Goal: Task Accomplishment & Management: Manage account settings

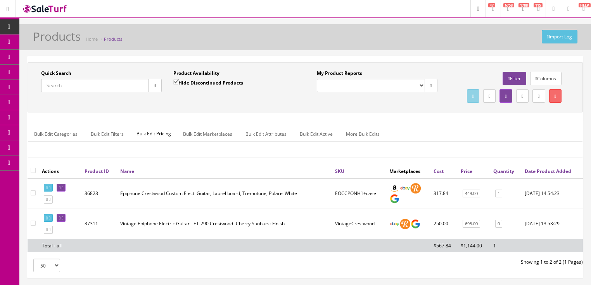
click at [95, 84] on input "Quick Search" at bounding box center [94, 86] width 107 height 14
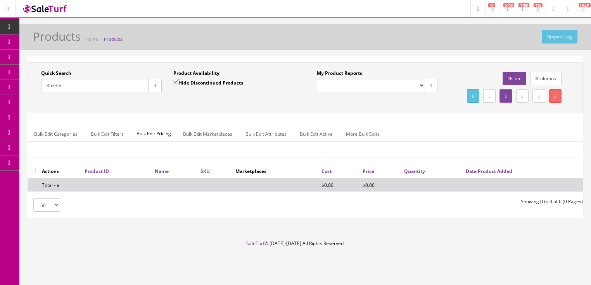
type input "3523er"
click at [175, 82] on input "Hide Discontinued Products" at bounding box center [175, 82] width 5 height 5
checkbox input "false"
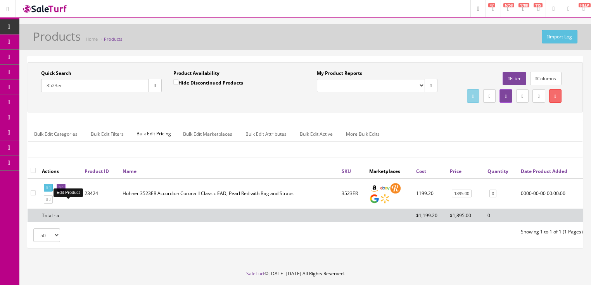
click at [63, 190] on icon at bounding box center [63, 188] width 2 height 4
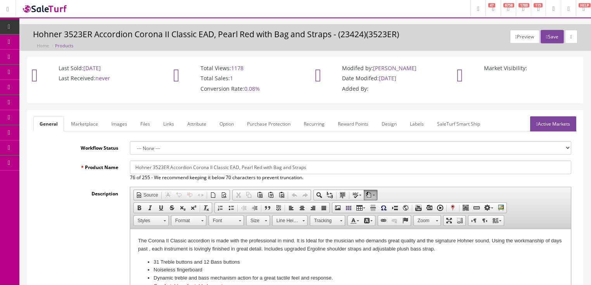
click at [208, 124] on link "Attribute" at bounding box center [196, 123] width 31 height 15
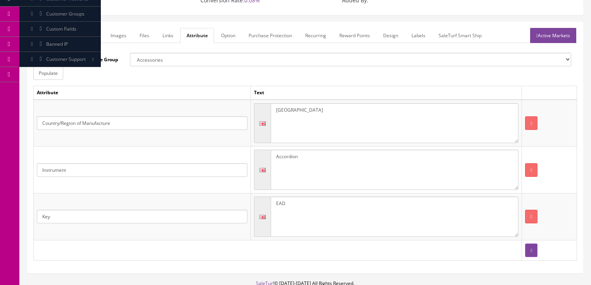
scroll to position [43, 0]
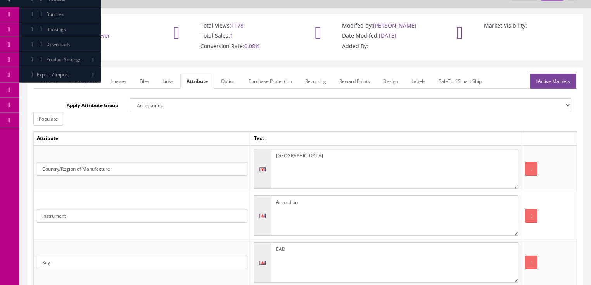
drag, startPoint x: 303, startPoint y: 162, endPoint x: 263, endPoint y: 158, distance: 40.1
click at [263, 158] on div "Germany" at bounding box center [386, 169] width 265 height 40
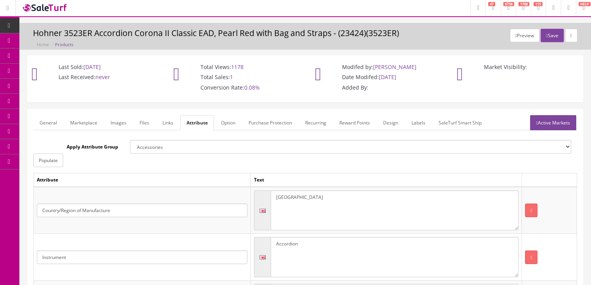
scroll to position [0, 0]
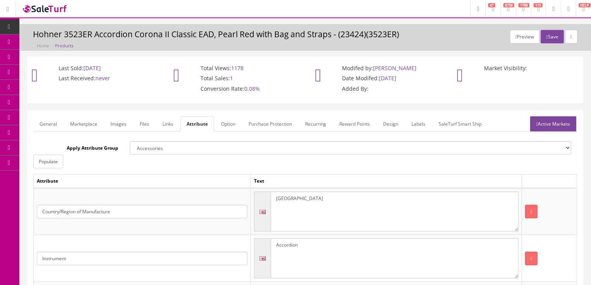
click at [302, 202] on textarea "Germany" at bounding box center [395, 212] width 248 height 40
drag, startPoint x: 292, startPoint y: 200, endPoint x: 254, endPoint y: 195, distance: 38.4
click at [254, 195] on td "[GEOGRAPHIC_DATA]" at bounding box center [386, 211] width 271 height 47
type textarea "[GEOGRAPHIC_DATA]"
click at [548, 120] on link "Active Markets" at bounding box center [553, 123] width 46 height 15
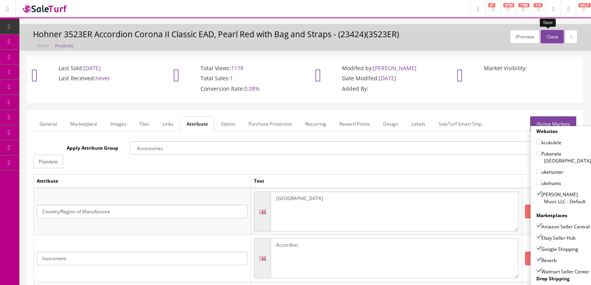
click at [548, 39] on button "Save" at bounding box center [552, 37] width 23 height 14
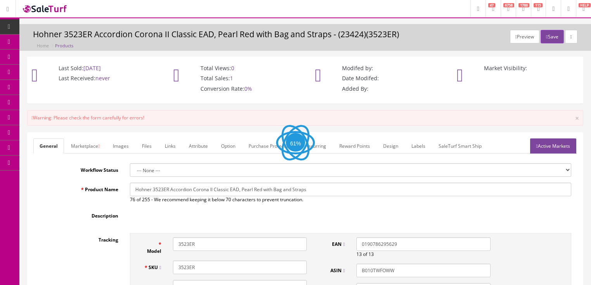
click at [545, 148] on link "Active Markets" at bounding box center [553, 146] width 46 height 15
click at [544, 149] on link "Active Markets" at bounding box center [553, 146] width 46 height 15
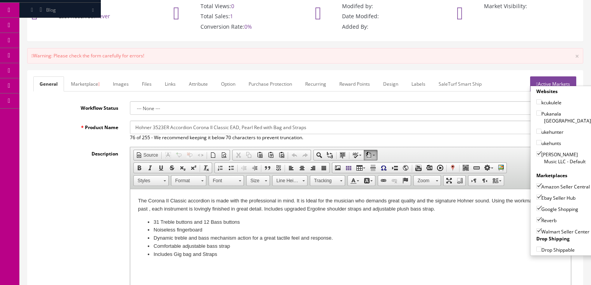
click at [537, 232] on input"] "Walmart Seller Center" at bounding box center [539, 231] width 5 height 5
checkbox input"] "false"
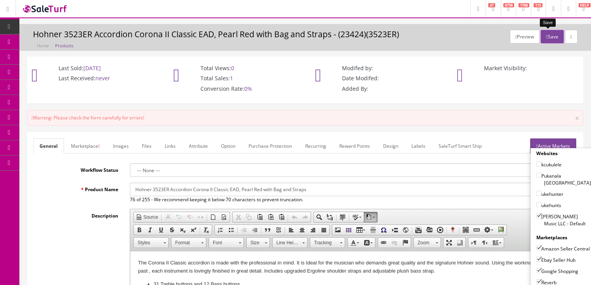
click at [545, 34] on button "Save" at bounding box center [552, 37] width 23 height 14
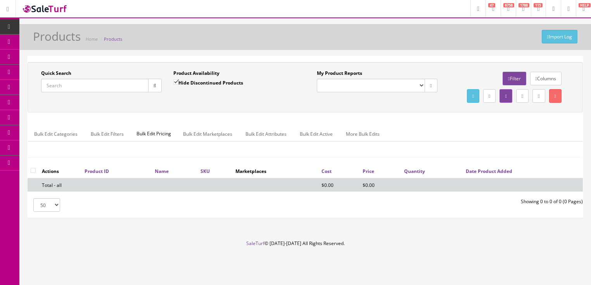
click at [85, 86] on input "Quick Search" at bounding box center [94, 86] width 107 height 14
type input "2275200010"
click at [177, 82] on input "Hide Discontinued Products" at bounding box center [175, 82] width 5 height 5
checkbox input "false"
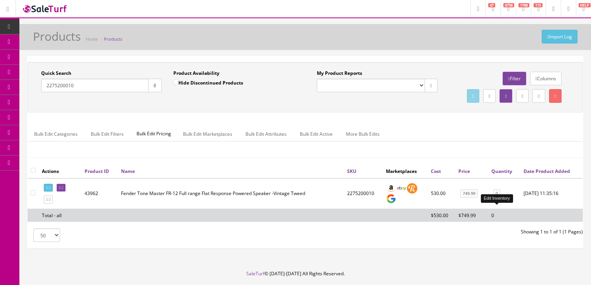
click at [494, 198] on link "0" at bounding box center [497, 194] width 7 height 8
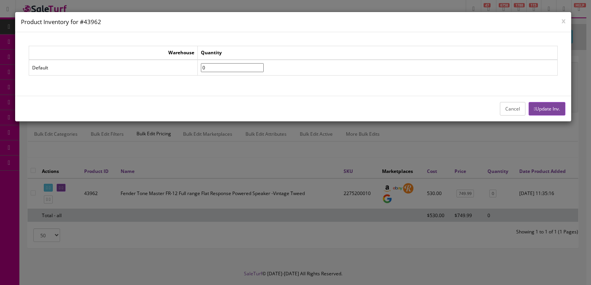
drag, startPoint x: 224, startPoint y: 64, endPoint x: 195, endPoint y: 64, distance: 28.7
click at [195, 64] on tr "Default 0" at bounding box center [293, 68] width 529 height 16
type input"] "1"
click at [554, 110] on button "Update Inv." at bounding box center [547, 109] width 37 height 14
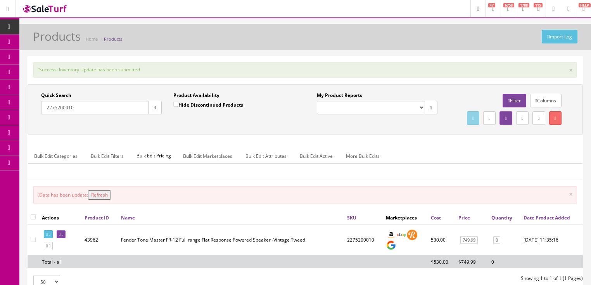
click at [97, 200] on button "Refresh" at bounding box center [99, 195] width 23 height 9
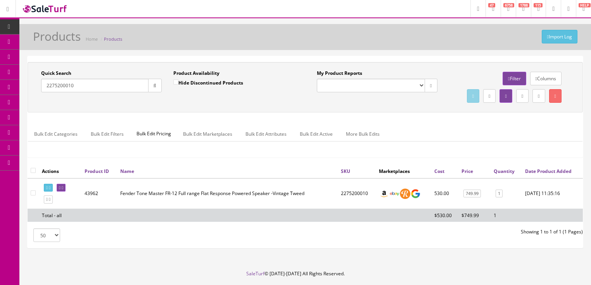
drag, startPoint x: 76, startPoint y: 92, endPoint x: 28, endPoint y: 96, distance: 47.5
click at [28, 96] on div "Quick Search 2275200010 Date From Product Availability Hide Discontinued Produc…" at bounding box center [306, 87] width 556 height 50
type input "2257300010"
click at [155, 88] on button "button" at bounding box center [155, 86] width 14 height 14
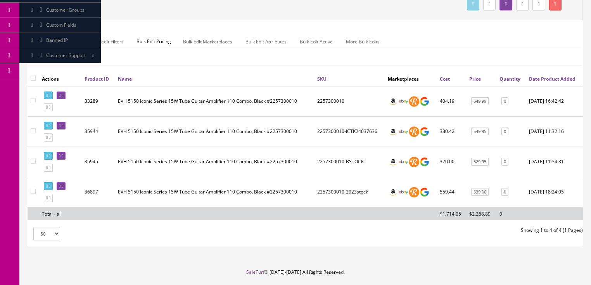
scroll to position [93, 0]
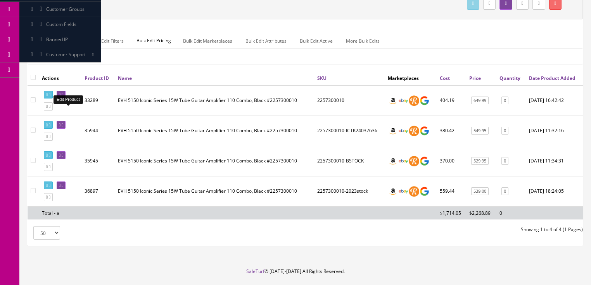
click at [61, 97] on icon at bounding box center [60, 95] width 2 height 4
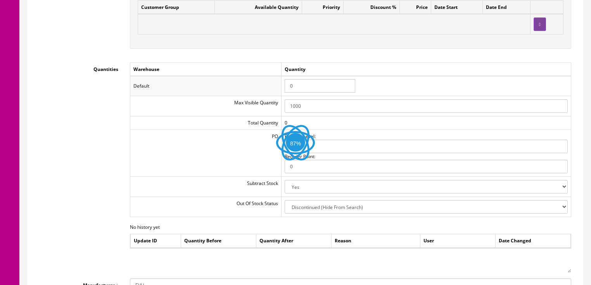
scroll to position [807, 0]
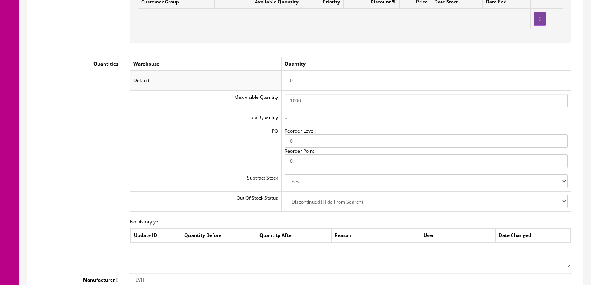
drag, startPoint x: 293, startPoint y: 81, endPoint x: 287, endPoint y: 80, distance: 6.5
click at [287, 80] on input "0" at bounding box center [320, 81] width 71 height 14
type input "1"
click at [502, 80] on td "1" at bounding box center [426, 81] width 290 height 20
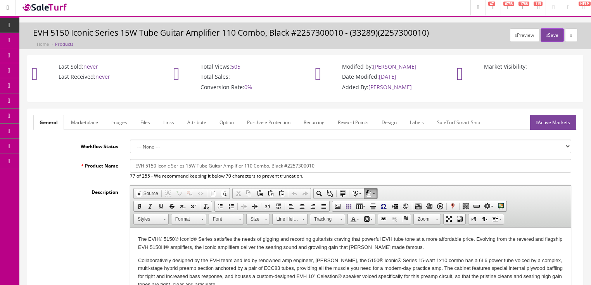
scroll to position [0, 0]
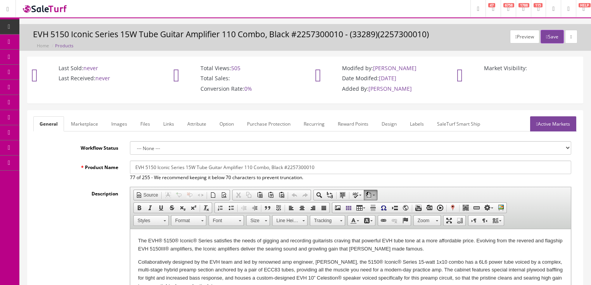
click at [120, 123] on link "Images" at bounding box center [119, 123] width 28 height 15
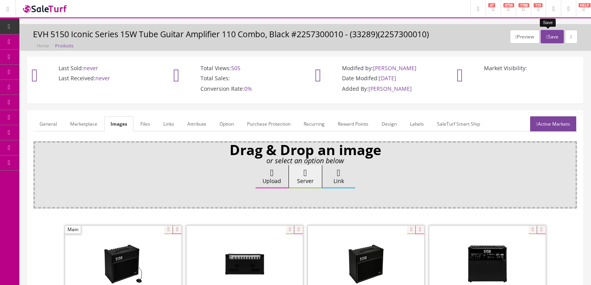
click at [548, 40] on button "Save" at bounding box center [552, 37] width 23 height 14
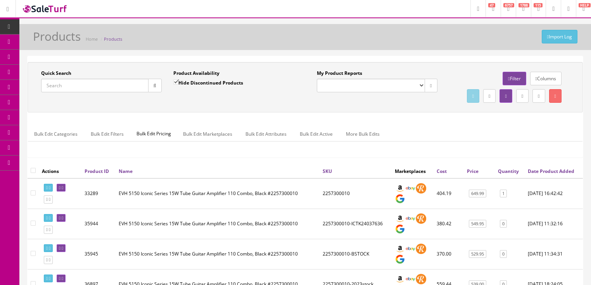
click at [124, 80] on input "Quick Search" at bounding box center [94, 86] width 107 height 14
type input "0234812082"
click at [175, 82] on input "Hide Discontinued Products" at bounding box center [175, 82] width 5 height 5
checkbox input "false"
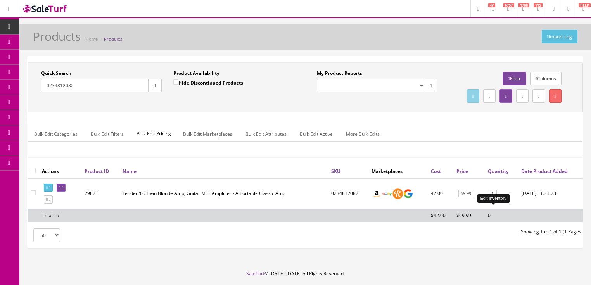
click at [493, 198] on link "0" at bounding box center [493, 194] width 7 height 8
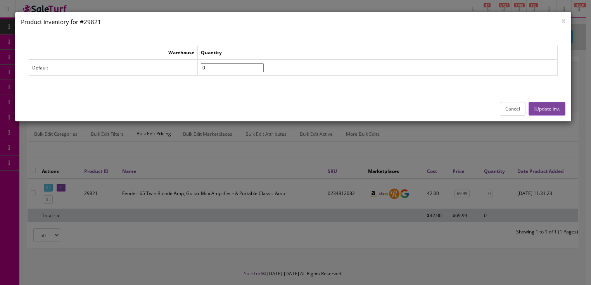
drag, startPoint x: 211, startPoint y: 65, endPoint x: 191, endPoint y: 70, distance: 20.5
click at [191, 70] on tr "Default 0" at bounding box center [293, 68] width 529 height 16
type input"] "3"
click at [542, 110] on button "Update Inv." at bounding box center [547, 109] width 37 height 14
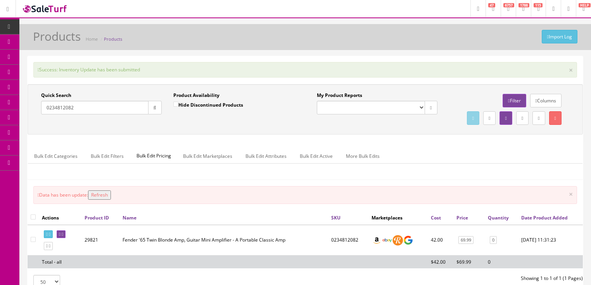
click at [98, 200] on button "Refresh" at bounding box center [99, 195] width 23 height 9
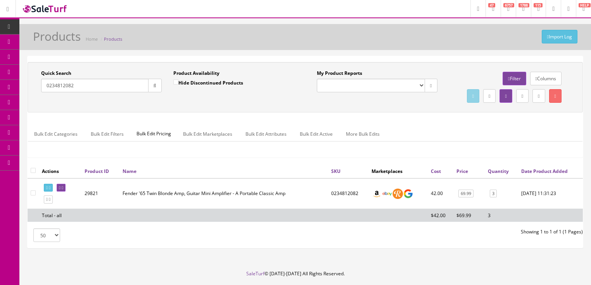
drag, startPoint x: 76, startPoint y: 84, endPoint x: 45, endPoint y: 81, distance: 31.6
click at [45, 81] on input "0234812082" at bounding box center [94, 86] width 107 height 14
type input "9192022014"
click at [158, 87] on button "button" at bounding box center [155, 86] width 14 height 14
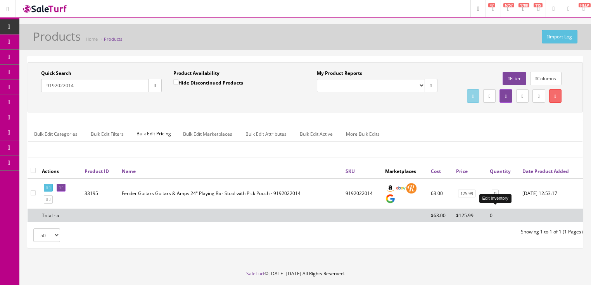
click at [496, 198] on link "0" at bounding box center [495, 194] width 7 height 8
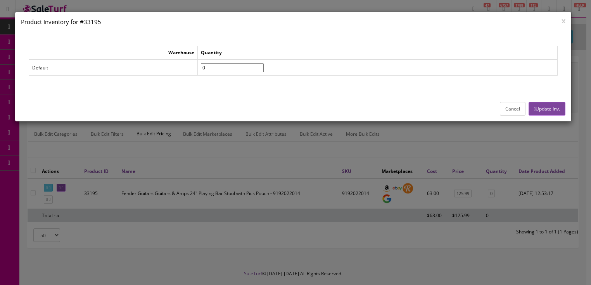
drag, startPoint x: 227, startPoint y: 66, endPoint x: 196, endPoint y: 67, distance: 31.8
click at [196, 67] on tr "Default 0" at bounding box center [293, 68] width 529 height 16
type input"] "1"
click at [550, 107] on button "Update Inv." at bounding box center [547, 109] width 37 height 14
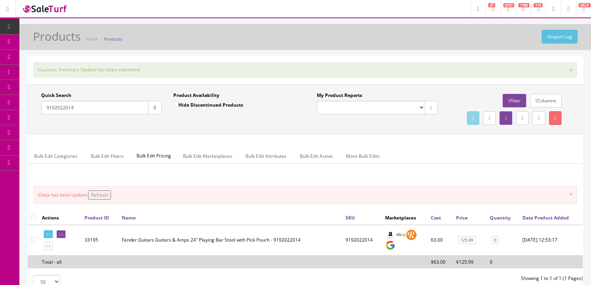
click at [111, 200] on button "Refresh" at bounding box center [99, 195] width 23 height 9
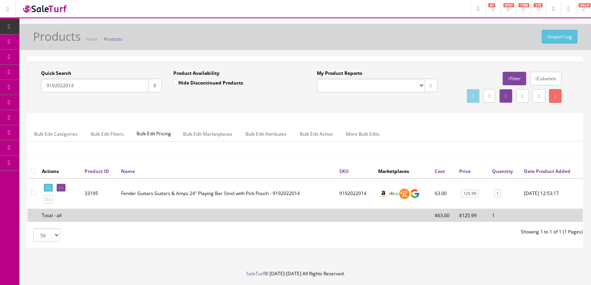
drag, startPoint x: 79, startPoint y: 87, endPoint x: 166, endPoint y: 87, distance: 87.3
click at [39, 87] on div "Research Trends Trending on Ebay Google Trends Amazon Insights (Login Before Cl…" at bounding box center [295, 154] width 591 height 309
paste input "2966101368"
type input "2966101368"
click at [154, 87] on icon "button" at bounding box center [155, 85] width 3 height 5
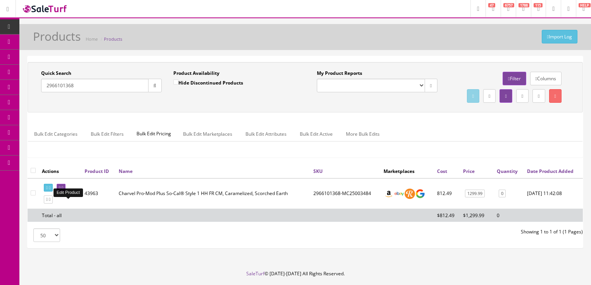
click at [63, 190] on icon at bounding box center [63, 188] width 2 height 4
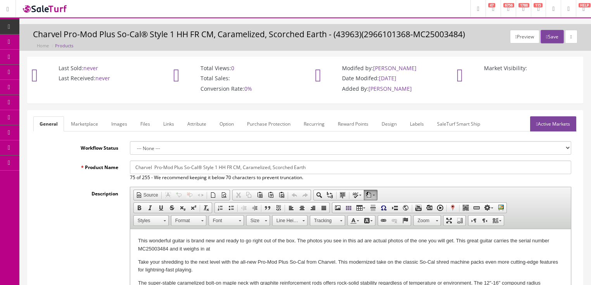
click at [118, 129] on link "Images" at bounding box center [119, 123] width 28 height 15
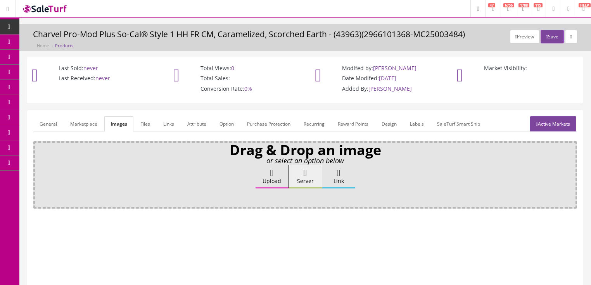
click at [266, 175] on label "Upload" at bounding box center [272, 176] width 33 height 23
click at [39, 173] on input "Upload" at bounding box center [39, 169] width 0 height 8
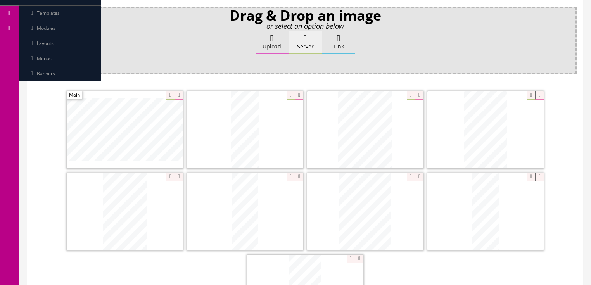
scroll to position [186, 0]
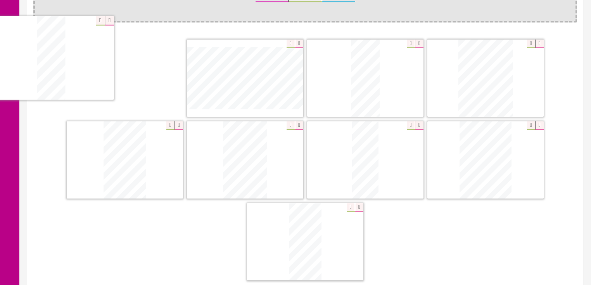
drag, startPoint x: 482, startPoint y: 169, endPoint x: 67, endPoint y: 76, distance: 425.5
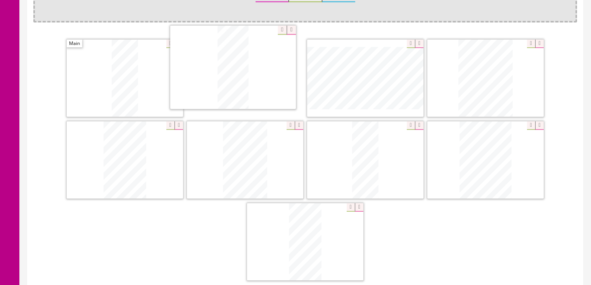
drag, startPoint x: 360, startPoint y: 79, endPoint x: 325, endPoint y: 111, distance: 47.2
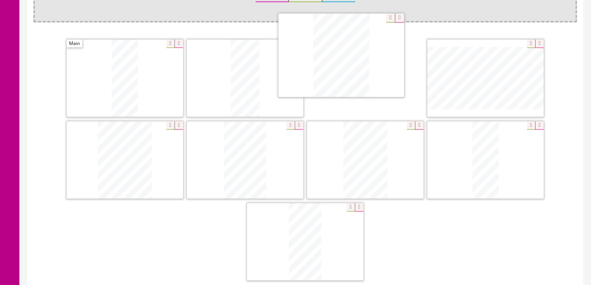
drag, startPoint x: 469, startPoint y: 144, endPoint x: 325, endPoint y: 59, distance: 167.4
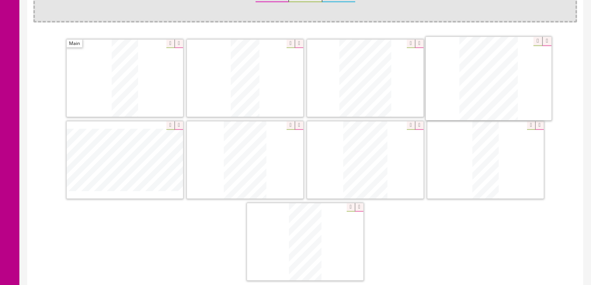
drag, startPoint x: 155, startPoint y: 140, endPoint x: 482, endPoint y: 73, distance: 333.9
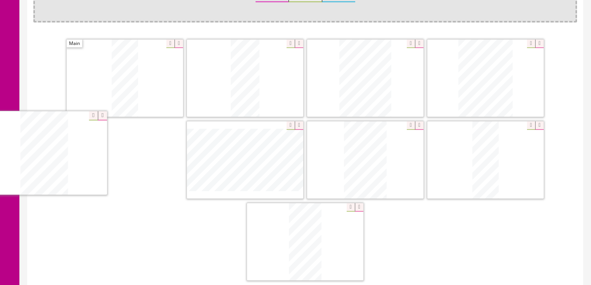
drag, startPoint x: 374, startPoint y: 170, endPoint x: 163, endPoint y: 176, distance: 210.8
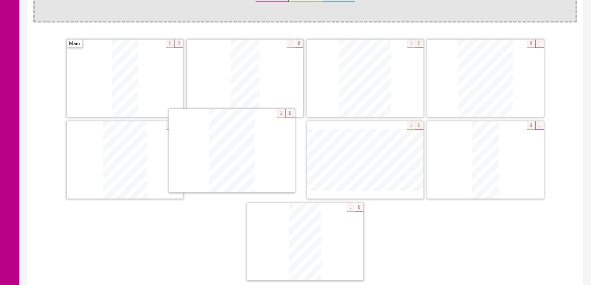
drag, startPoint x: 309, startPoint y: 178, endPoint x: 235, endPoint y: 176, distance: 74.1
drag, startPoint x: 477, startPoint y: 173, endPoint x: 342, endPoint y: 174, distance: 134.3
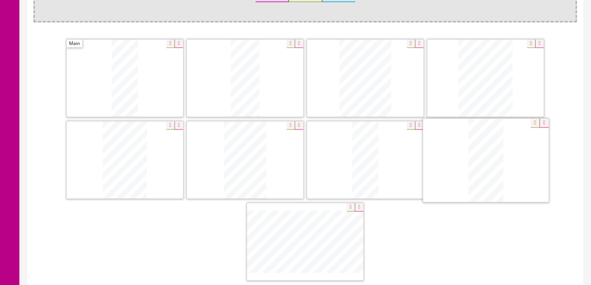
drag, startPoint x: 421, startPoint y: 175, endPoint x: 470, endPoint y: 150, distance: 55.4
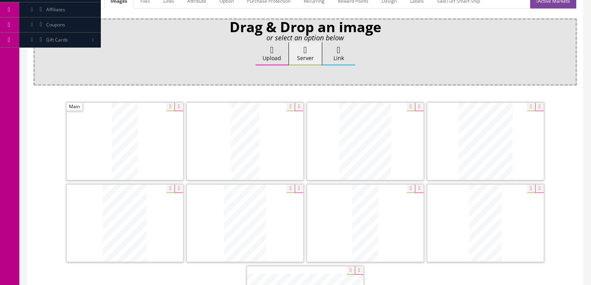
scroll to position [62, 0]
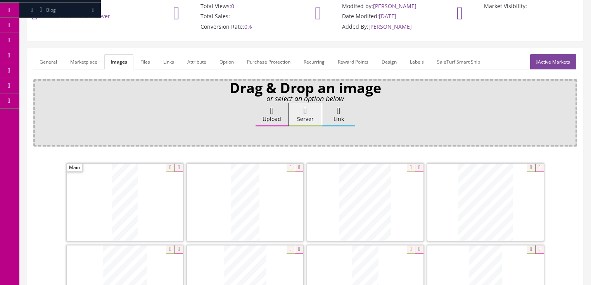
click at [560, 61] on link "Active Markets" at bounding box center [553, 61] width 46 height 15
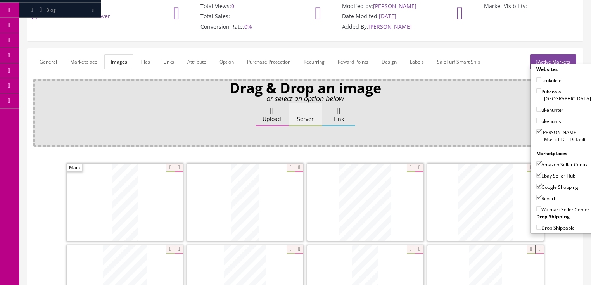
click at [560, 61] on link "Active Markets" at bounding box center [553, 61] width 46 height 15
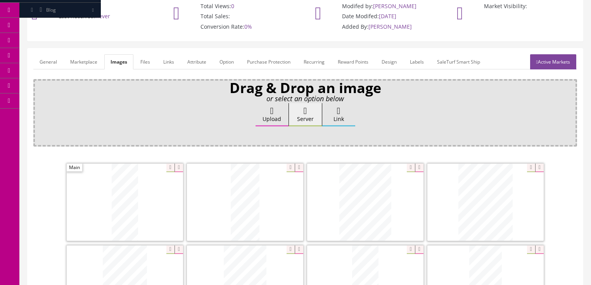
click at [51, 65] on link "General" at bounding box center [48, 61] width 30 height 15
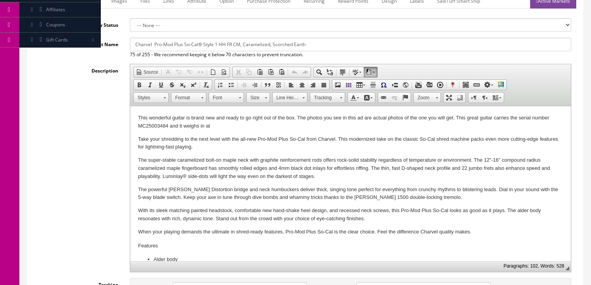
scroll to position [124, 0]
click at [215, 125] on p "This wonderful guitar is brand new and ready to go right out of the box. The ph…" at bounding box center [350, 121] width 425 height 16
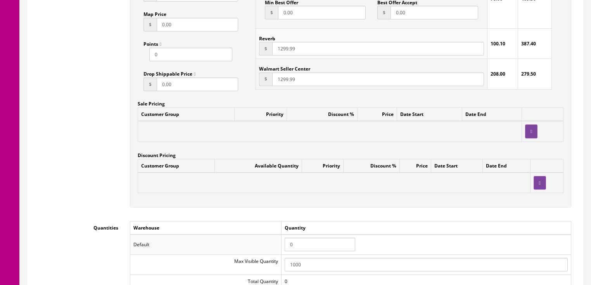
scroll to position [776, 0]
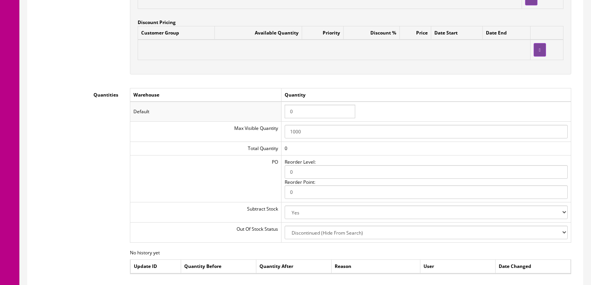
drag, startPoint x: 297, startPoint y: 116, endPoint x: 286, endPoint y: 116, distance: 11.6
click at [286, 116] on input "0" at bounding box center [320, 112] width 71 height 14
click at [341, 110] on input "1" at bounding box center [320, 112] width 71 height 14
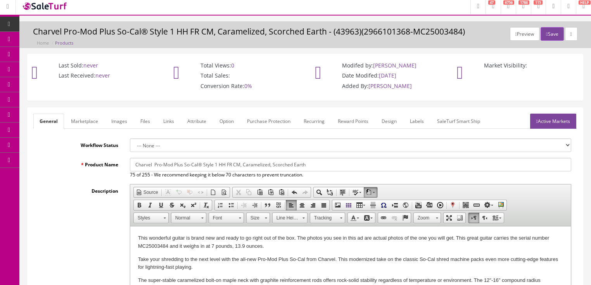
scroll to position [0, 0]
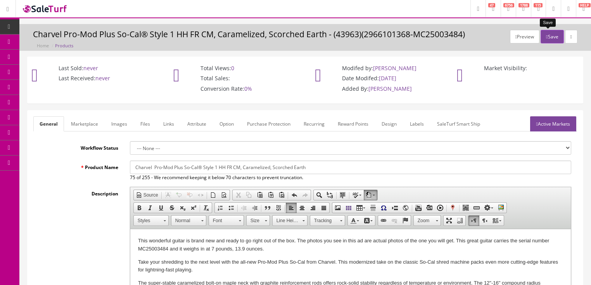
type input "1"
click at [553, 38] on button "Save" at bounding box center [552, 37] width 23 height 14
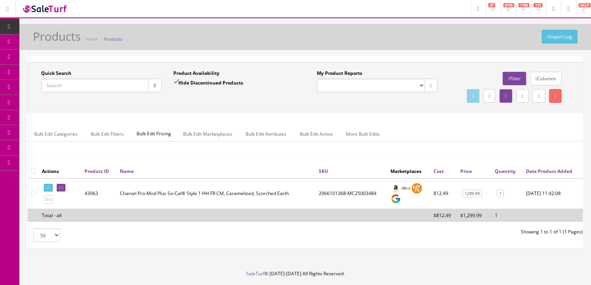
click at [90, 90] on input "Quick Search" at bounding box center [94, 86] width 107 height 14
paste input "2910135539"
type input "2910135539"
click at [175, 82] on input "Hide Discontinued Products" at bounding box center [175, 82] width 5 height 5
checkbox input "false"
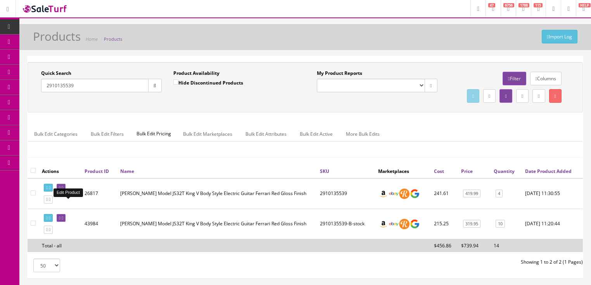
click at [66, 192] on link at bounding box center [61, 188] width 9 height 8
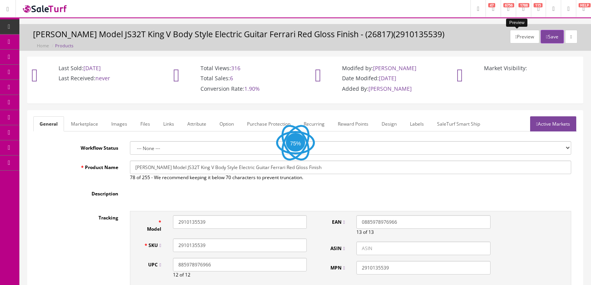
click at [522, 37] on button "Preview" at bounding box center [524, 37] width 29 height 14
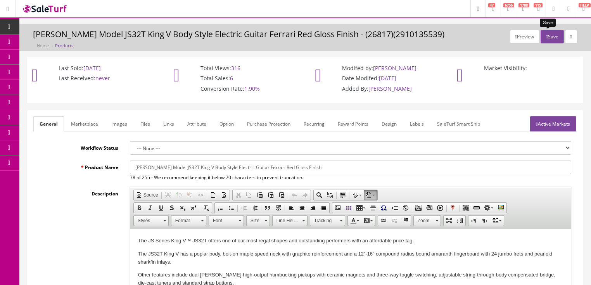
click at [548, 36] on button "Save" at bounding box center [552, 37] width 23 height 14
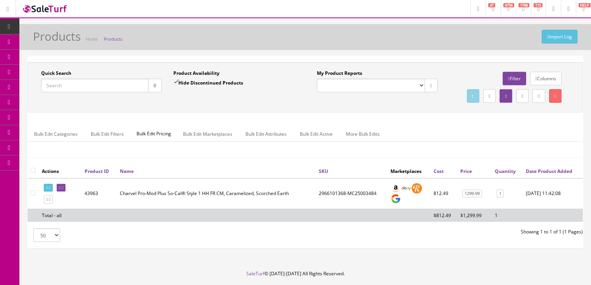
click at [99, 83] on input "Quick Search" at bounding box center [94, 86] width 107 height 14
paste input "0115510341"
type input "0115510341"
click at [174, 83] on input "Hide Discontinued Products" at bounding box center [175, 82] width 5 height 5
checkbox input "false"
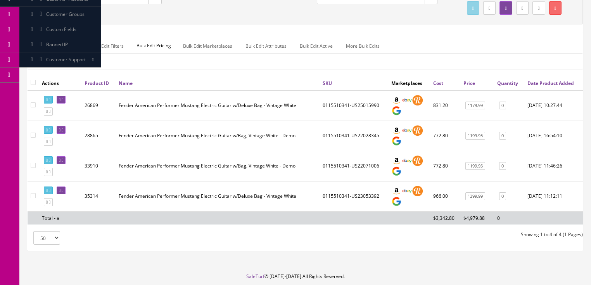
scroll to position [93, 0]
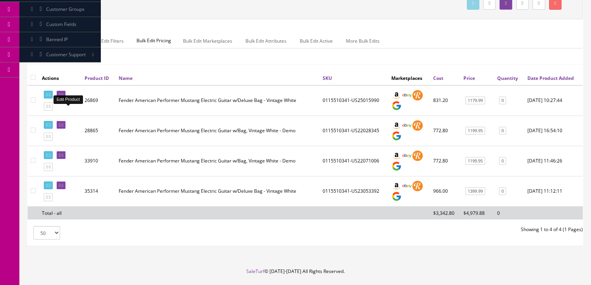
click at [63, 97] on icon at bounding box center [63, 95] width 2 height 4
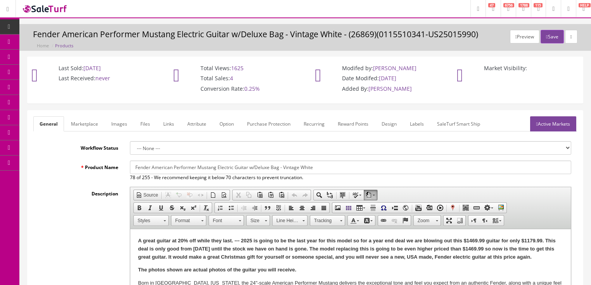
click at [114, 126] on link "Images" at bounding box center [119, 123] width 28 height 15
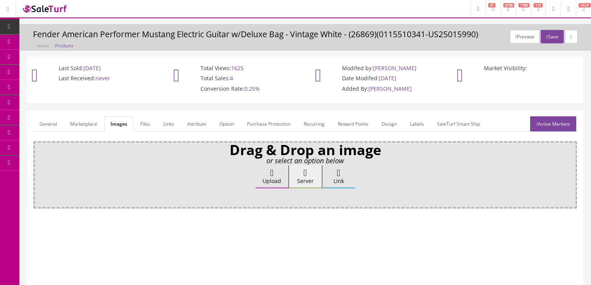
click at [271, 172] on icon at bounding box center [271, 172] width 3 height 9
click at [39, 172] on input "Upload" at bounding box center [39, 169] width 0 height 8
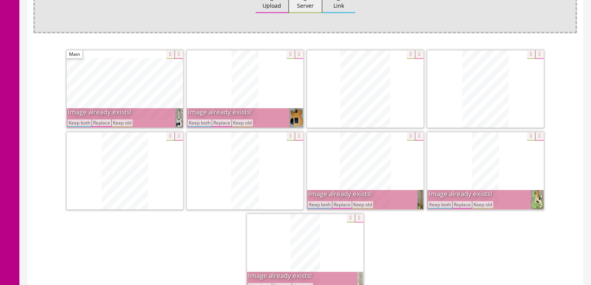
scroll to position [217, 0]
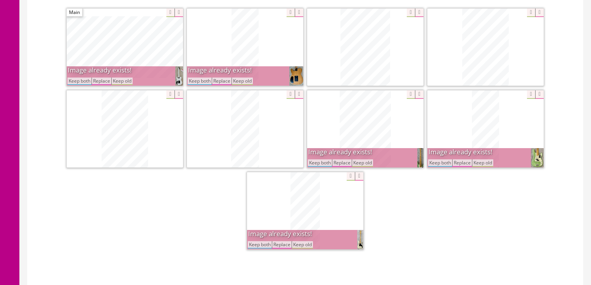
click at [206, 82] on button "Keep both" at bounding box center [200, 81] width 24 height 7
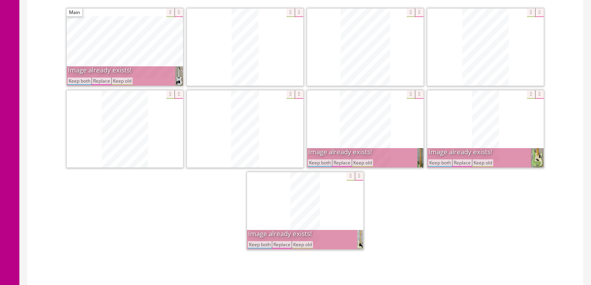
click at [83, 81] on button "Keep both" at bounding box center [80, 81] width 24 height 7
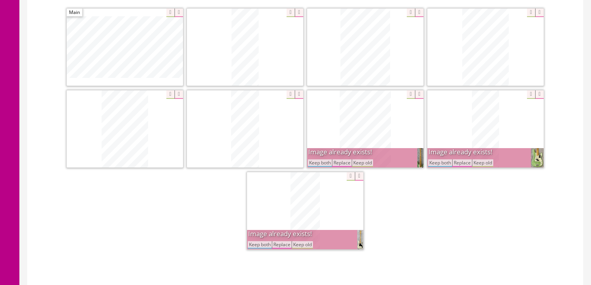
click at [317, 160] on button "Keep both" at bounding box center [320, 162] width 24 height 7
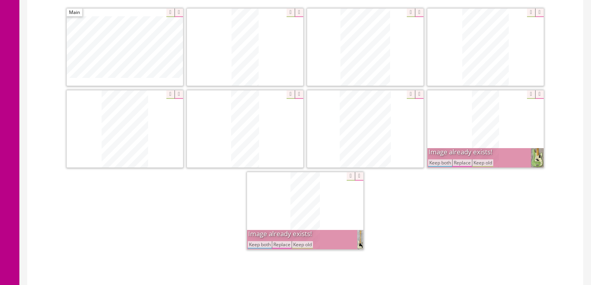
drag, startPoint x: 433, startPoint y: 161, endPoint x: 403, endPoint y: 180, distance: 36.0
click at [434, 161] on button "Keep both" at bounding box center [440, 162] width 24 height 7
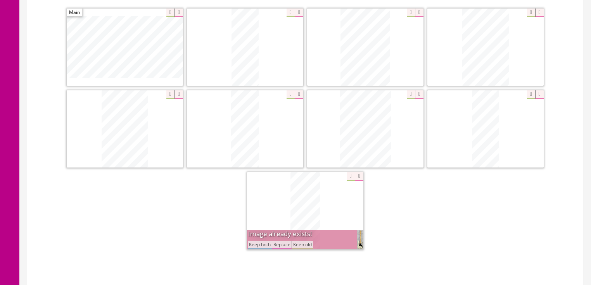
click at [256, 243] on button "Keep both" at bounding box center [260, 244] width 24 height 7
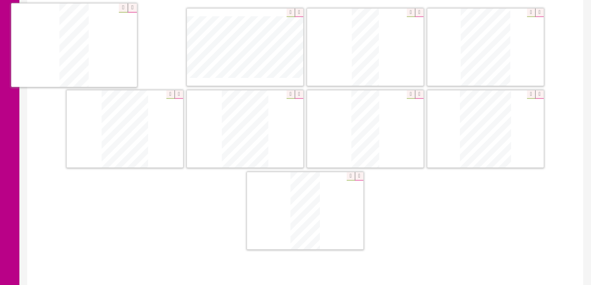
drag, startPoint x: 473, startPoint y: 125, endPoint x: 61, endPoint y: 35, distance: 421.7
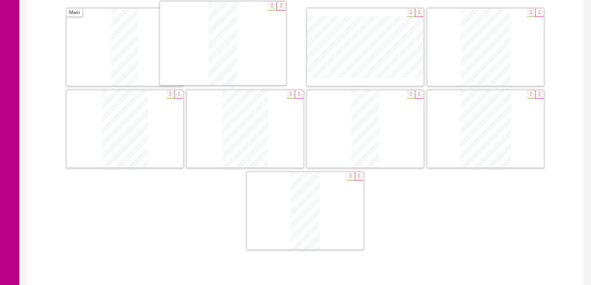
drag, startPoint x: 376, startPoint y: 33, endPoint x: 362, endPoint y: 78, distance: 47.4
drag, startPoint x: 478, startPoint y: 118, endPoint x: 352, endPoint y: 42, distance: 146.7
drag, startPoint x: 151, startPoint y: 113, endPoint x: 532, endPoint y: 35, distance: 389.0
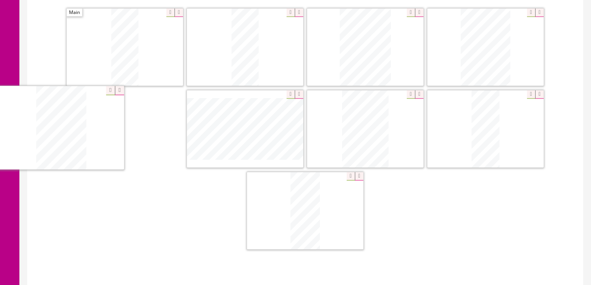
drag, startPoint x: 365, startPoint y: 142, endPoint x: 60, endPoint y: 142, distance: 305.0
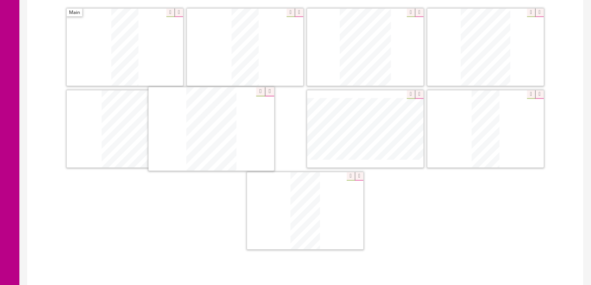
drag, startPoint x: 371, startPoint y: 126, endPoint x: 329, endPoint y: 127, distance: 42.3
drag, startPoint x: 479, startPoint y: 123, endPoint x: 341, endPoint y: 123, distance: 138.1
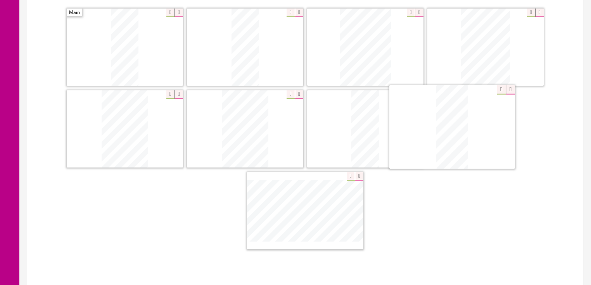
drag, startPoint x: 337, startPoint y: 198, endPoint x: 459, endPoint y: 125, distance: 141.6
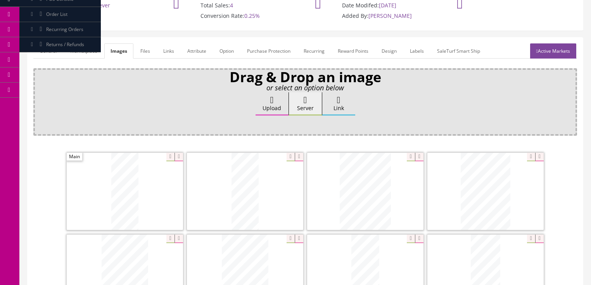
scroll to position [62, 0]
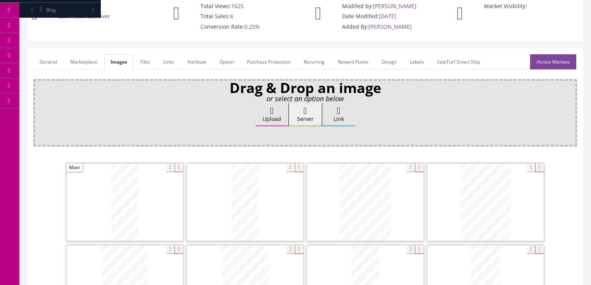
click at [51, 64] on link "General" at bounding box center [48, 61] width 30 height 15
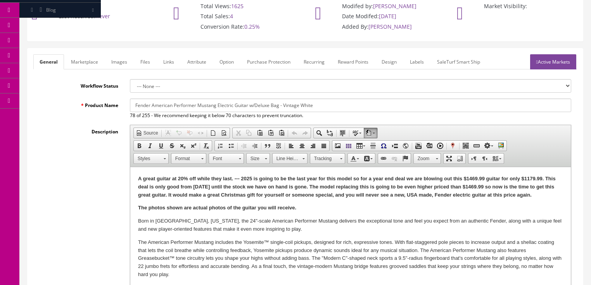
click at [314, 210] on p "The photos shown are actual photos of the guitar you will receive." at bounding box center [350, 208] width 425 height 8
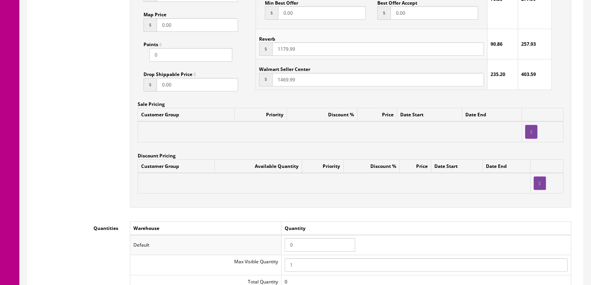
scroll to position [652, 0]
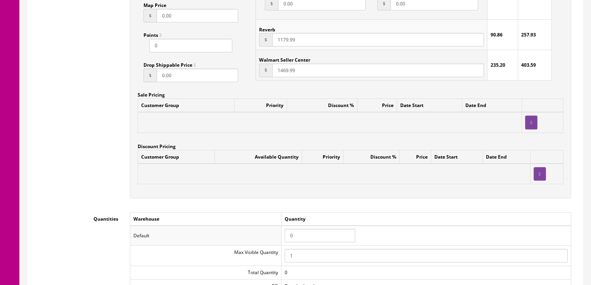
drag, startPoint x: 293, startPoint y: 236, endPoint x: 283, endPoint y: 235, distance: 10.2
click at [283, 235] on td "0" at bounding box center [426, 236] width 290 height 20
type input "1"
drag, startPoint x: 411, startPoint y: 206, endPoint x: 417, endPoint y: 206, distance: 5.8
click at [412, 206] on div "Accept Offers Yes No Request A Quote Yes No Login for Price Yes No Price In Car…" at bounding box center [350, 31] width 453 height 350
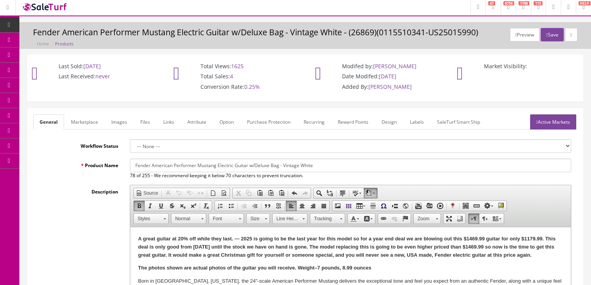
scroll to position [0, 0]
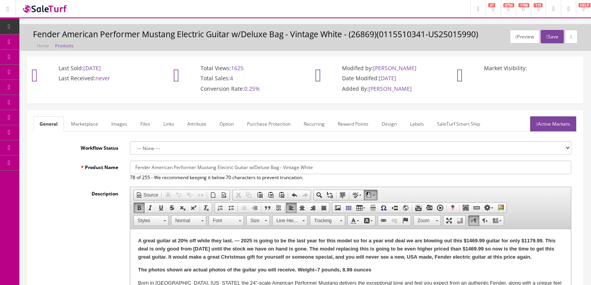
click at [551, 125] on link "Active Markets" at bounding box center [553, 123] width 46 height 15
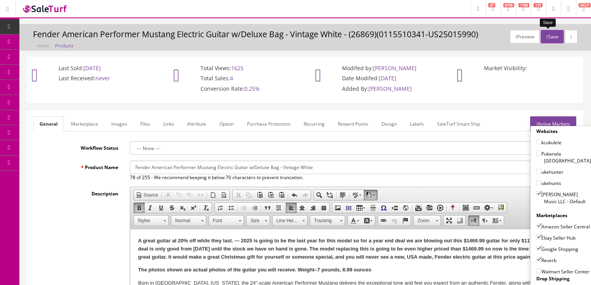
click at [543, 40] on button "Save" at bounding box center [552, 37] width 23 height 14
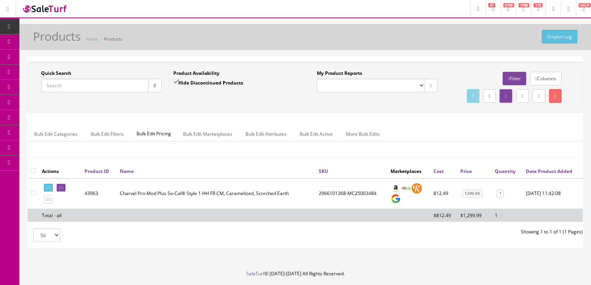
click at [88, 85] on input "Quick Search" at bounding box center [94, 86] width 107 height 14
paste input "0115110342"
type input "0115110342"
click at [178, 81] on input "Hide Discontinued Products" at bounding box center [175, 82] width 5 height 5
checkbox input "false"
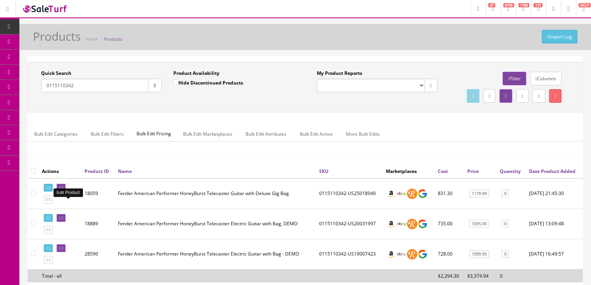
click at [63, 192] on link at bounding box center [61, 188] width 9 height 8
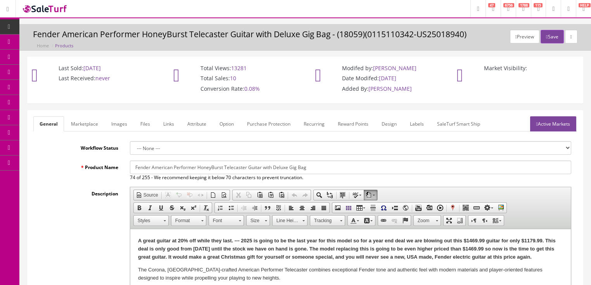
click at [123, 123] on link "Images" at bounding box center [119, 123] width 28 height 15
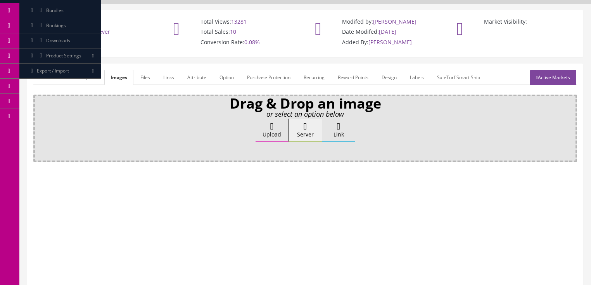
scroll to position [62, 0]
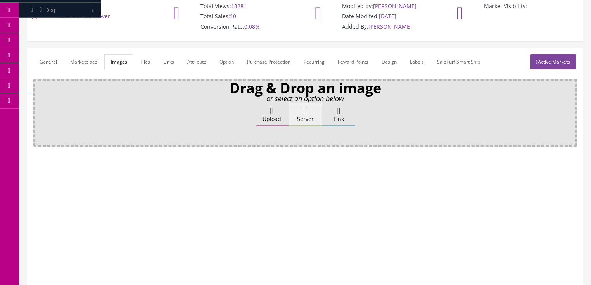
click at [272, 109] on icon at bounding box center [271, 110] width 3 height 9
click at [39, 109] on input "Upload" at bounding box center [39, 107] width 0 height 8
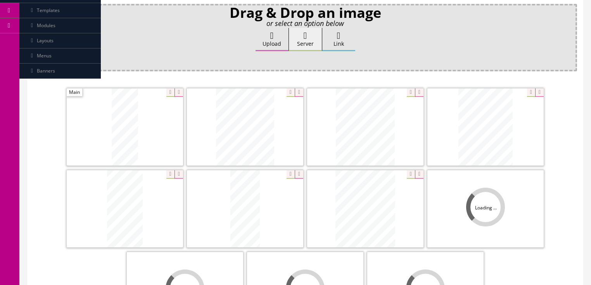
scroll to position [155, 0]
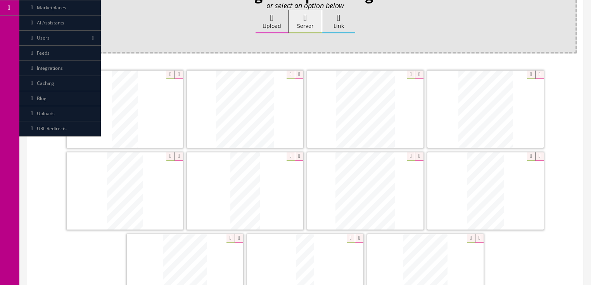
click at [537, 75] on icon at bounding box center [539, 75] width 9 height 9
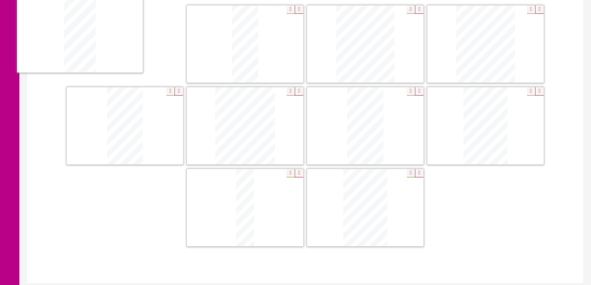
scroll to position [218, 0]
drag, startPoint x: 107, startPoint y: 39, endPoint x: 131, endPoint y: 42, distance: 24.2
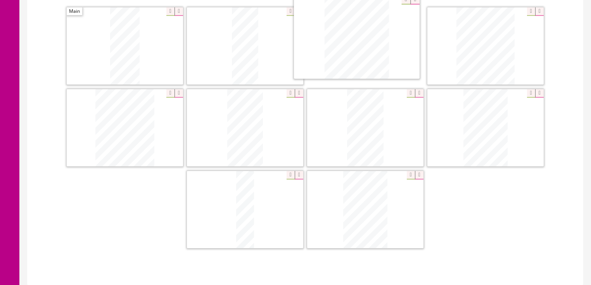
drag, startPoint x: 282, startPoint y: 73, endPoint x: 287, endPoint y: 66, distance: 8.4
drag, startPoint x: 130, startPoint y: 128, endPoint x: 499, endPoint y: 45, distance: 378.2
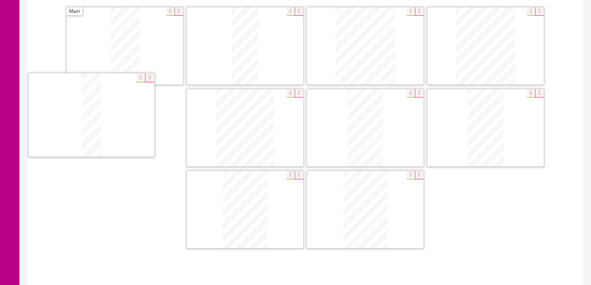
drag, startPoint x: 248, startPoint y: 214, endPoint x: 125, endPoint y: 150, distance: 138.3
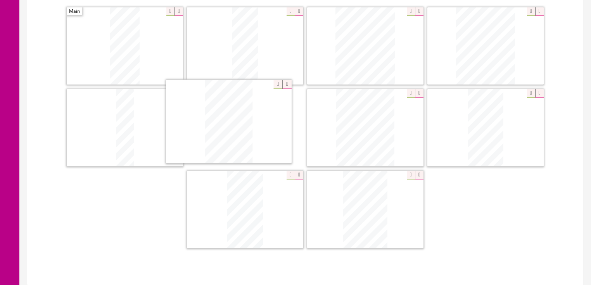
drag, startPoint x: 252, startPoint y: 185, endPoint x: 262, endPoint y: 137, distance: 48.4
drag, startPoint x: 352, startPoint y: 183, endPoint x: 340, endPoint y: 111, distance: 73.4
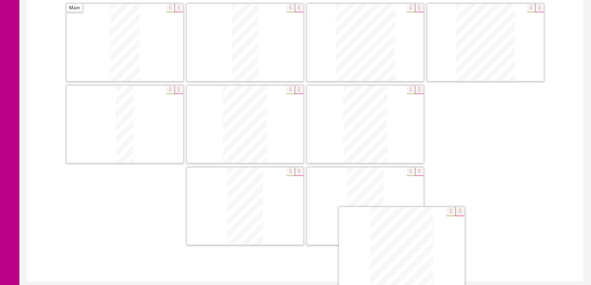
scroll to position [228, 0]
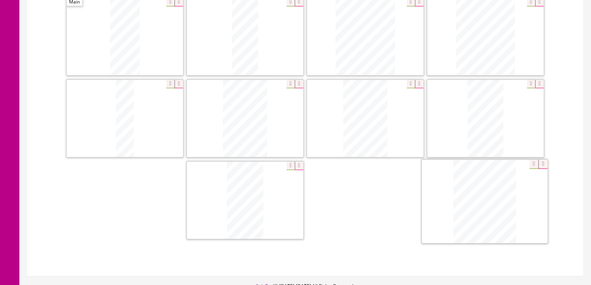
drag, startPoint x: 498, startPoint y: 151, endPoint x: 497, endPoint y: 225, distance: 74.5
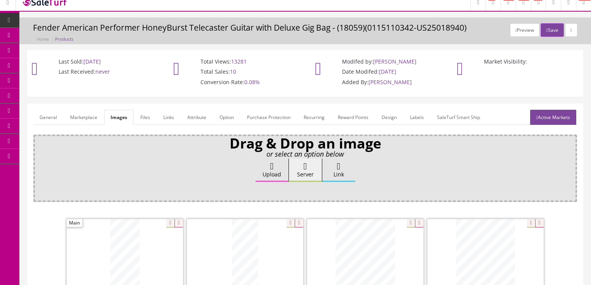
scroll to position [0, 0]
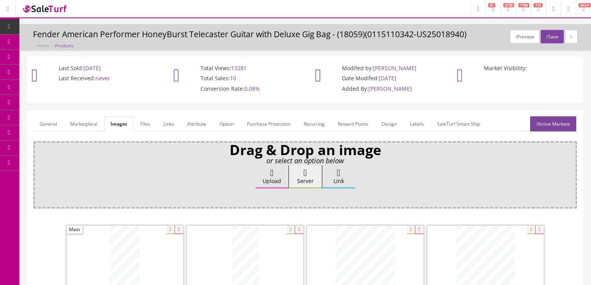
click at [56, 126] on link "General" at bounding box center [48, 123] width 30 height 15
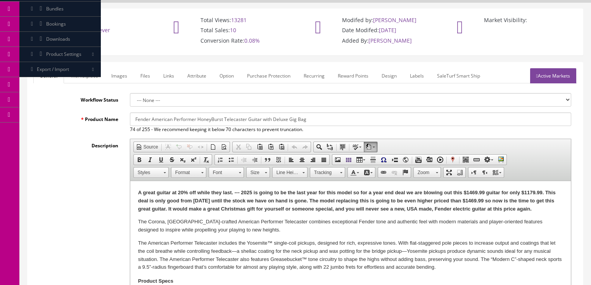
scroll to position [93, 0]
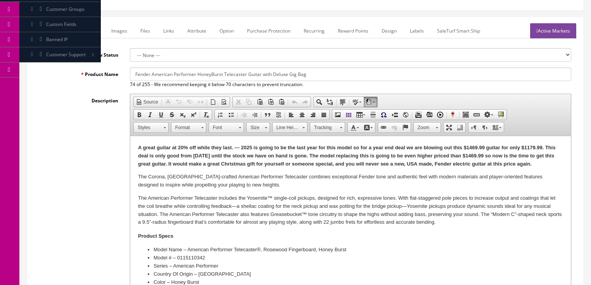
click at [545, 165] on p "A great guitar at 20% off while they last. --- 2025 is going to be the last yea…" at bounding box center [350, 156] width 425 height 24
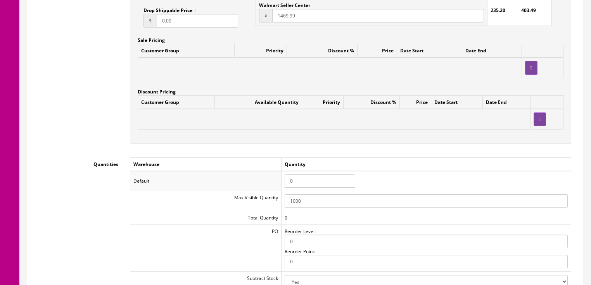
scroll to position [745, 0]
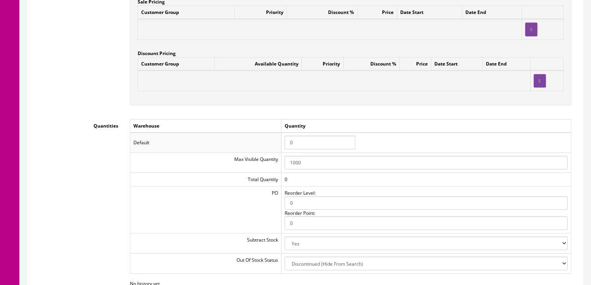
drag, startPoint x: 302, startPoint y: 144, endPoint x: 273, endPoint y: 144, distance: 28.7
click at [273, 144] on tr "Default 0" at bounding box center [350, 143] width 441 height 20
type input "1"
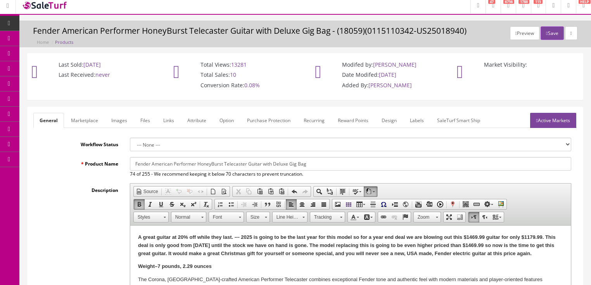
scroll to position [0, 0]
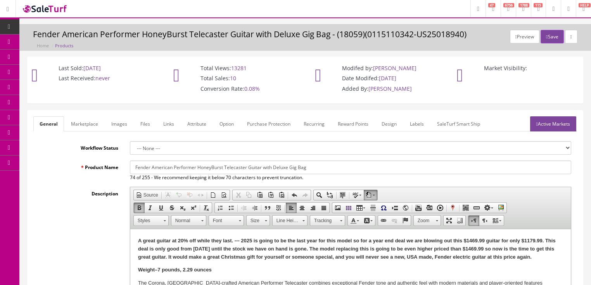
click at [542, 127] on link "Active Markets" at bounding box center [553, 123] width 46 height 15
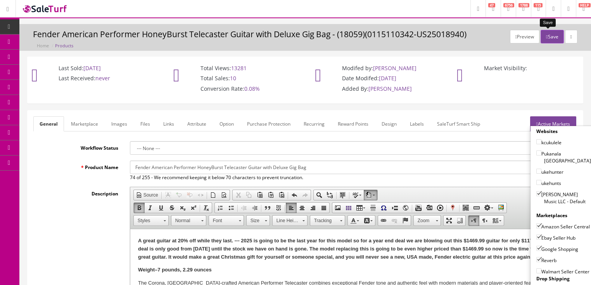
click at [553, 41] on button "Save" at bounding box center [552, 37] width 23 height 14
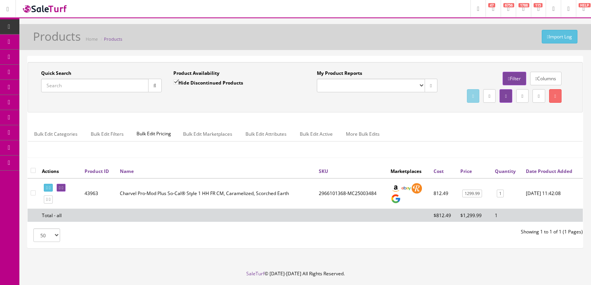
click at [76, 88] on input "Quick Search" at bounding box center [94, 86] width 107 height 14
type input "gyptatmahgc"
click at [175, 84] on input "Hide Discontinued Products" at bounding box center [175, 82] width 5 height 5
checkbox input "false"
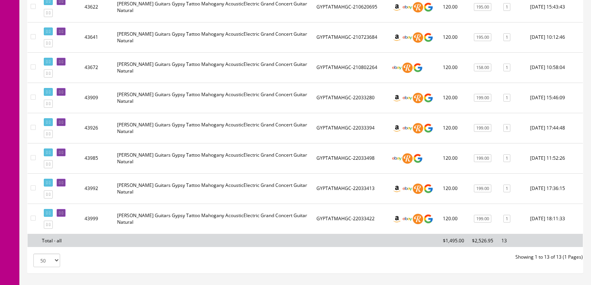
scroll to position [341, 0]
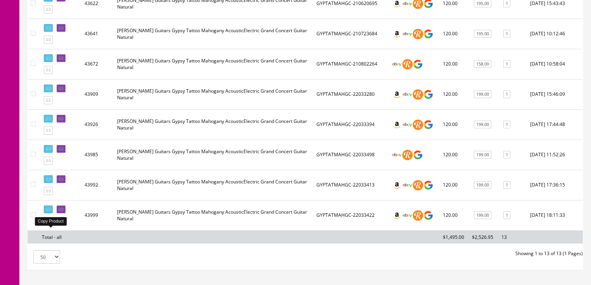
click at [50, 224] on icon at bounding box center [50, 221] width 2 height 4
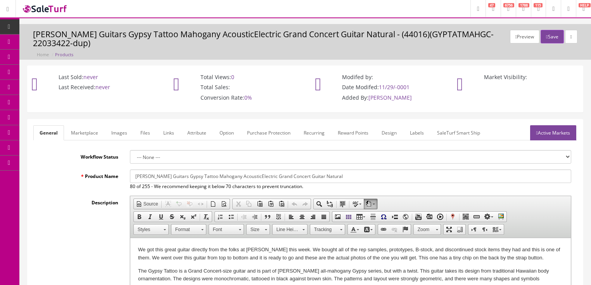
click at [122, 130] on link "Images" at bounding box center [119, 132] width 28 height 15
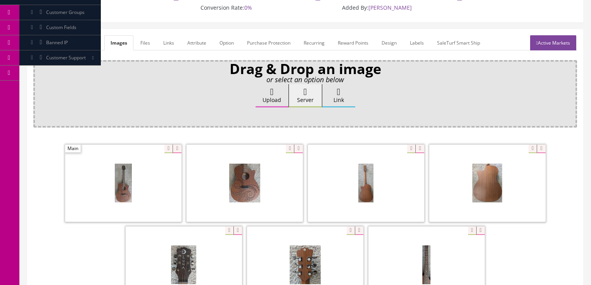
scroll to position [93, 0]
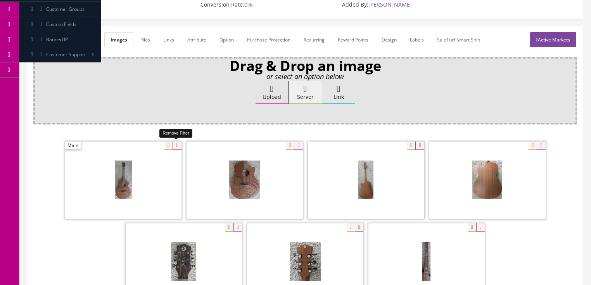
click at [180, 144] on icon at bounding box center [177, 146] width 9 height 9
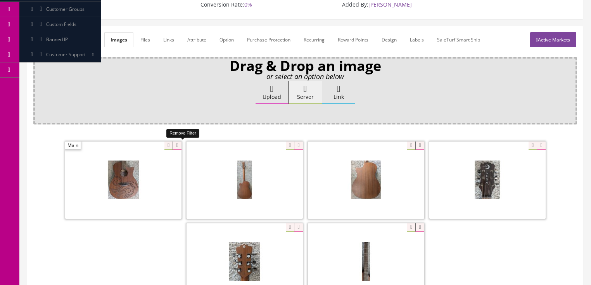
click at [180, 144] on icon at bounding box center [177, 146] width 9 height 9
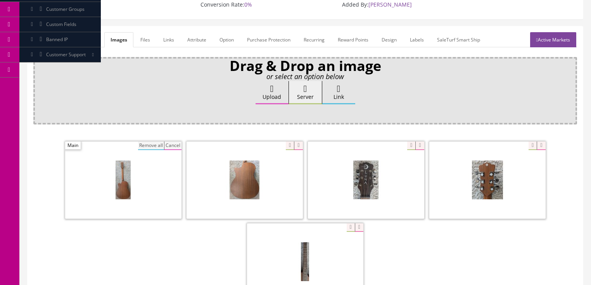
click at [152, 146] on button "Remove all" at bounding box center [151, 146] width 26 height 9
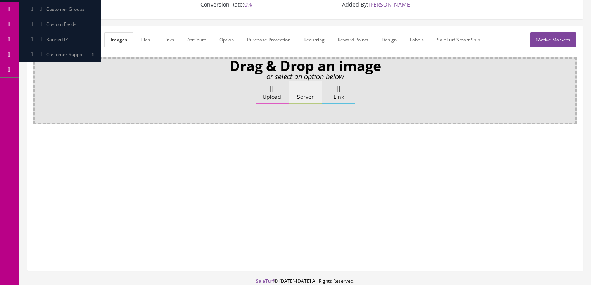
click at [260, 96] on label "Upload" at bounding box center [272, 92] width 33 height 23
click at [39, 89] on input "Upload" at bounding box center [39, 85] width 0 height 8
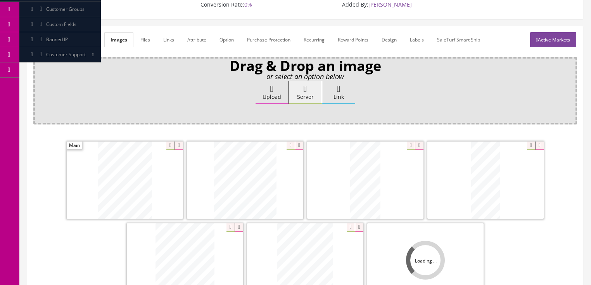
scroll to position [155, 0]
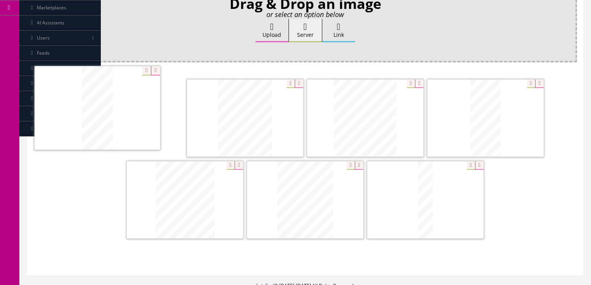
drag, startPoint x: 480, startPoint y: 133, endPoint x: 137, endPoint y: 129, distance: 343.1
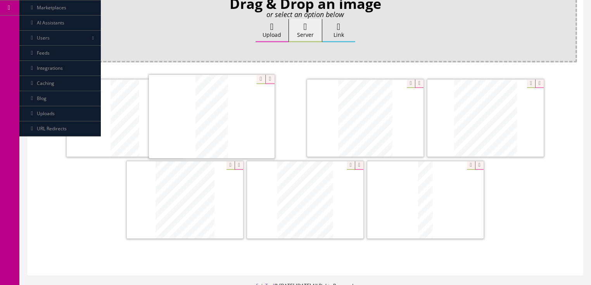
drag, startPoint x: 485, startPoint y: 120, endPoint x: 211, endPoint y: 120, distance: 274.0
drag, startPoint x: 473, startPoint y: 107, endPoint x: 347, endPoint y: 107, distance: 126.5
drag, startPoint x: 298, startPoint y: 204, endPoint x: 161, endPoint y: 205, distance: 137.4
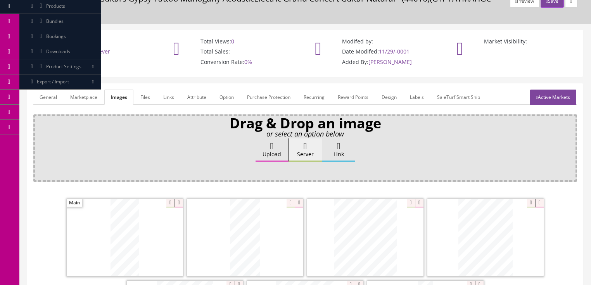
scroll to position [31, 0]
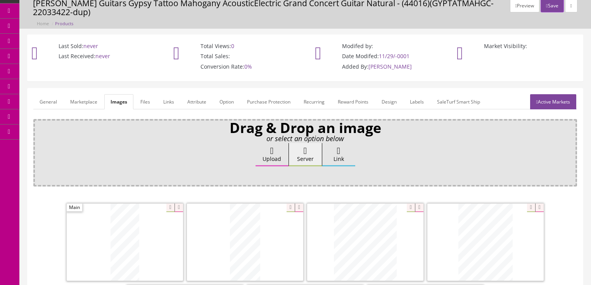
click at [52, 99] on link "General" at bounding box center [48, 101] width 30 height 15
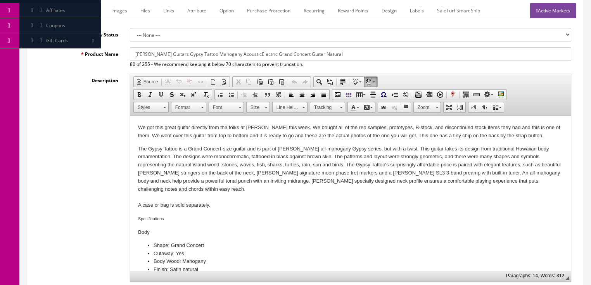
scroll to position [124, 0]
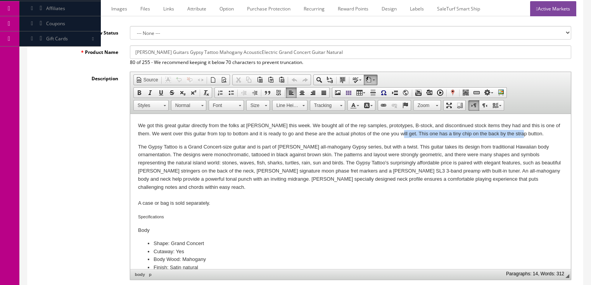
drag, startPoint x: 396, startPoint y: 134, endPoint x: 521, endPoint y: 136, distance: 125.0
click at [521, 136] on p "We got this great guitar directly from the folks at Dean this week. We bought a…" at bounding box center [350, 130] width 425 height 16
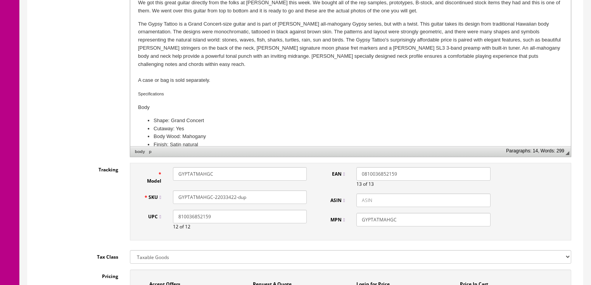
scroll to position [248, 0]
drag, startPoint x: 225, startPoint y: 197, endPoint x: 262, endPoint y: 192, distance: 37.5
click at [262, 192] on input "GYPTATMAHGC-22033422-dup" at bounding box center [240, 196] width 134 height 14
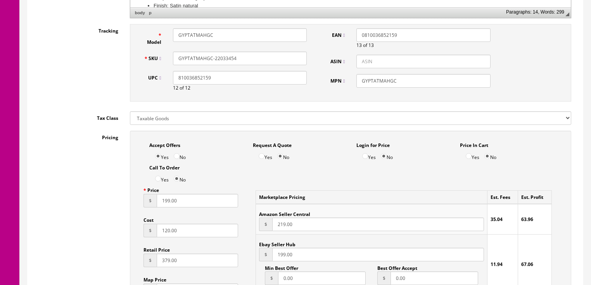
scroll to position [373, 0]
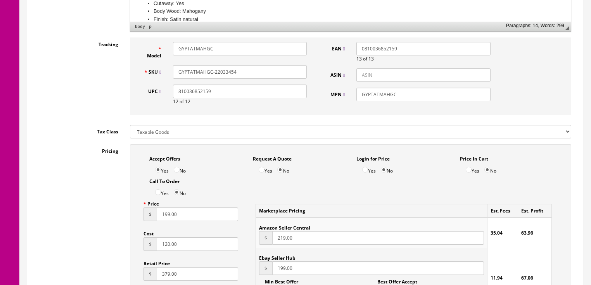
drag, startPoint x: 241, startPoint y: 71, endPoint x: 163, endPoint y: 74, distance: 78.4
click at [157, 74] on div "SKU GYPTATMAHGC-22033454" at bounding box center [225, 72] width 175 height 14
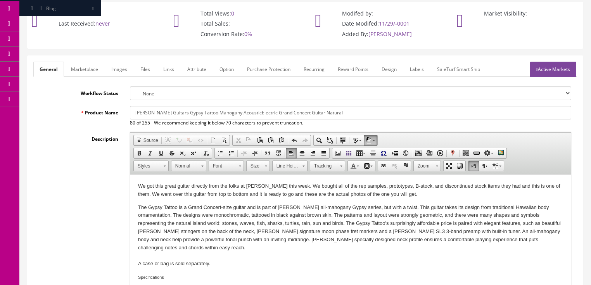
scroll to position [62, 0]
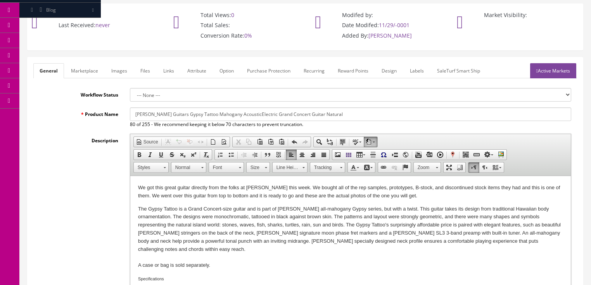
type input "GYPTATMAHGC-22033454"
click at [553, 70] on link "Active Markets" at bounding box center [553, 70] width 46 height 15
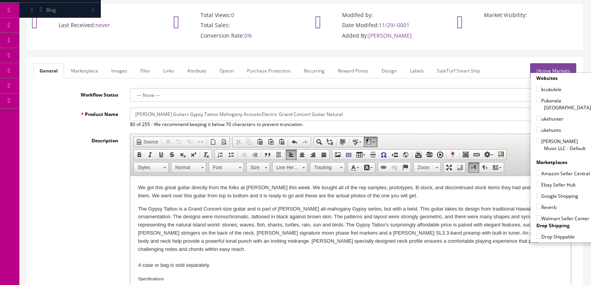
click at [537, 138] on input"] "[PERSON_NAME] Music LLC - Default" at bounding box center [539, 140] width 5 height 5
checkbox input"] "true"
click at [537, 170] on input"] "Amazon Seller Central" at bounding box center [539, 172] width 5 height 5
checkbox input"] "true"
click at [537, 183] on input"] "Ebay Seller Hub" at bounding box center [539, 184] width 5 height 5
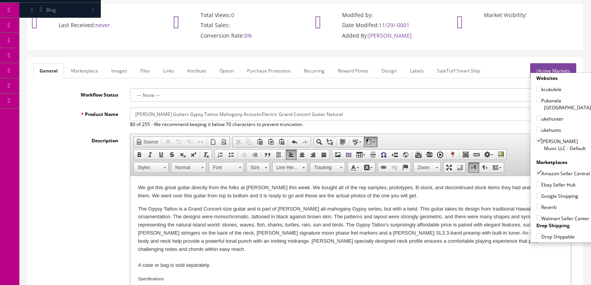
checkbox input"] "true"
click at [537, 193] on input"] "Google Shopping" at bounding box center [539, 195] width 5 height 5
checkbox input"] "true"
click at [537, 205] on input"] "Reverb" at bounding box center [539, 206] width 5 height 5
checkbox input"] "true"
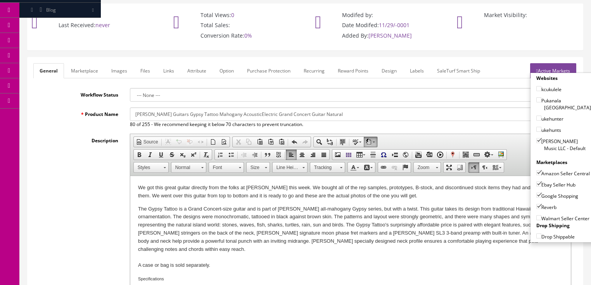
click at [552, 68] on link "Active Markets" at bounding box center [553, 70] width 46 height 15
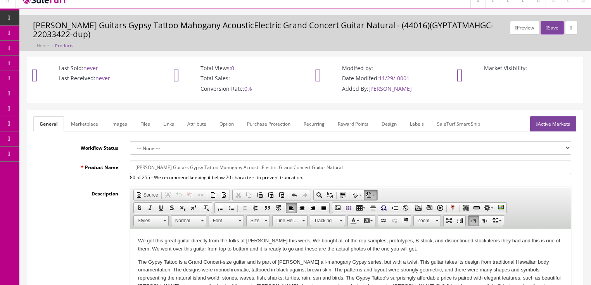
scroll to position [0, 0]
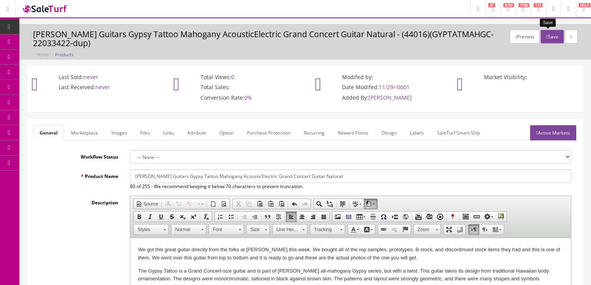
click at [550, 35] on button "Save" at bounding box center [552, 37] width 23 height 14
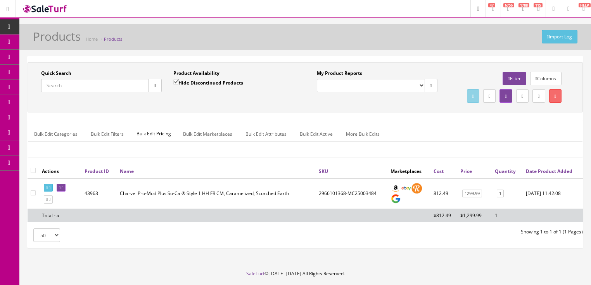
click at [98, 87] on input "Quick Search" at bounding box center [94, 86] width 107 height 14
paste input "GYPTATMAHGC-22033454"
type input "GYPTATMAHGC-22033454"
click at [148, 90] on button "button" at bounding box center [155, 86] width 14 height 14
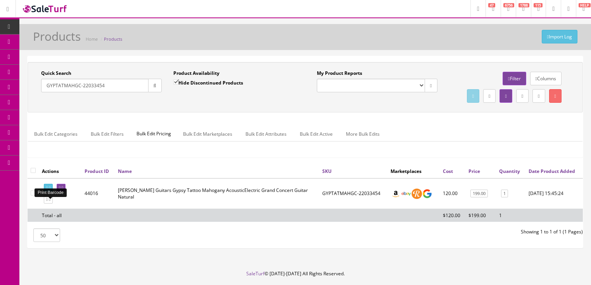
click at [50, 192] on link at bounding box center [48, 188] width 9 height 8
click at [47, 202] on icon at bounding box center [47, 200] width 2 height 4
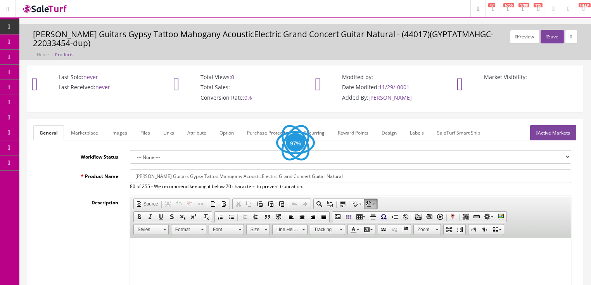
click at [114, 130] on link "Images" at bounding box center [119, 132] width 28 height 15
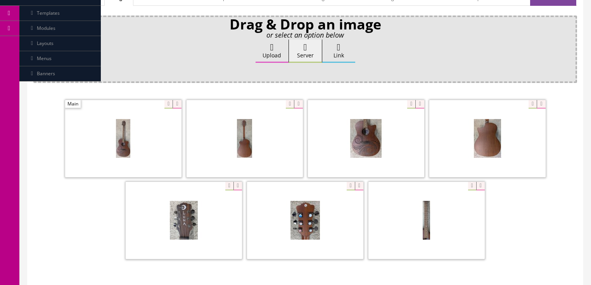
scroll to position [155, 0]
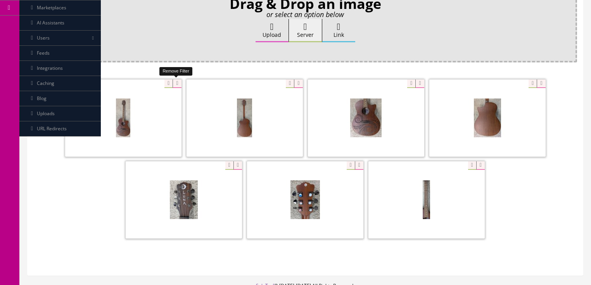
click at [177, 84] on icon at bounding box center [177, 84] width 9 height 9
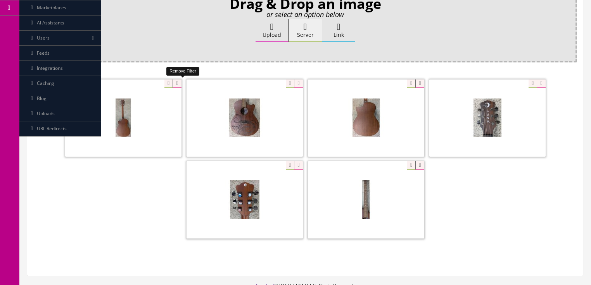
click at [177, 84] on icon at bounding box center [177, 84] width 9 height 9
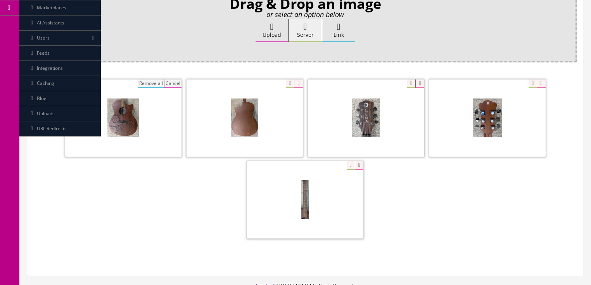
click at [155, 84] on button "Remove all" at bounding box center [151, 84] width 26 height 9
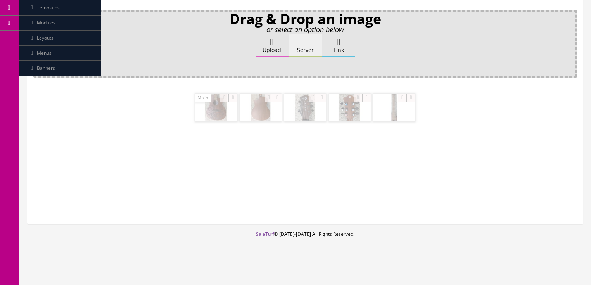
scroll to position [139, 0]
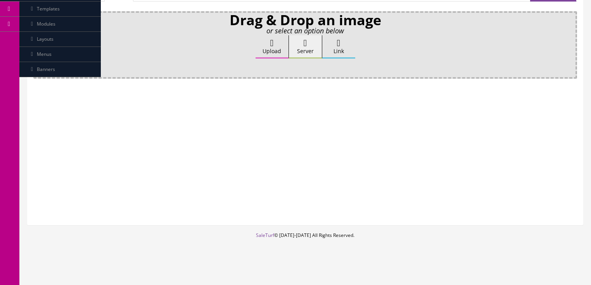
click at [261, 42] on label "Upload" at bounding box center [272, 46] width 33 height 23
click at [39, 42] on input "Upload" at bounding box center [39, 39] width 0 height 8
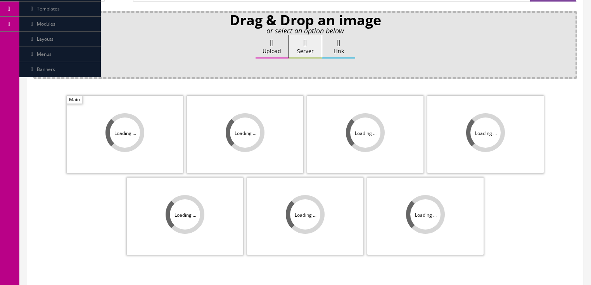
scroll to position [155, 0]
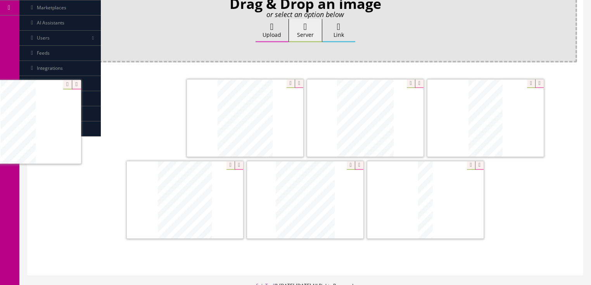
drag, startPoint x: 361, startPoint y: 131, endPoint x: 77, endPoint y: 133, distance: 284.1
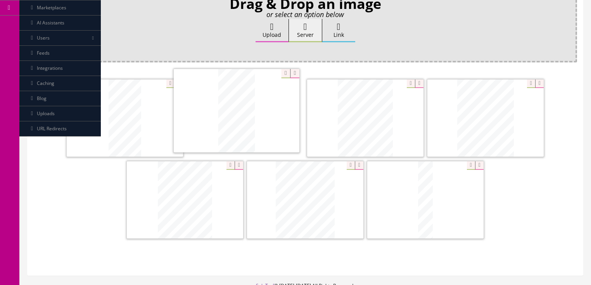
drag, startPoint x: 487, startPoint y: 132, endPoint x: 314, endPoint y: 137, distance: 173.5
drag, startPoint x: 475, startPoint y: 117, endPoint x: 335, endPoint y: 119, distance: 139.3
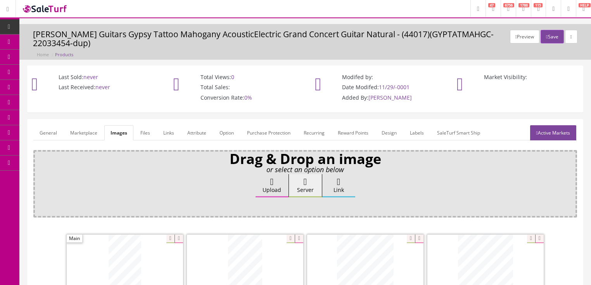
scroll to position [0, 0]
click at [51, 133] on link "General" at bounding box center [48, 132] width 30 height 15
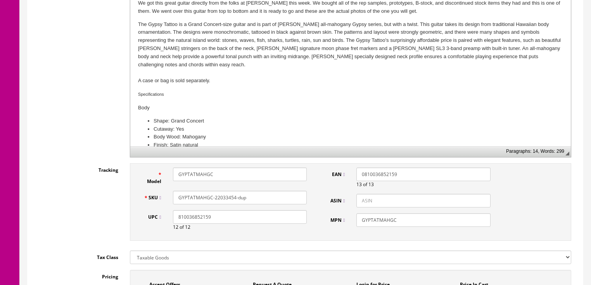
scroll to position [248, 0]
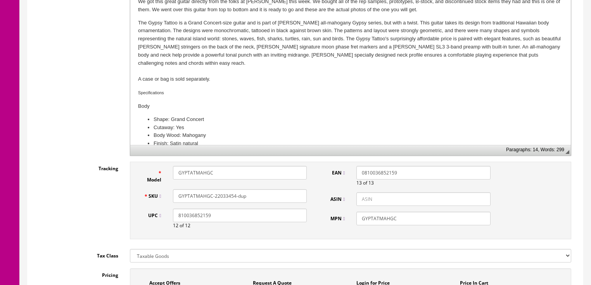
drag, startPoint x: 224, startPoint y: 195, endPoint x: 263, endPoint y: 196, distance: 38.8
click at [263, 196] on input "GYPTATMAHGC-22033454-dup" at bounding box center [240, 196] width 134 height 14
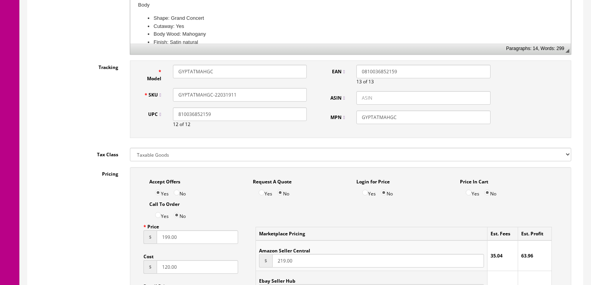
scroll to position [341, 0]
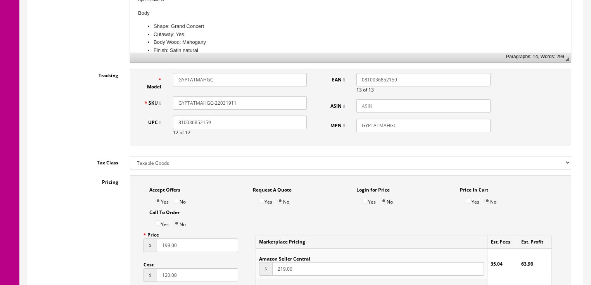
drag, startPoint x: 243, startPoint y: 98, endPoint x: 178, endPoint y: 100, distance: 64.4
click at [144, 100] on div "SKU GYPTATMAHGC-22031911" at bounding box center [225, 103] width 175 height 14
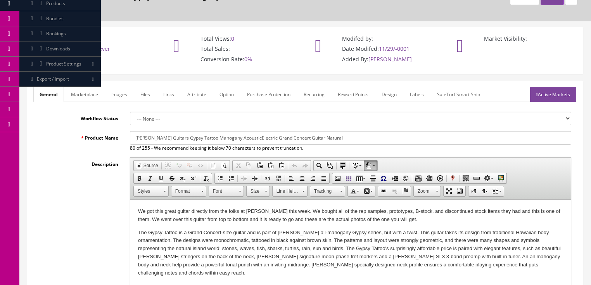
scroll to position [31, 0]
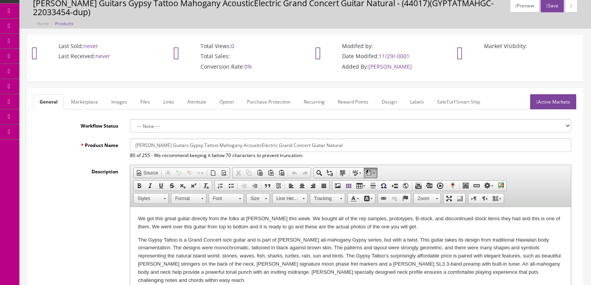
type input "GYPTATMAHGC-22031911"
click at [551, 99] on link "Active Markets" at bounding box center [553, 101] width 46 height 15
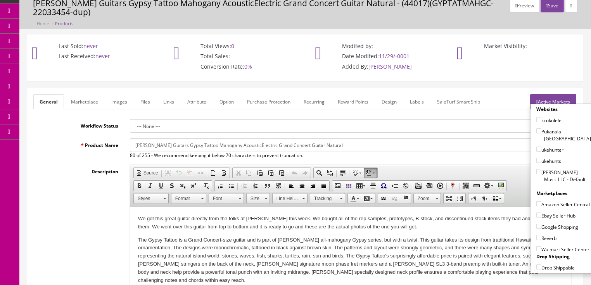
click at [537, 169] on input"] "[PERSON_NAME] Music LLC - Default" at bounding box center [539, 171] width 5 height 5
checkbox input"] "true"
drag, startPoint x: 535, startPoint y: 196, endPoint x: 537, endPoint y: 200, distance: 4.9
click at [537, 201] on input"] "Amazon Seller Central" at bounding box center [539, 203] width 5 height 5
checkbox input"] "true"
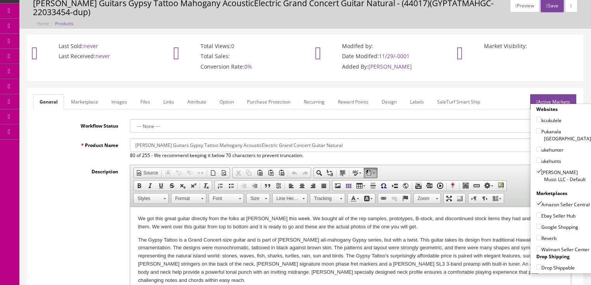
click at [537, 213] on input"] "Ebay Seller Hub" at bounding box center [539, 215] width 5 height 5
checkbox input"] "true"
click at [537, 224] on input"] "Google Shopping" at bounding box center [539, 226] width 5 height 5
checkbox input"] "true"
click at [537, 238] on input"] "Reverb" at bounding box center [539, 237] width 5 height 5
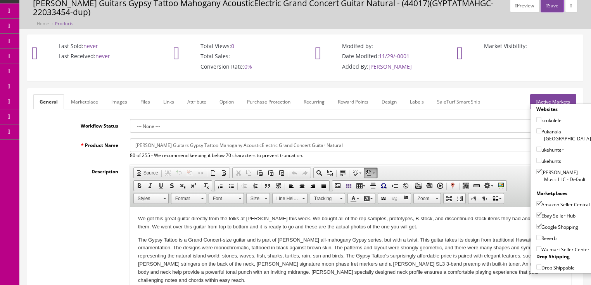
checkbox input"] "true"
click at [551, 98] on link "Active Markets" at bounding box center [553, 101] width 46 height 15
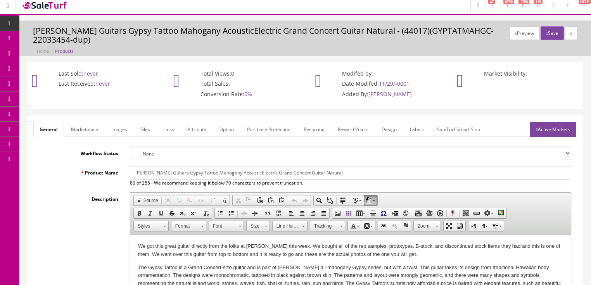
scroll to position [0, 0]
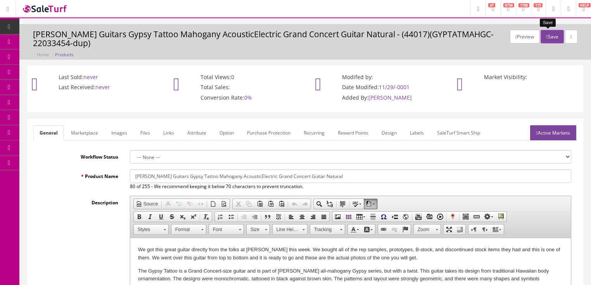
click at [546, 38] on button "Save" at bounding box center [552, 37] width 23 height 14
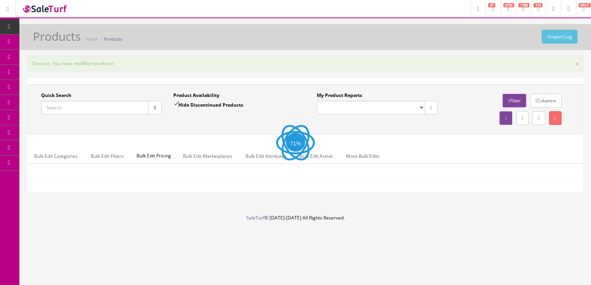
click at [73, 106] on input "Quick Search" at bounding box center [94, 108] width 107 height 14
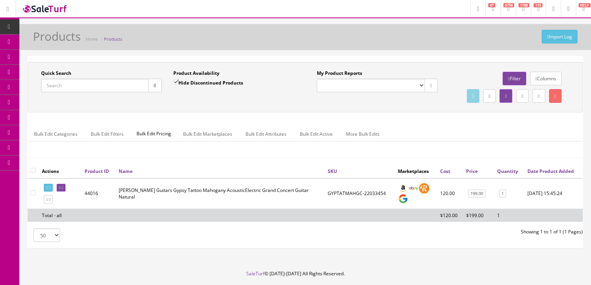
drag, startPoint x: 75, startPoint y: 106, endPoint x: 95, endPoint y: 79, distance: 33.5
paste input "GYPTATMAHGC-22031911"
click at [153, 88] on button "button" at bounding box center [155, 86] width 14 height 14
click at [53, 199] on td at bounding box center [60, 193] width 43 height 31
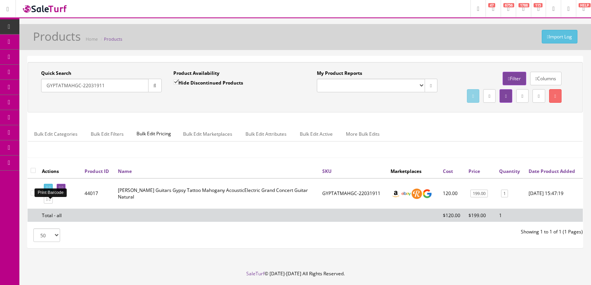
click at [53, 192] on link at bounding box center [48, 188] width 9 height 8
drag, startPoint x: 106, startPoint y: 84, endPoint x: 43, endPoint y: 87, distance: 62.5
click at [43, 87] on input "GYPTATMAHGC-22031911" at bounding box center [94, 86] width 107 height 14
paste input "011511234"
type input "0115112341"
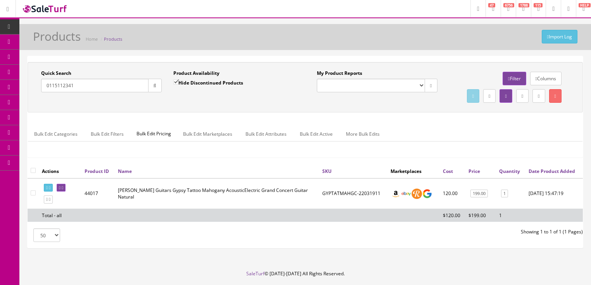
click at [174, 82] on input "Hide Discontinued Products" at bounding box center [175, 82] width 5 height 5
checkbox input "false"
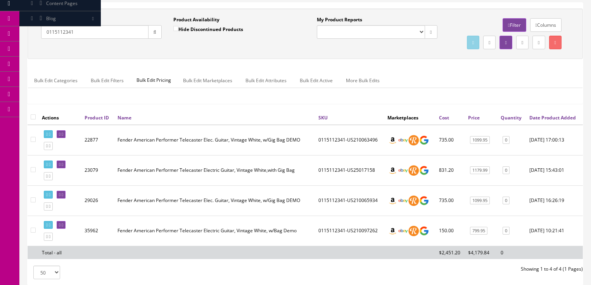
scroll to position [62, 0]
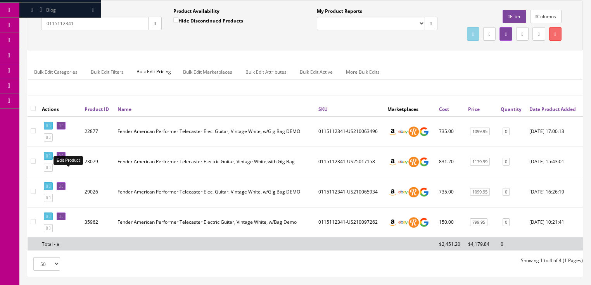
click at [63, 158] on icon at bounding box center [63, 156] width 2 height 4
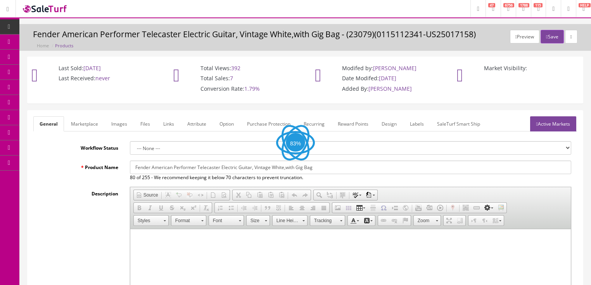
click at [121, 128] on link "Images" at bounding box center [119, 123] width 28 height 15
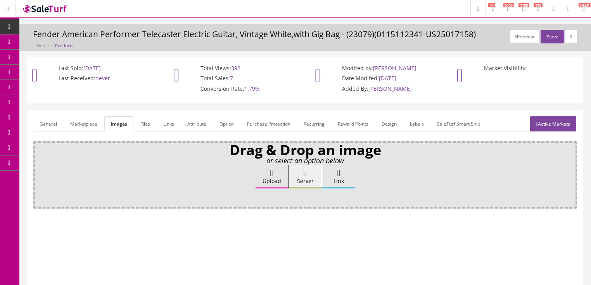
click at [272, 172] on icon at bounding box center [271, 172] width 3 height 9
click at [39, 172] on input "Upload" at bounding box center [39, 169] width 0 height 8
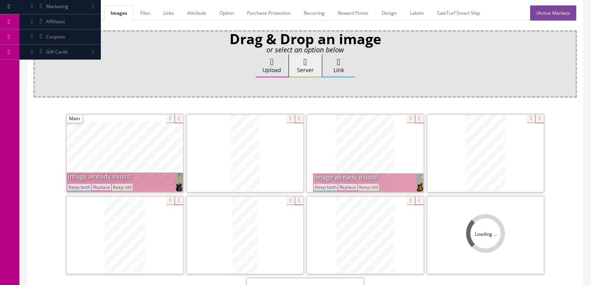
scroll to position [155, 0]
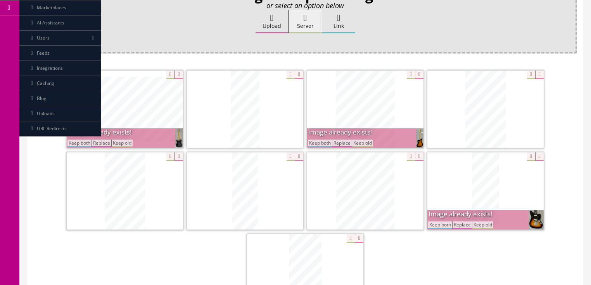
click at [320, 143] on button "Keep both" at bounding box center [320, 143] width 24 height 7
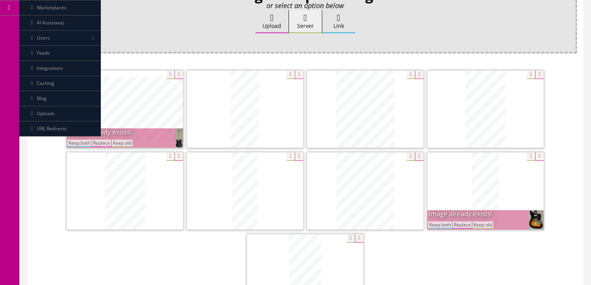
click at [87, 141] on button "Keep both" at bounding box center [80, 143] width 24 height 7
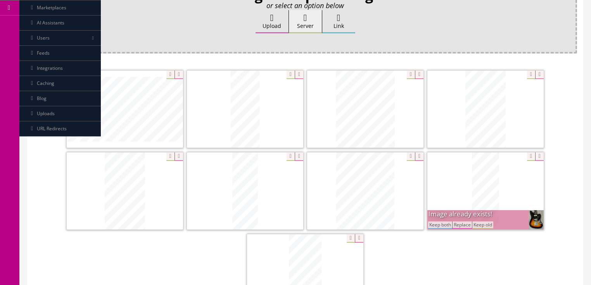
click at [433, 227] on button "Keep both" at bounding box center [440, 225] width 24 height 7
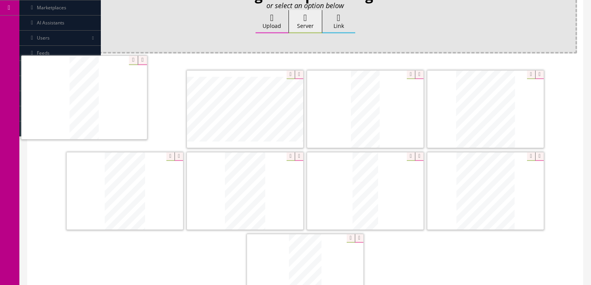
drag, startPoint x: 464, startPoint y: 213, endPoint x: 160, endPoint y: 130, distance: 314.9
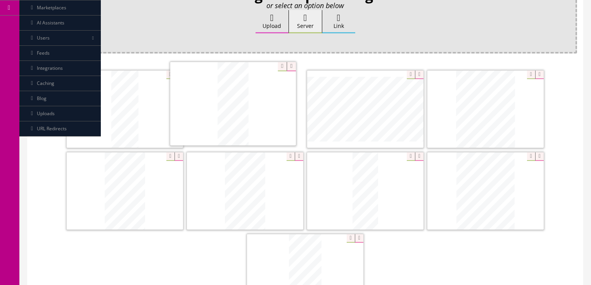
drag, startPoint x: 353, startPoint y: 119, endPoint x: 274, endPoint y: 135, distance: 80.4
drag, startPoint x: 485, startPoint y: 200, endPoint x: 330, endPoint y: 129, distance: 170.5
drag, startPoint x: 130, startPoint y: 199, endPoint x: 510, endPoint y: 113, distance: 389.4
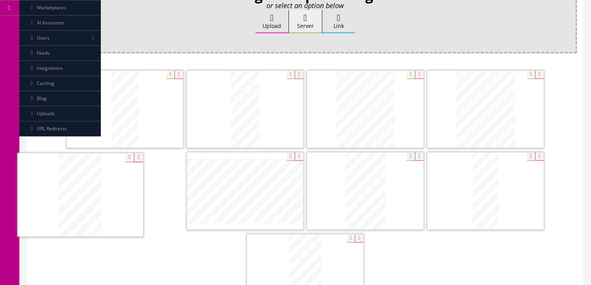
drag, startPoint x: 363, startPoint y: 194, endPoint x: 62, endPoint y: 197, distance: 300.7
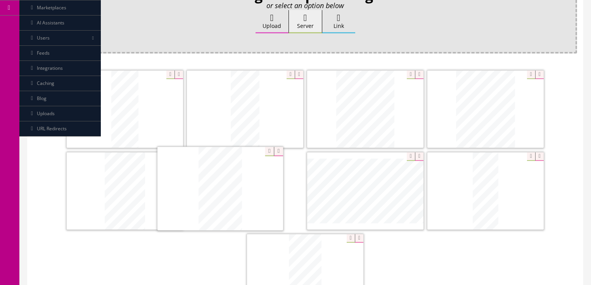
drag, startPoint x: 359, startPoint y: 191, endPoint x: 213, endPoint y: 190, distance: 146.3
drag, startPoint x: 492, startPoint y: 179, endPoint x: 352, endPoint y: 174, distance: 139.8
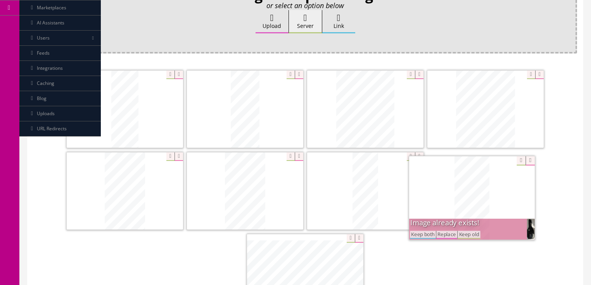
drag, startPoint x: 272, startPoint y: 259, endPoint x: 446, endPoint y: 183, distance: 190.6
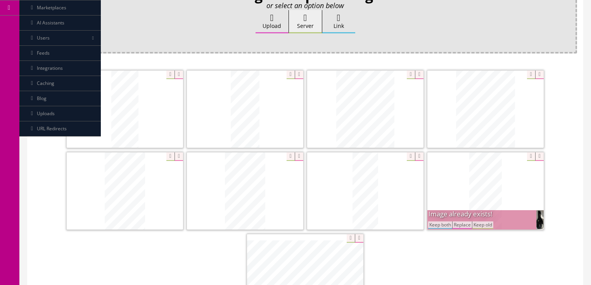
click at [438, 225] on button "Keep both" at bounding box center [440, 225] width 24 height 7
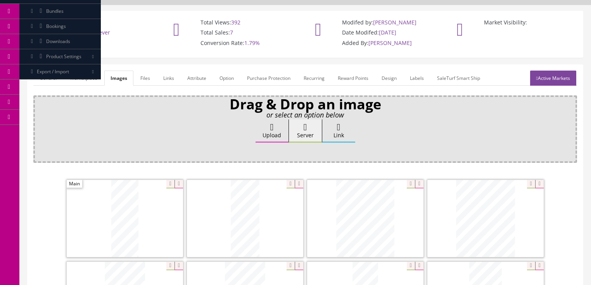
scroll to position [31, 0]
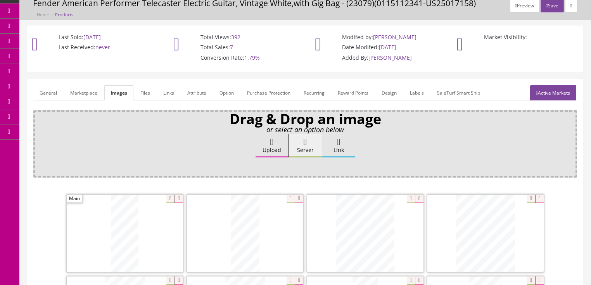
click at [55, 95] on link "General" at bounding box center [48, 92] width 30 height 15
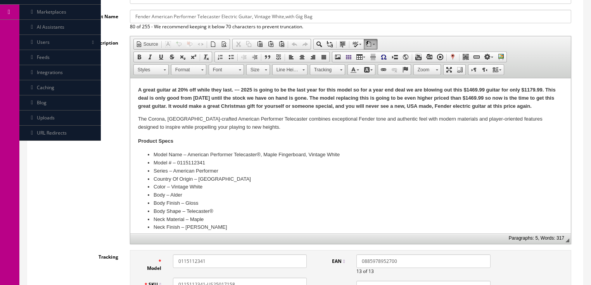
scroll to position [155, 0]
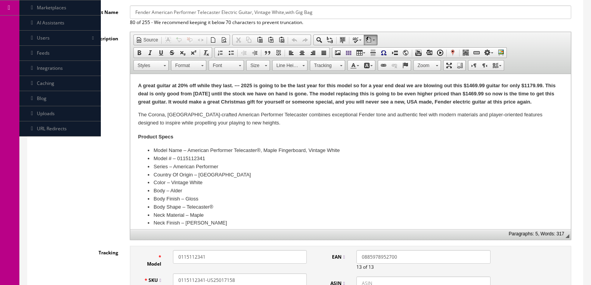
click at [546, 104] on p "A great guitar at 20% off while they last. --- 2025 is going to be the last yea…" at bounding box center [350, 94] width 425 height 24
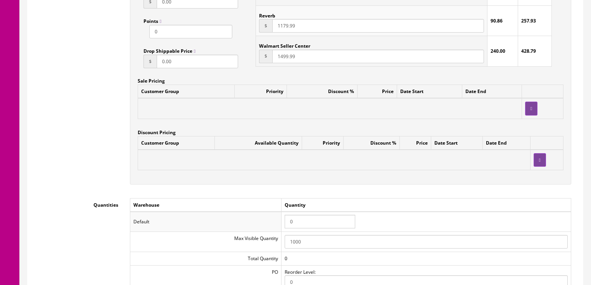
scroll to position [745, 0]
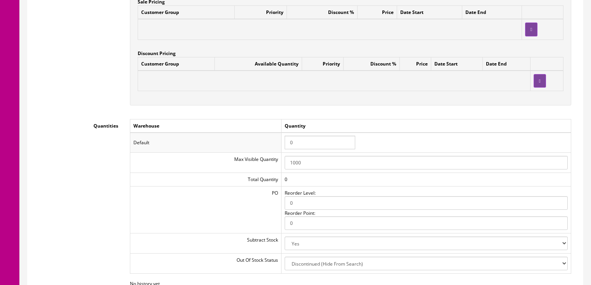
drag, startPoint x: 305, startPoint y: 147, endPoint x: 278, endPoint y: 147, distance: 27.6
click at [278, 147] on tr "Default 0" at bounding box center [350, 143] width 441 height 20
type input "1"
click at [409, 140] on td "1" at bounding box center [426, 143] width 290 height 20
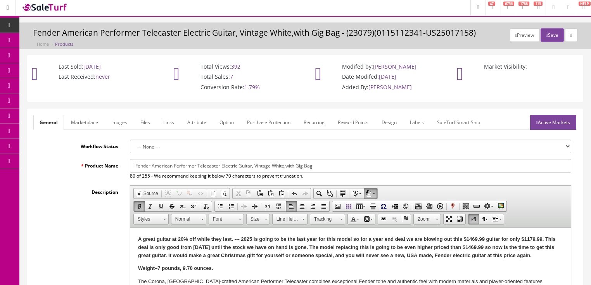
scroll to position [0, 0]
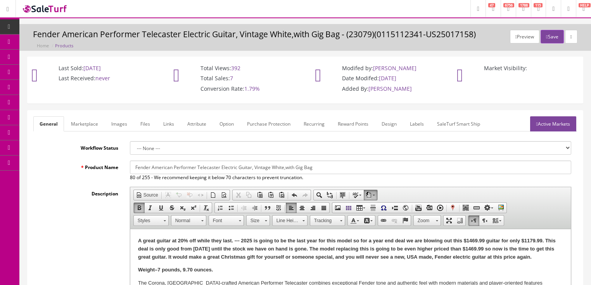
click at [556, 118] on link "Active Markets" at bounding box center [553, 123] width 46 height 15
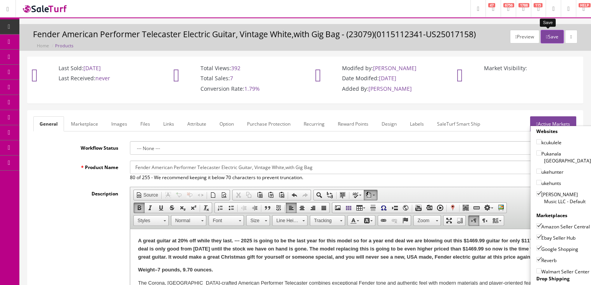
click at [549, 35] on button "Save" at bounding box center [552, 37] width 23 height 14
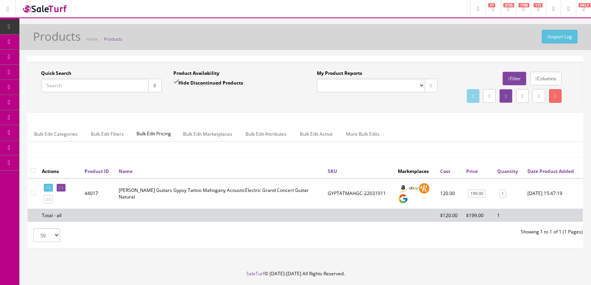
click at [89, 87] on input "Quick Search" at bounding box center [94, 86] width 107 height 14
paste input "0115120345"
type input "0115120345"
click at [174, 81] on input "Hide Discontinued Products" at bounding box center [175, 82] width 5 height 5
checkbox input "false"
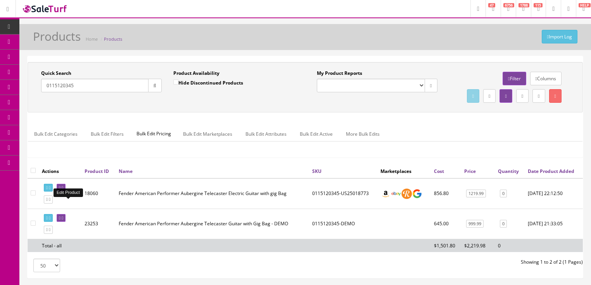
click at [63, 190] on icon at bounding box center [63, 188] width 2 height 4
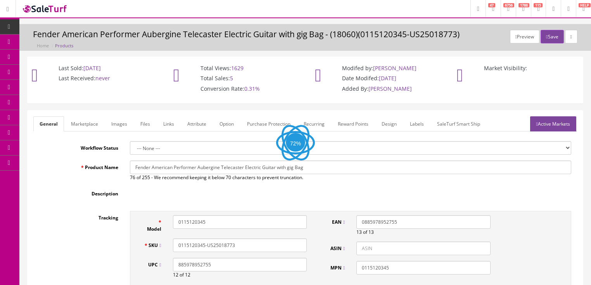
click at [117, 125] on link "Images" at bounding box center [119, 123] width 28 height 15
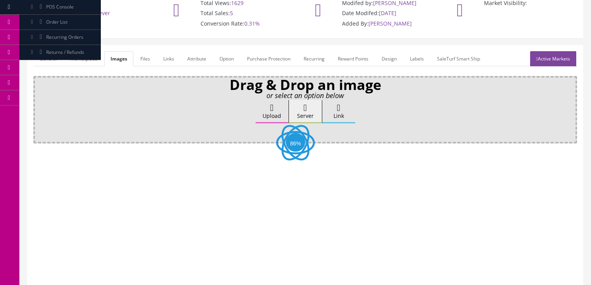
scroll to position [124, 0]
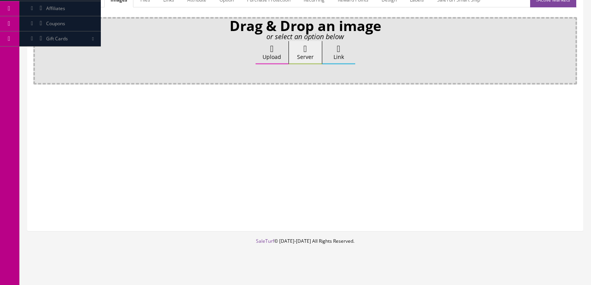
click at [262, 52] on label "Upload" at bounding box center [272, 52] width 33 height 23
click at [39, 49] on input "Upload" at bounding box center [39, 45] width 0 height 8
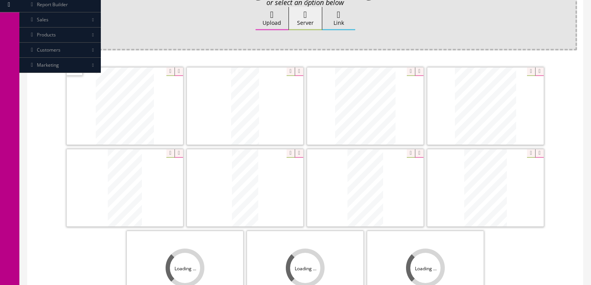
scroll to position [186, 0]
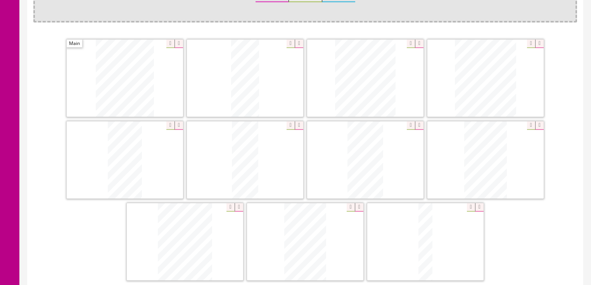
click at [237, 205] on icon at bounding box center [239, 207] width 9 height 9
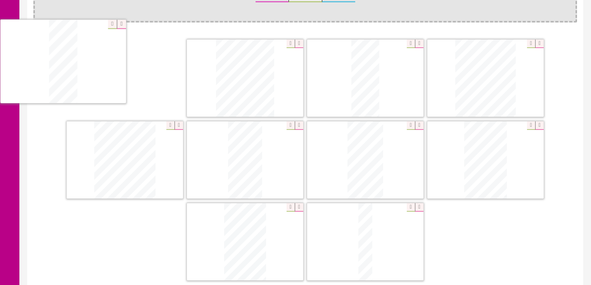
drag, startPoint x: 233, startPoint y: 177, endPoint x: 95, endPoint y: 98, distance: 159.4
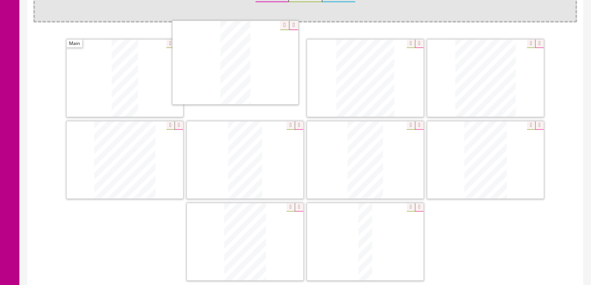
drag, startPoint x: 347, startPoint y: 93, endPoint x: 213, endPoint y: 78, distance: 135.4
drag, startPoint x: 145, startPoint y: 145, endPoint x: 342, endPoint y: 74, distance: 209.7
drag, startPoint x: 139, startPoint y: 143, endPoint x: 527, endPoint y: 66, distance: 395.6
drag, startPoint x: 252, startPoint y: 247, endPoint x: 110, endPoint y: 172, distance: 160.4
drag, startPoint x: 253, startPoint y: 252, endPoint x: 237, endPoint y: 166, distance: 87.1
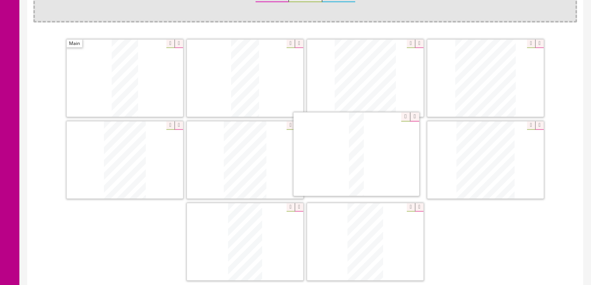
drag, startPoint x: 364, startPoint y: 255, endPoint x: 359, endPoint y: 171, distance: 84.7
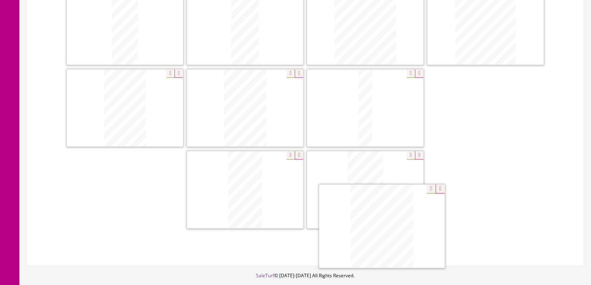
scroll to position [259, 0]
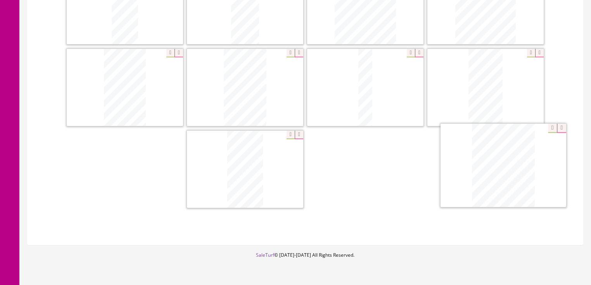
drag, startPoint x: 489, startPoint y: 201, endPoint x: 506, endPoint y: 196, distance: 17.8
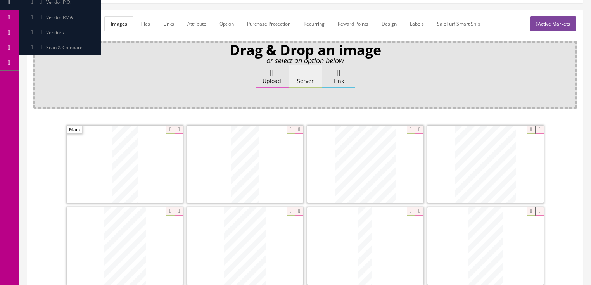
scroll to position [73, 0]
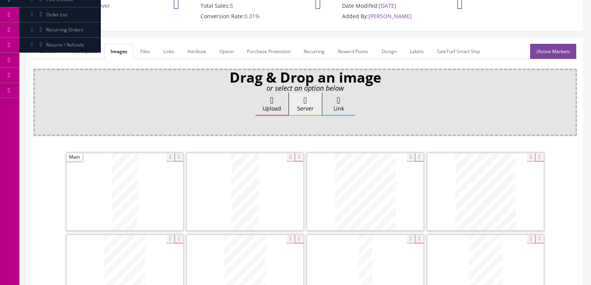
click at [47, 48] on link "General" at bounding box center [48, 51] width 30 height 15
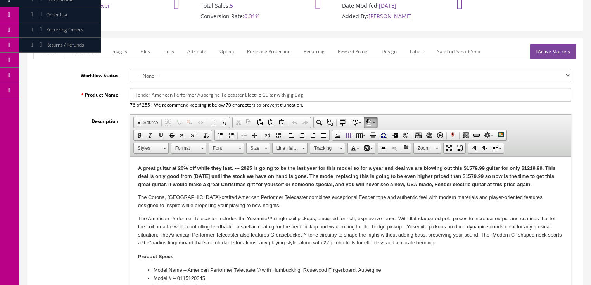
click at [550, 186] on p "A great guitar at 20% off while they last. --- 2025 is going to be the last yea…" at bounding box center [350, 177] width 425 height 24
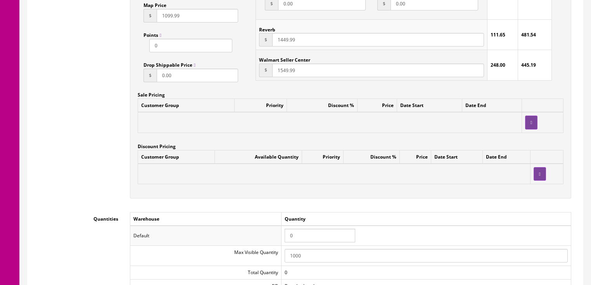
scroll to position [693, 0]
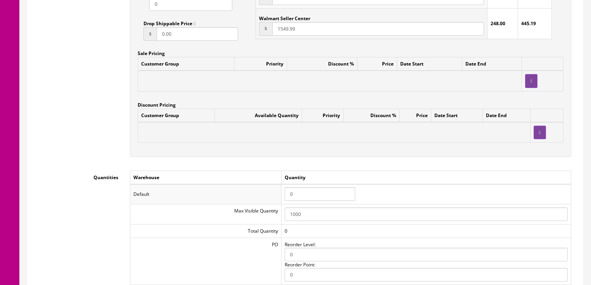
drag, startPoint x: 305, startPoint y: 197, endPoint x: 256, endPoint y: 193, distance: 48.7
click at [256, 193] on tr "Default 0" at bounding box center [350, 194] width 441 height 20
type input "1"
click at [459, 179] on td "Quantity" at bounding box center [426, 178] width 290 height 14
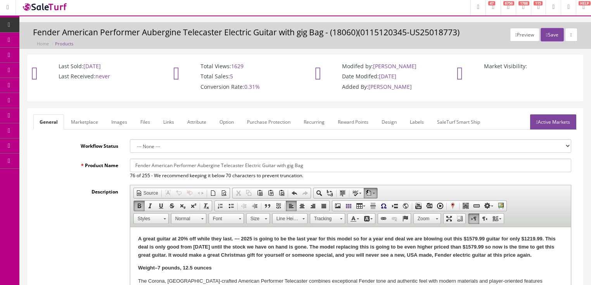
scroll to position [0, 0]
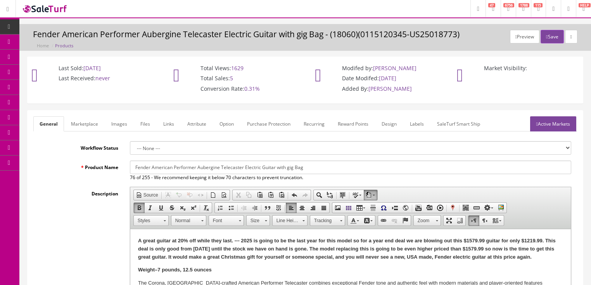
click at [539, 125] on link "Active Markets" at bounding box center [553, 123] width 46 height 15
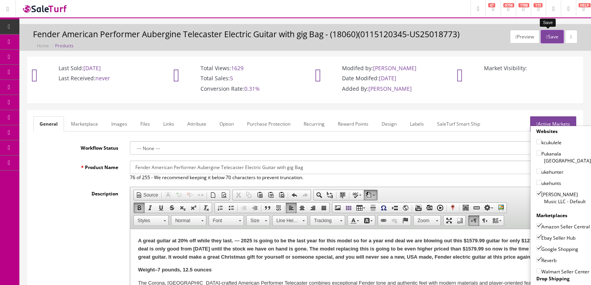
click at [550, 38] on button "Save" at bounding box center [552, 37] width 23 height 14
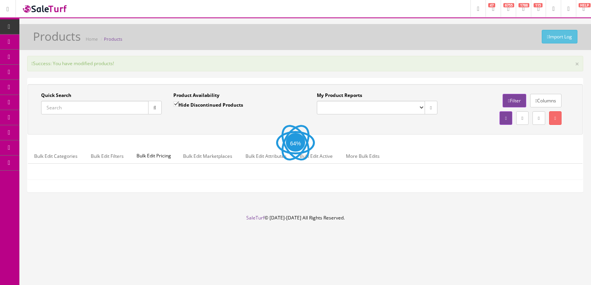
click at [102, 109] on input "Quick Search" at bounding box center [94, 108] width 107 height 14
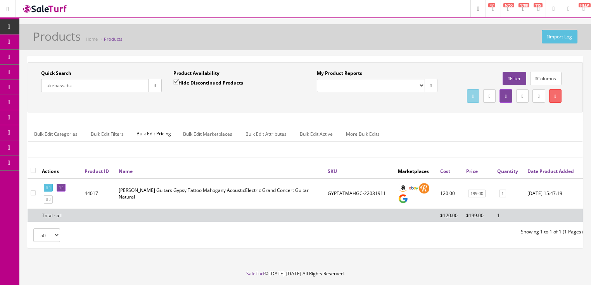
type input "ukebasscbk"
click at [177, 81] on input "Hide Discontinued Products" at bounding box center [175, 82] width 5 height 5
checkbox input "false"
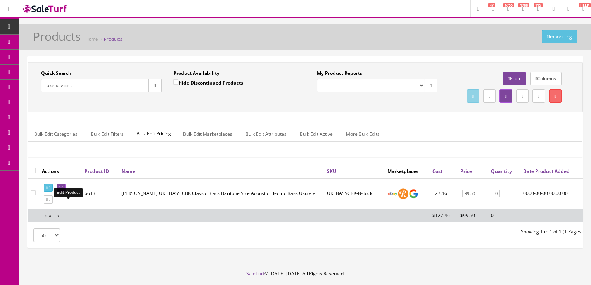
click at [66, 192] on link at bounding box center [61, 188] width 9 height 8
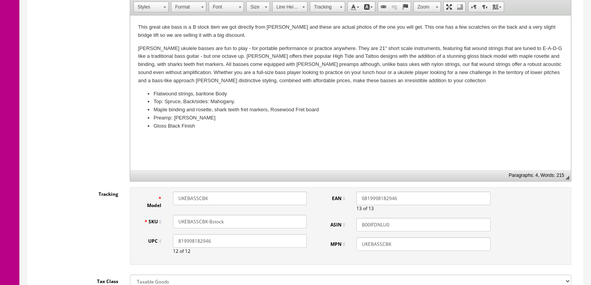
scroll to position [217, 0]
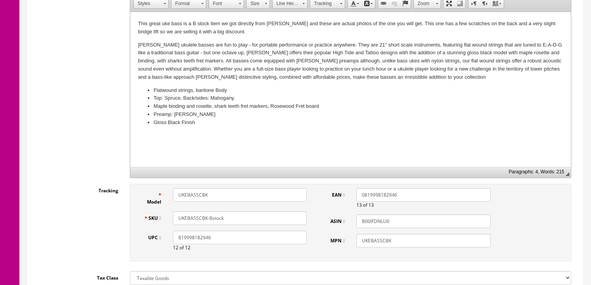
drag, startPoint x: 209, startPoint y: 218, endPoint x: 239, endPoint y: 218, distance: 30.3
click at [239, 218] on input "UKEBASSCBK-Bstock" at bounding box center [240, 218] width 134 height 14
type input "UKEBASSCBK-14061280311"
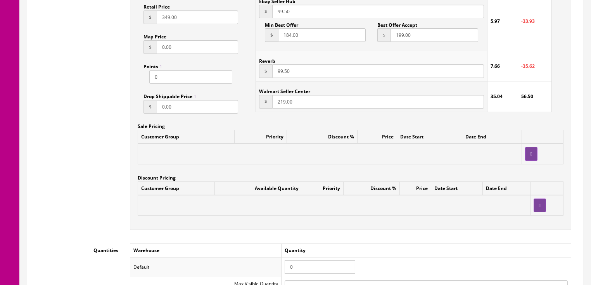
scroll to position [621, 0]
drag, startPoint x: 296, startPoint y: 269, endPoint x: 281, endPoint y: 267, distance: 15.6
click at [281, 267] on tr "Default 0" at bounding box center [350, 267] width 441 height 20
type input "1"
click at [322, 242] on div "Workflow Status --- None --- Product Name [PERSON_NAME] UKE BASS CBK Classic Bl…" at bounding box center [305, 122] width 544 height 1204
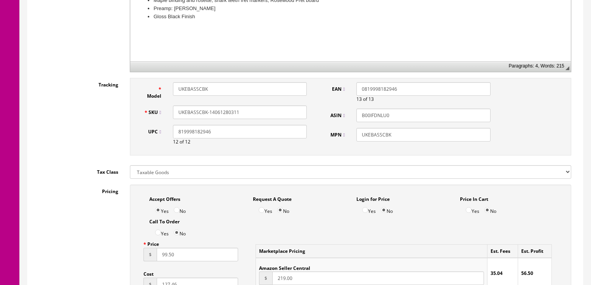
scroll to position [279, 0]
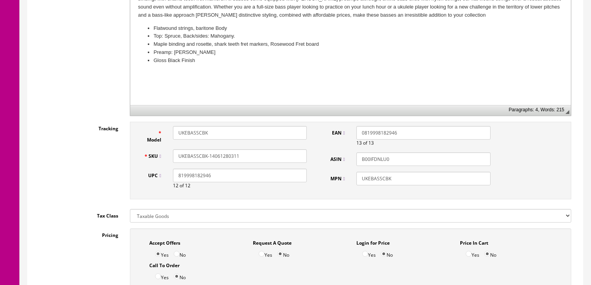
drag, startPoint x: 246, startPoint y: 155, endPoint x: 137, endPoint y: 156, distance: 108.7
click at [136, 156] on div "Model UKEBASSCBK SKU UKEBASSCBK-14061280311 UPC 819998182946 12 of 12 EAN 08199…" at bounding box center [351, 161] width 442 height 78
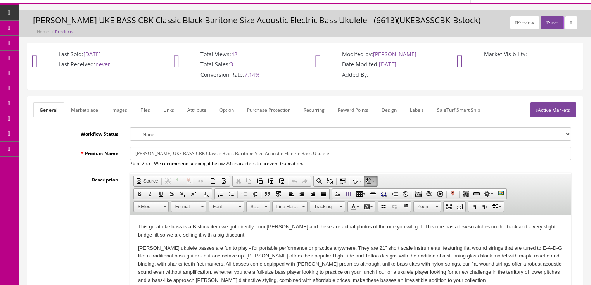
scroll to position [0, 0]
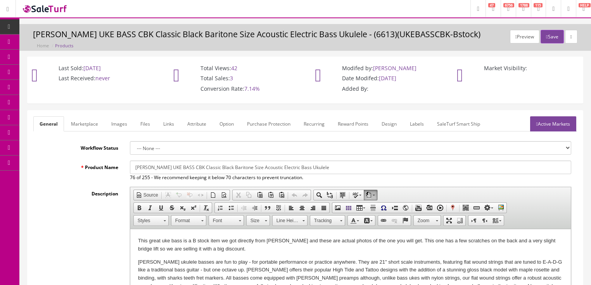
click at [555, 125] on link "Active Markets" at bounding box center [553, 123] width 46 height 15
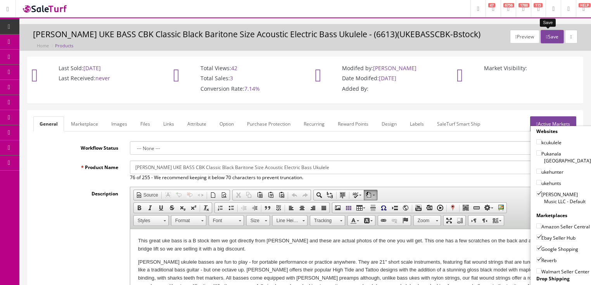
click at [551, 34] on button "Save" at bounding box center [552, 37] width 23 height 14
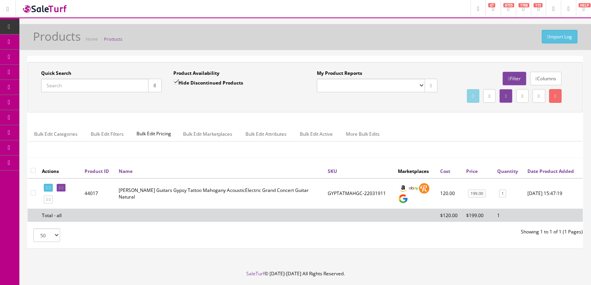
click at [116, 85] on input "Quick Search" at bounding box center [94, 86] width 107 height 14
paste input "UKEBASSCBK-14061280311"
click at [154, 86] on icon "button" at bounding box center [155, 85] width 3 height 5
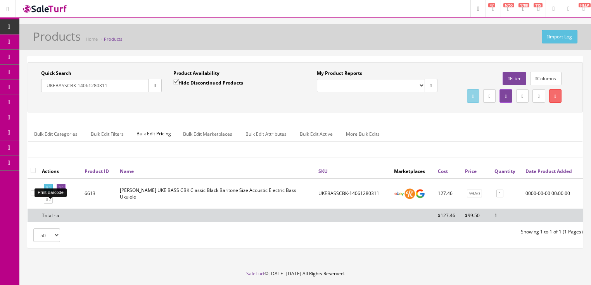
click at [50, 192] on link at bounding box center [48, 188] width 9 height 8
drag, startPoint x: 119, startPoint y: 91, endPoint x: 29, endPoint y: 91, distance: 90.0
click at [29, 91] on div "Quick Search UKEBASSCBK-14061280311 Date From Product Availability Hide Discont…" at bounding box center [167, 84] width 276 height 28
paste input "0115210300"
type input "0115210300"
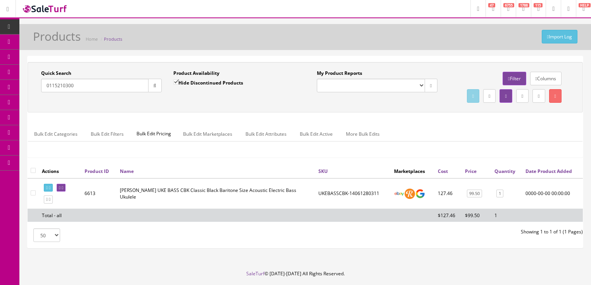
click at [177, 84] on input "Hide Discontinued Products" at bounding box center [175, 82] width 5 height 5
checkbox input "false"
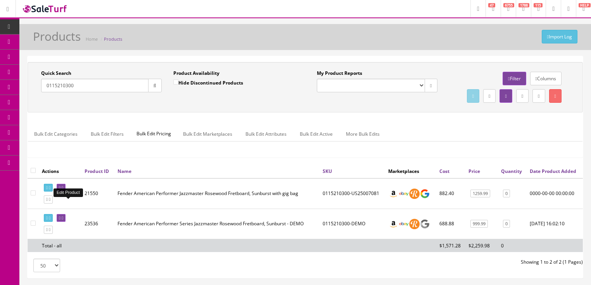
click at [61, 190] on icon at bounding box center [60, 188] width 2 height 4
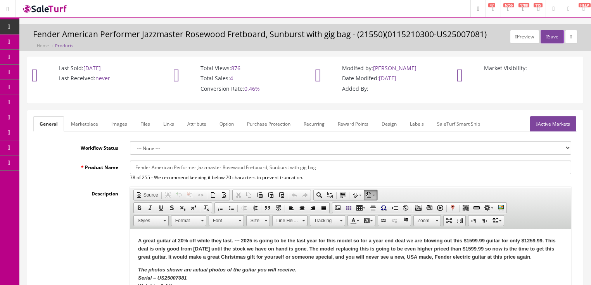
click at [118, 127] on link "Images" at bounding box center [119, 123] width 28 height 15
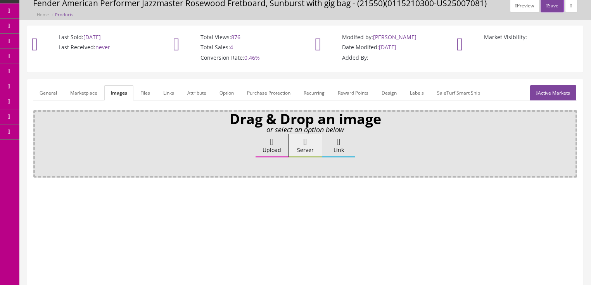
scroll to position [62, 0]
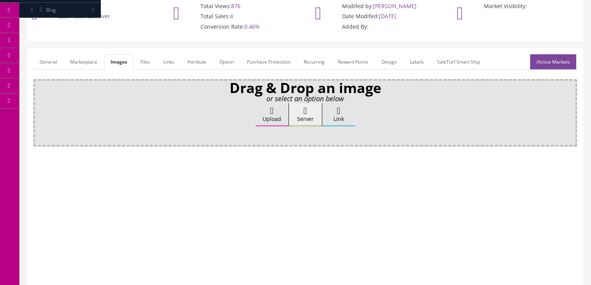
click at [264, 113] on label "Upload" at bounding box center [272, 114] width 33 height 23
click at [39, 111] on input "Upload" at bounding box center [39, 107] width 0 height 8
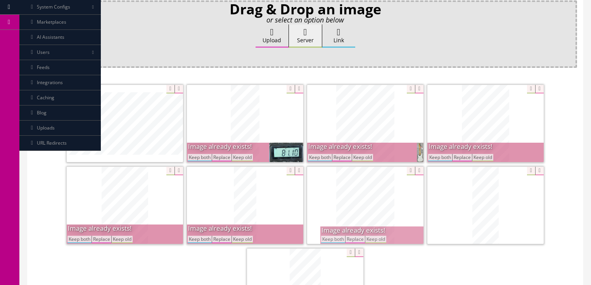
scroll to position [186, 0]
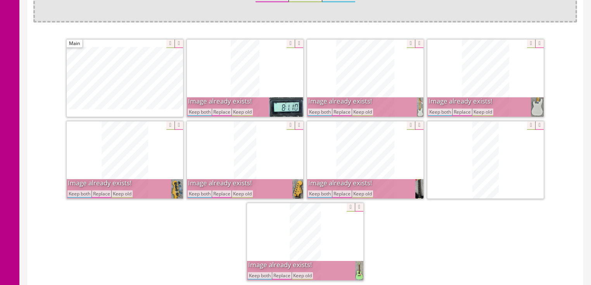
drag, startPoint x: 204, startPoint y: 115, endPoint x: 214, endPoint y: 114, distance: 9.7
click at [204, 114] on button "Keep both" at bounding box center [200, 112] width 24 height 7
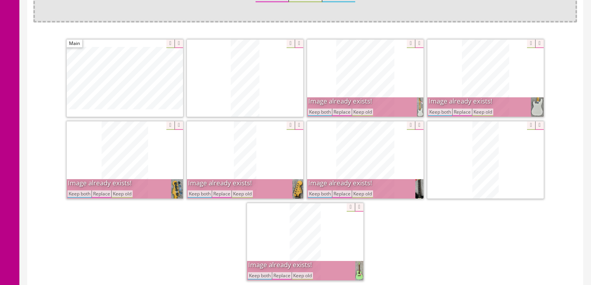
drag, startPoint x: 317, startPoint y: 112, endPoint x: 456, endPoint y: 116, distance: 139.0
click at [318, 112] on button "Keep both" at bounding box center [320, 112] width 24 height 7
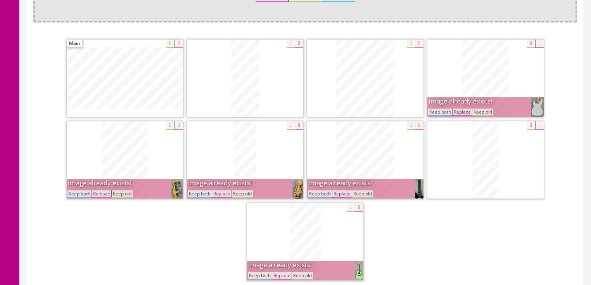
click at [440, 113] on button "Keep both" at bounding box center [440, 112] width 24 height 7
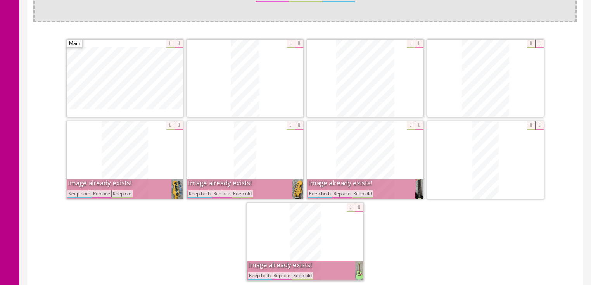
click at [319, 191] on button "Keep both" at bounding box center [320, 194] width 24 height 7
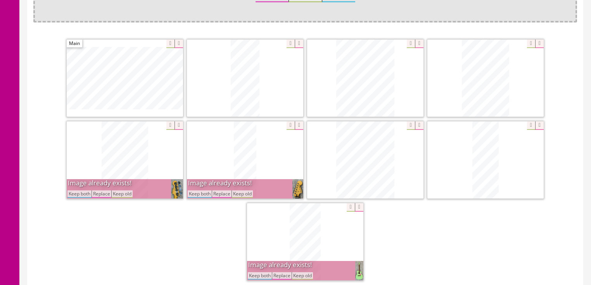
click at [195, 191] on button "Keep both" at bounding box center [200, 194] width 24 height 7
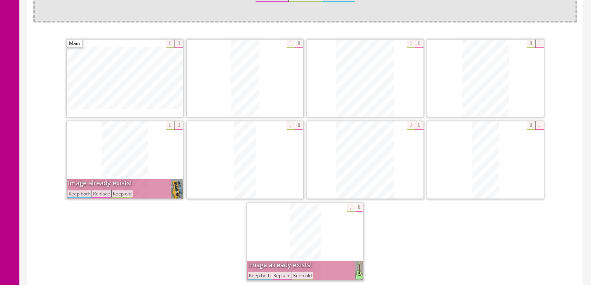
drag, startPoint x: 88, startPoint y: 193, endPoint x: 102, endPoint y: 212, distance: 23.8
click at [87, 193] on button "Keep both" at bounding box center [80, 194] width 24 height 7
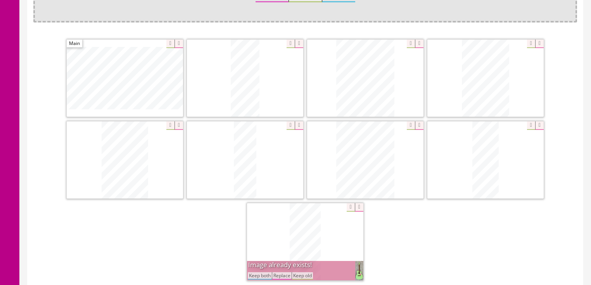
click at [257, 275] on button "Keep both" at bounding box center [260, 275] width 24 height 7
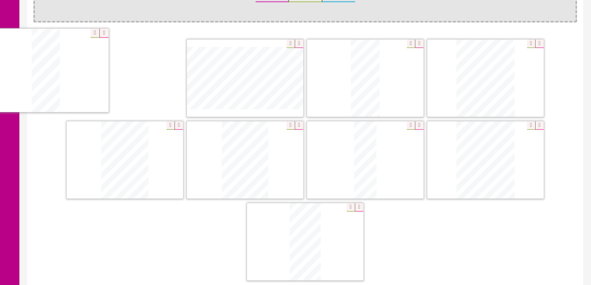
drag, startPoint x: 470, startPoint y: 178, endPoint x: 55, endPoint y: 93, distance: 422.7
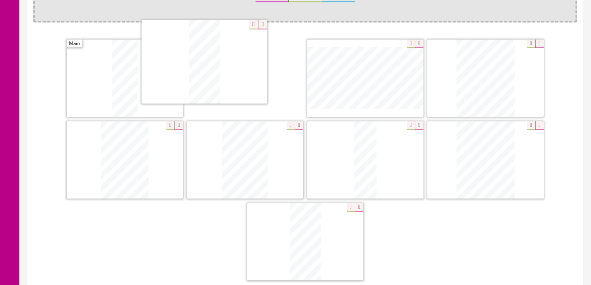
drag, startPoint x: 369, startPoint y: 81, endPoint x: 218, endPoint y: 73, distance: 152.0
drag, startPoint x: 481, startPoint y: 143, endPoint x: 350, endPoint y: 49, distance: 160.9
drag, startPoint x: 161, startPoint y: 140, endPoint x: 511, endPoint y: 53, distance: 359.9
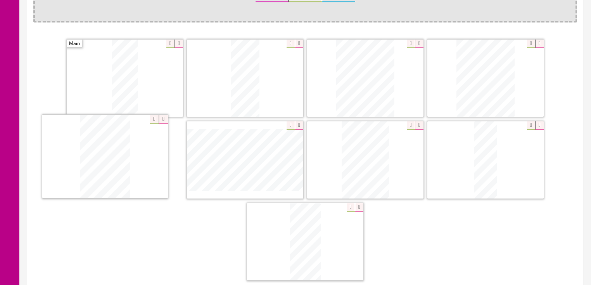
drag, startPoint x: 366, startPoint y: 163, endPoint x: 104, endPoint y: 161, distance: 261.9
drag, startPoint x: 374, startPoint y: 158, endPoint x: 236, endPoint y: 158, distance: 137.4
drag, startPoint x: 474, startPoint y: 160, endPoint x: 338, endPoint y: 160, distance: 135.4
drag, startPoint x: 348, startPoint y: 233, endPoint x: 494, endPoint y: 160, distance: 162.4
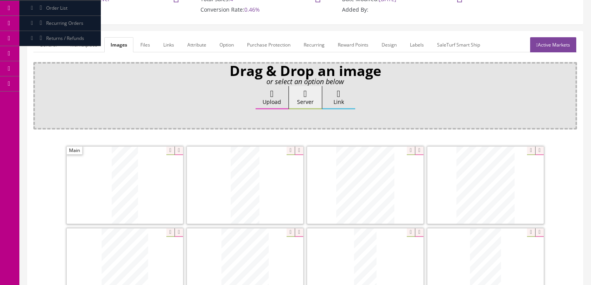
scroll to position [31, 0]
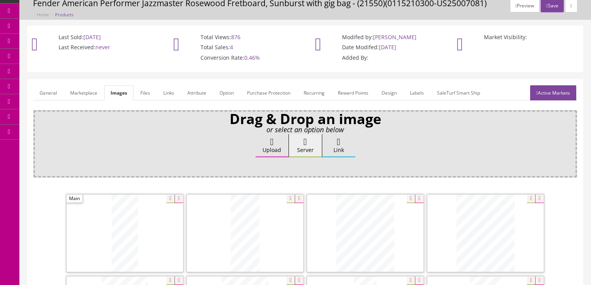
click at [54, 92] on link "General" at bounding box center [48, 92] width 30 height 15
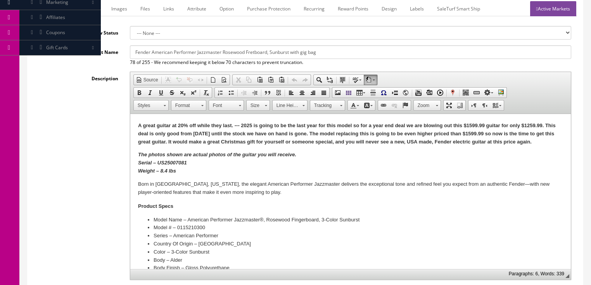
scroll to position [124, 0]
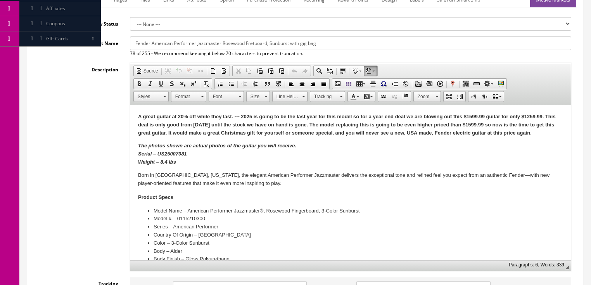
click at [160, 162] on strong "The photos shown are actual photos of the guitar you will receive. Serial – US2…" at bounding box center [217, 154] width 158 height 22
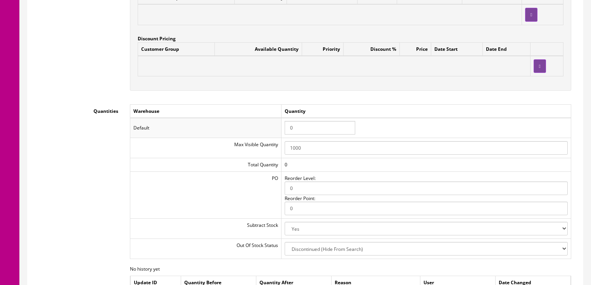
scroll to position [776, 0]
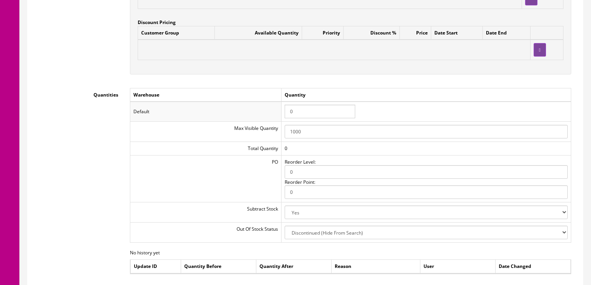
drag, startPoint x: 302, startPoint y: 117, endPoint x: 275, endPoint y: 116, distance: 27.2
click at [274, 116] on tr "Default 0" at bounding box center [350, 112] width 441 height 20
type input "1"
drag, startPoint x: 390, startPoint y: 109, endPoint x: 396, endPoint y: 110, distance: 6.2
click at [393, 109] on td "1" at bounding box center [426, 112] width 290 height 20
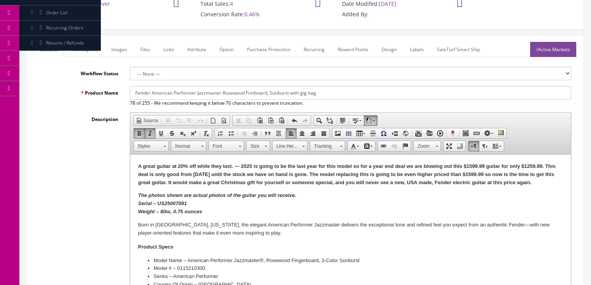
scroll to position [0, 0]
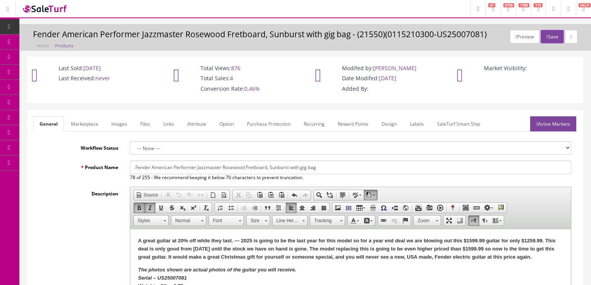
click at [557, 119] on link "Active Markets" at bounding box center [553, 123] width 46 height 15
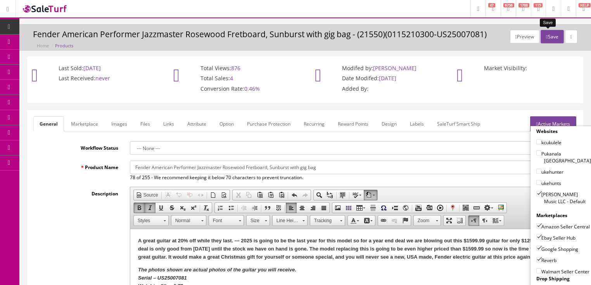
click at [546, 33] on button "Save" at bounding box center [552, 37] width 23 height 14
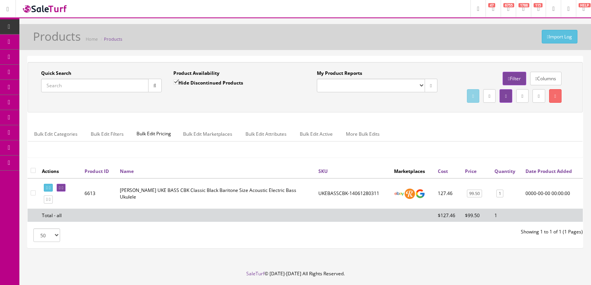
click at [117, 87] on input "Quick Search" at bounding box center [94, 86] width 107 height 14
paste input "0114922357"
type input "0114922357"
click at [175, 84] on input "Hide Discontinued Products" at bounding box center [175, 82] width 5 height 5
checkbox input "false"
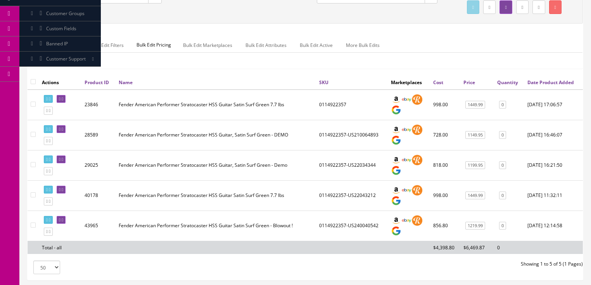
scroll to position [93, 0]
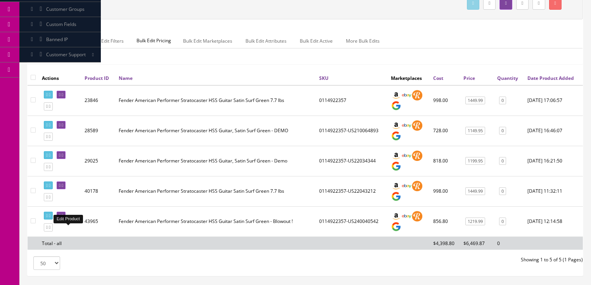
click at [66, 220] on link at bounding box center [61, 216] width 9 height 8
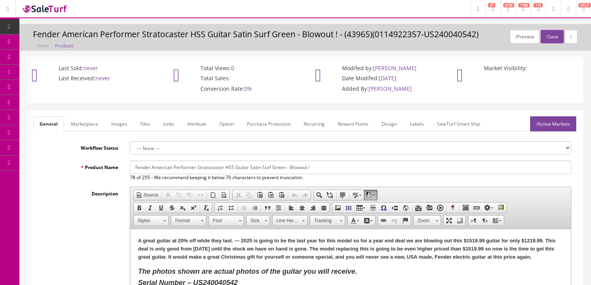
click at [119, 118] on link "Images" at bounding box center [119, 123] width 28 height 15
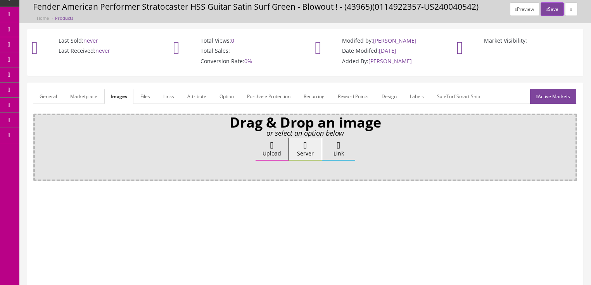
scroll to position [31, 0]
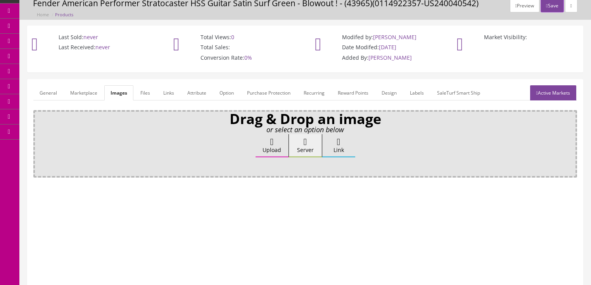
click at [267, 146] on label "Upload" at bounding box center [272, 145] width 33 height 23
click at [39, 142] on input "Upload" at bounding box center [39, 138] width 0 height 8
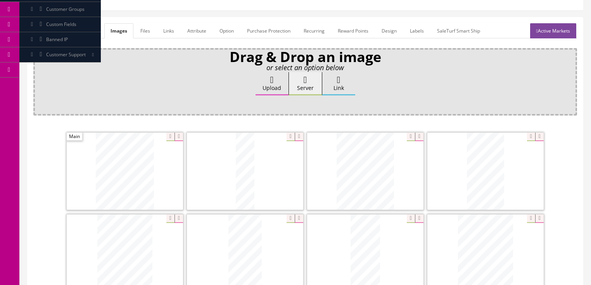
scroll to position [186, 0]
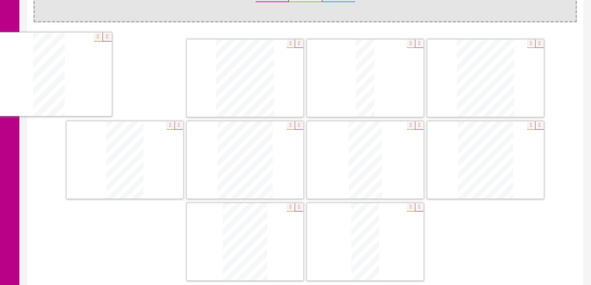
drag, startPoint x: 362, startPoint y: 166, endPoint x: 54, endPoint y: 81, distance: 320.2
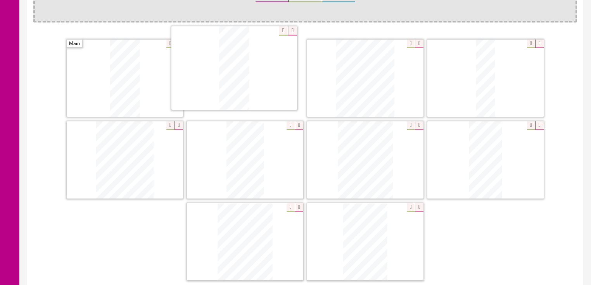
drag, startPoint x: 347, startPoint y: 248, endPoint x: 218, endPoint y: 79, distance: 212.0
drag, startPoint x: 131, startPoint y: 168, endPoint x: 363, endPoint y: 81, distance: 247.9
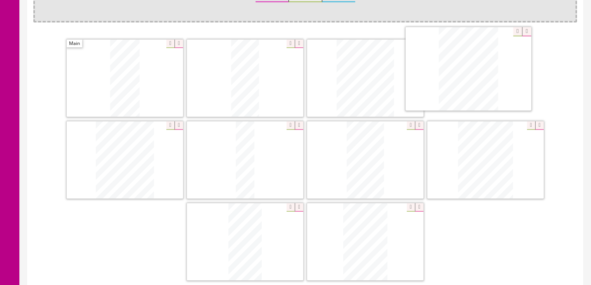
drag, startPoint x: 272, startPoint y: 238, endPoint x: 486, endPoint y: 81, distance: 265.7
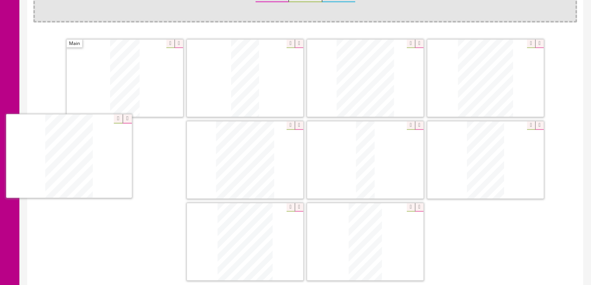
drag, startPoint x: 378, startPoint y: 237, endPoint x: 81, endPoint y: 153, distance: 308.7
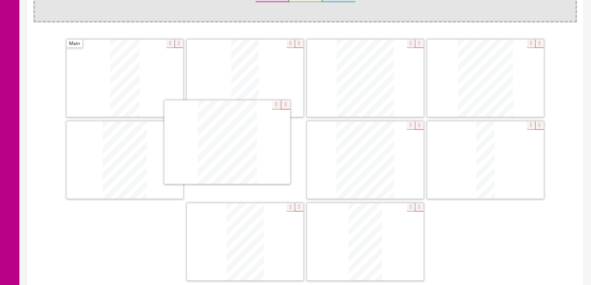
drag, startPoint x: 236, startPoint y: 221, endPoint x: 357, endPoint y: 170, distance: 131.8
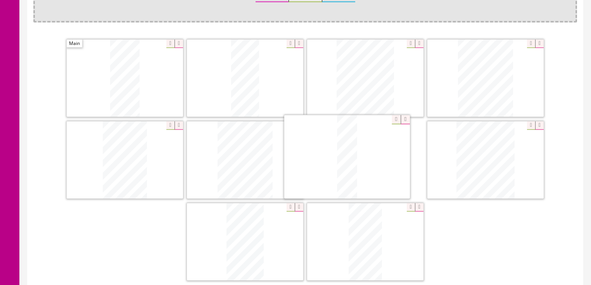
drag, startPoint x: 493, startPoint y: 163, endPoint x: 353, endPoint y: 161, distance: 139.7
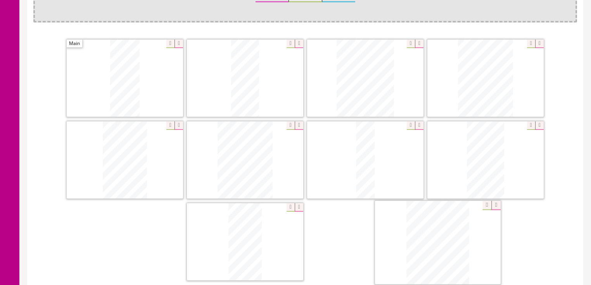
drag, startPoint x: 501, startPoint y: 168, endPoint x: 454, endPoint y: 252, distance: 96.5
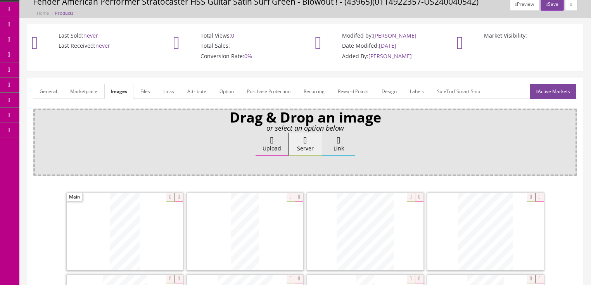
scroll to position [31, 0]
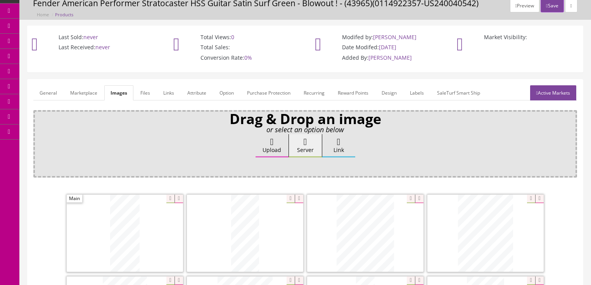
click at [38, 95] on link "General" at bounding box center [48, 92] width 30 height 15
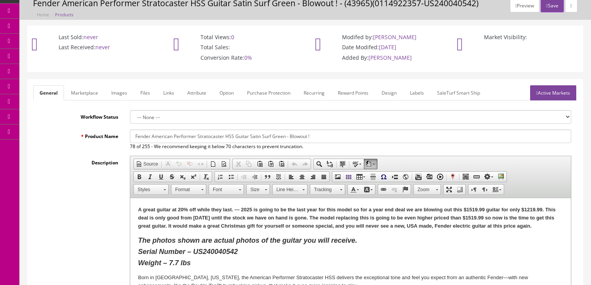
click at [120, 95] on link "Images" at bounding box center [119, 92] width 28 height 15
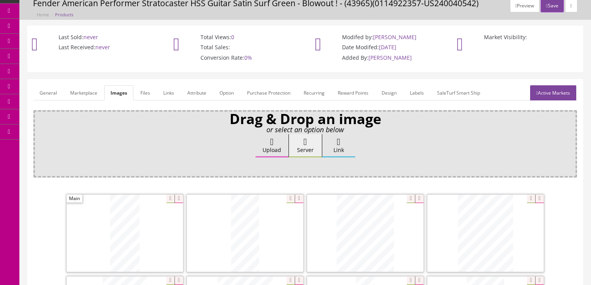
click at [53, 96] on link "General" at bounding box center [48, 92] width 30 height 15
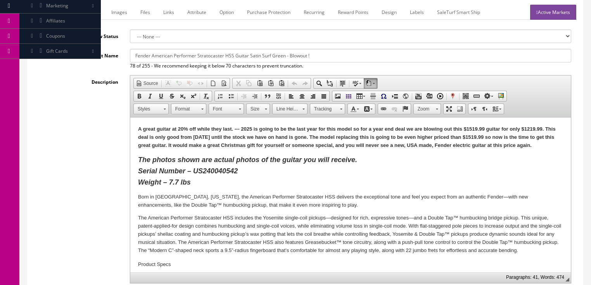
scroll to position [186, 0]
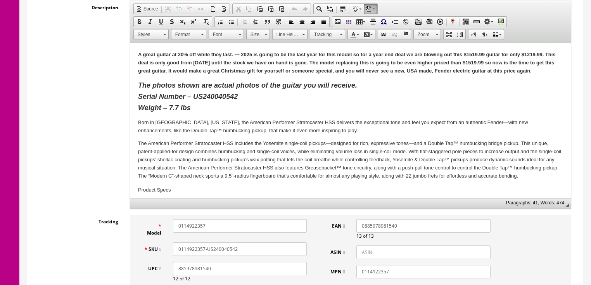
click at [172, 109] on strong "The photos shown are actual photos of the guitar you will receive. Serial Numbe…" at bounding box center [247, 96] width 219 height 30
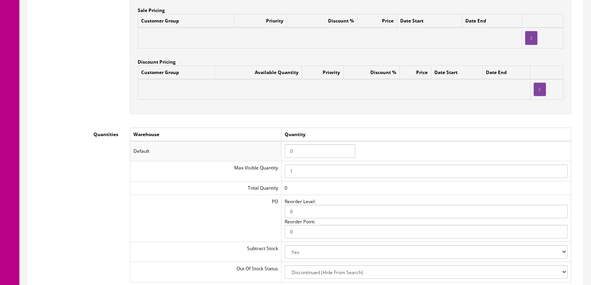
scroll to position [776, 0]
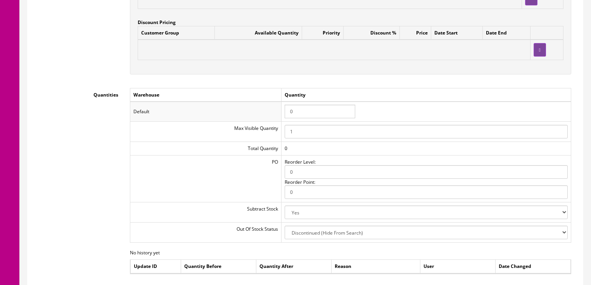
drag, startPoint x: 300, startPoint y: 114, endPoint x: 272, endPoint y: 114, distance: 28.3
click at [272, 114] on tr "Default 0" at bounding box center [350, 112] width 441 height 20
type input "1"
click at [452, 110] on td "1" at bounding box center [426, 112] width 290 height 20
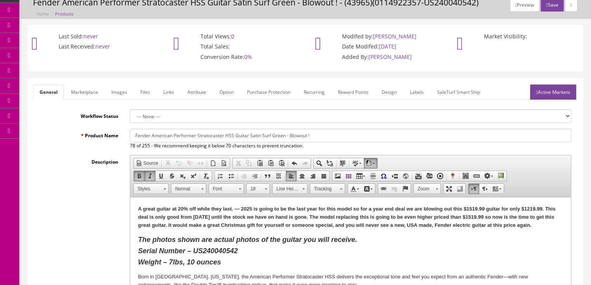
scroll to position [0, 0]
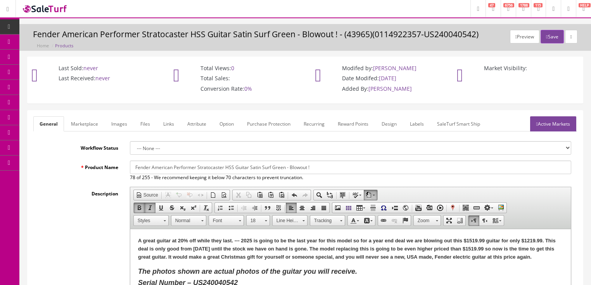
drag, startPoint x: 557, startPoint y: 122, endPoint x: 559, endPoint y: 97, distance: 24.9
click at [558, 121] on link "Active Markets" at bounding box center [553, 123] width 46 height 15
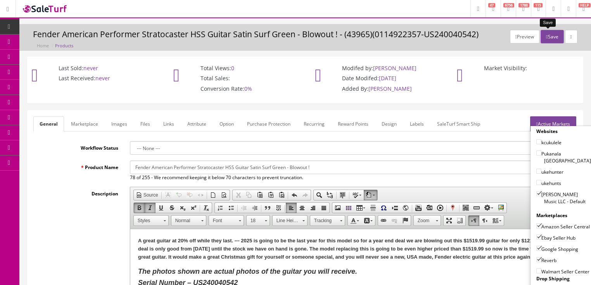
click at [549, 35] on button "Save" at bounding box center [552, 37] width 23 height 14
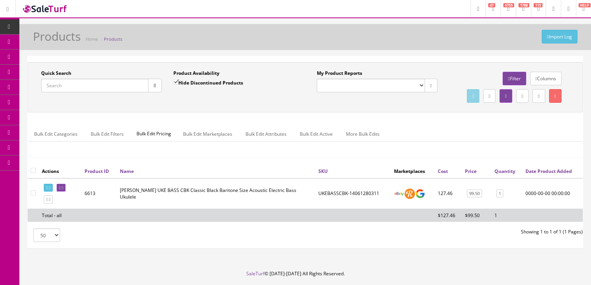
click at [110, 91] on input "Quick Search" at bounding box center [94, 86] width 107 height 14
type input "ukevmtbks"
click at [176, 83] on input "Hide Discontinued Products" at bounding box center [175, 82] width 5 height 5
checkbox input "false"
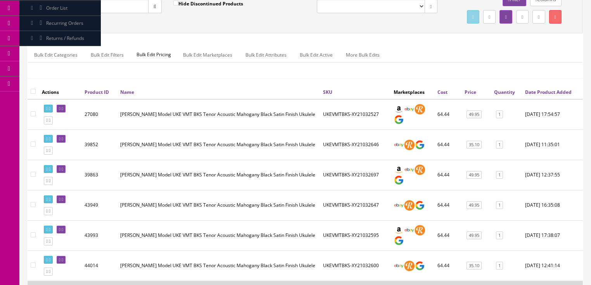
scroll to position [93, 0]
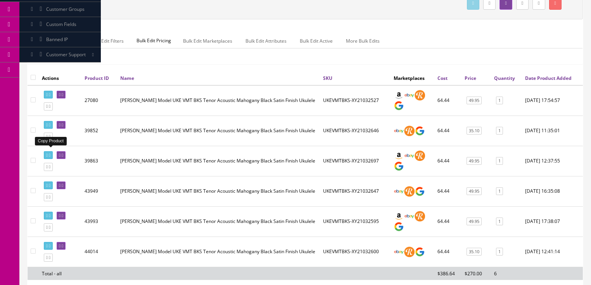
click at [51, 141] on link at bounding box center [48, 137] width 9 height 8
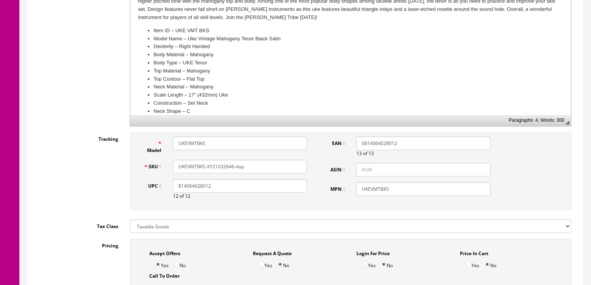
scroll to position [279, 0]
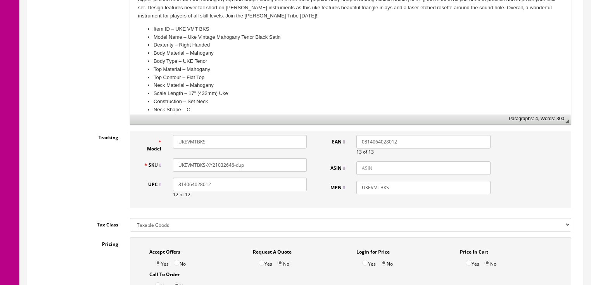
drag, startPoint x: 219, startPoint y: 159, endPoint x: 277, endPoint y: 157, distance: 57.9
click at [277, 158] on input "UKEVMTBKS-XY21032646-dup" at bounding box center [240, 165] width 134 height 14
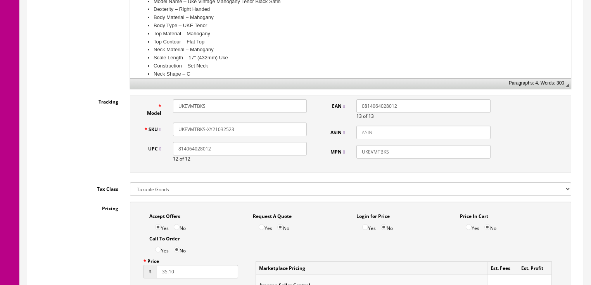
scroll to position [248, 0]
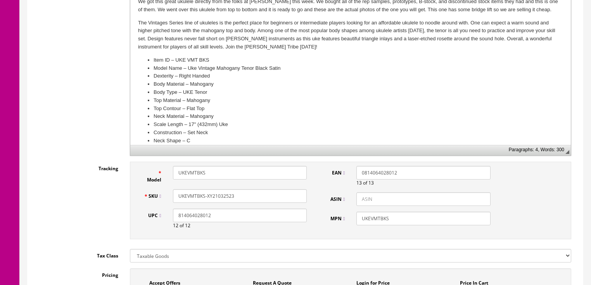
drag, startPoint x: 245, startPoint y: 186, endPoint x: 163, endPoint y: 193, distance: 82.6
click at [97, 193] on div "Tracking Model UKEVMTBKS SKU UKEVMTBKS-XY21032523 UPC 814064028012 12 of 12 EAN…" at bounding box center [305, 202] width 544 height 81
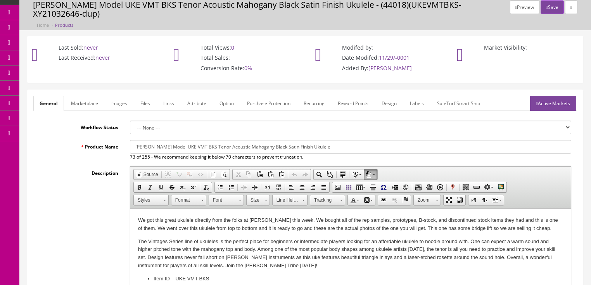
scroll to position [0, 0]
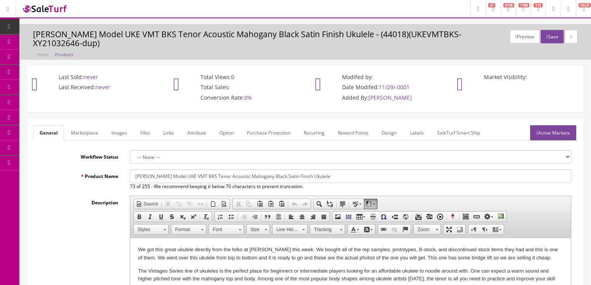
type input "UKEVMTBKS-XY21032523"
click at [107, 125] on link "Images" at bounding box center [119, 132] width 28 height 15
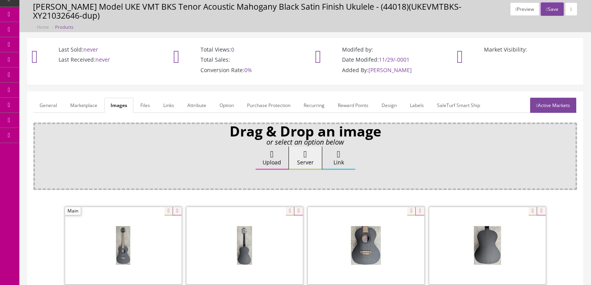
scroll to position [31, 0]
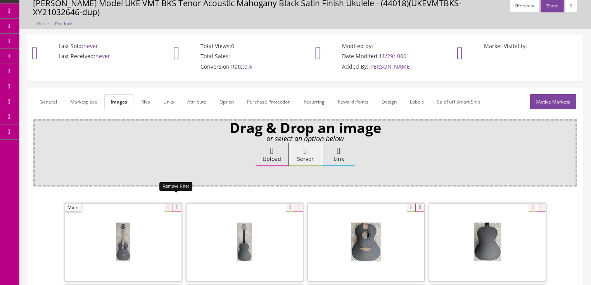
click at [173, 204] on icon at bounding box center [177, 208] width 9 height 9
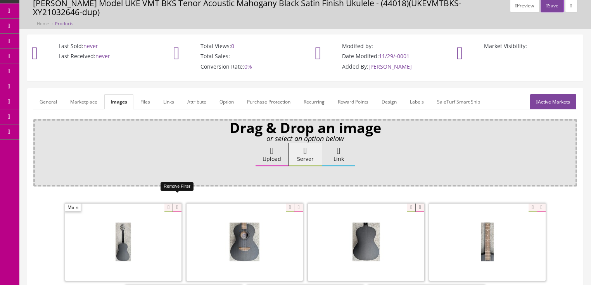
drag, startPoint x: 173, startPoint y: 196, endPoint x: 156, endPoint y: 199, distance: 17.7
click at [173, 204] on icon at bounding box center [177, 208] width 9 height 9
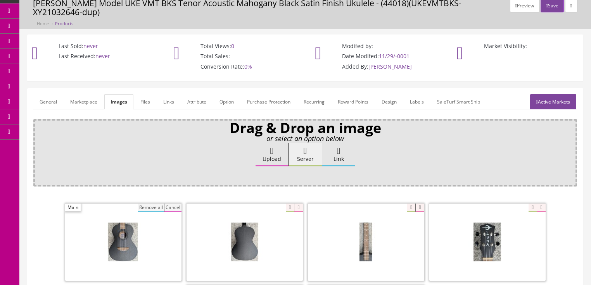
click at [156, 204] on button "Remove all" at bounding box center [151, 208] width 26 height 9
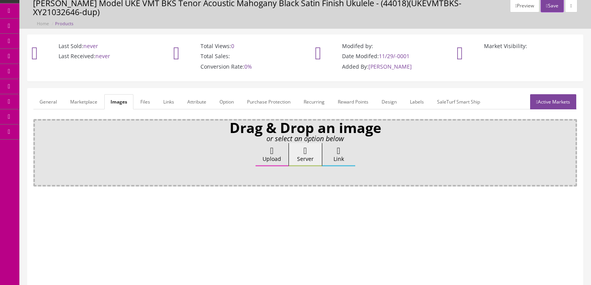
click at [259, 149] on label "Upload" at bounding box center [272, 154] width 33 height 23
click at [39, 149] on input "Upload" at bounding box center [39, 147] width 0 height 8
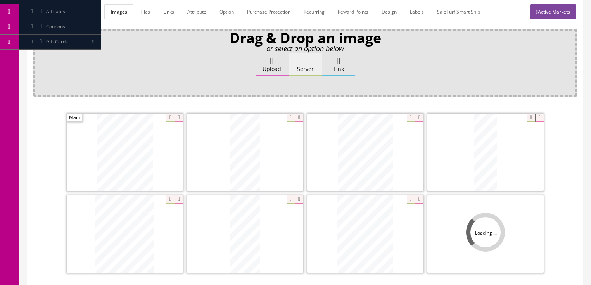
scroll to position [155, 0]
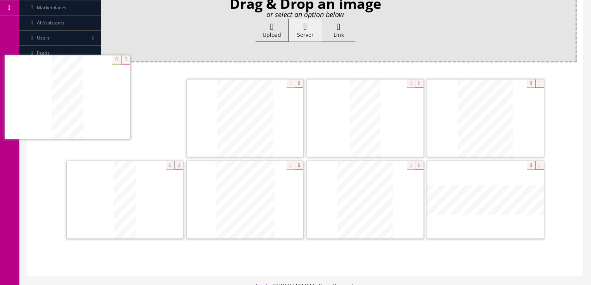
drag, startPoint x: 256, startPoint y: 172, endPoint x: 144, endPoint y: 93, distance: 137.3
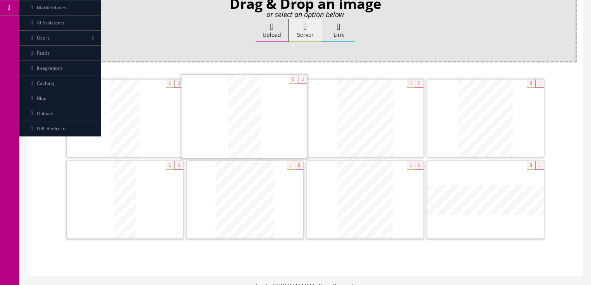
drag, startPoint x: 354, startPoint y: 102, endPoint x: 257, endPoint y: 120, distance: 98.6
drag, startPoint x: 362, startPoint y: 202, endPoint x: 494, endPoint y: 106, distance: 163.1
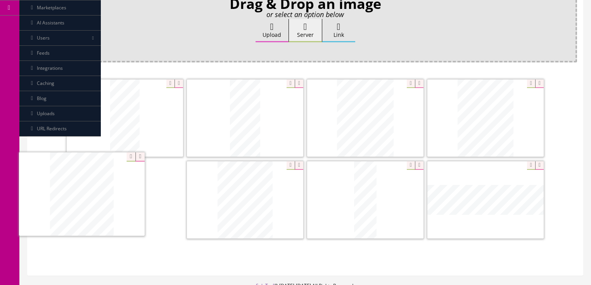
drag, startPoint x: 359, startPoint y: 200, endPoint x: 76, endPoint y: 195, distance: 283.7
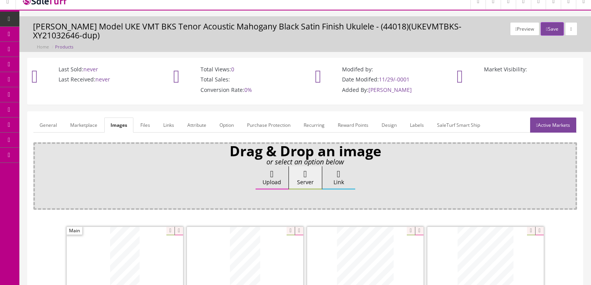
scroll to position [0, 0]
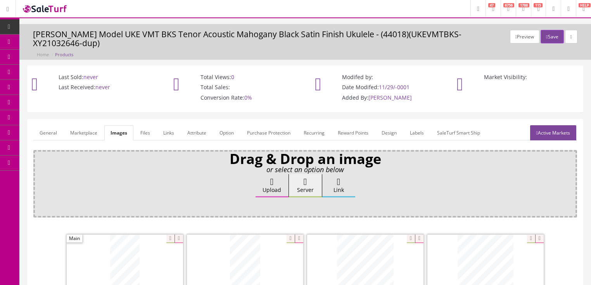
click at [537, 131] on icon at bounding box center [538, 133] width 2 height 5
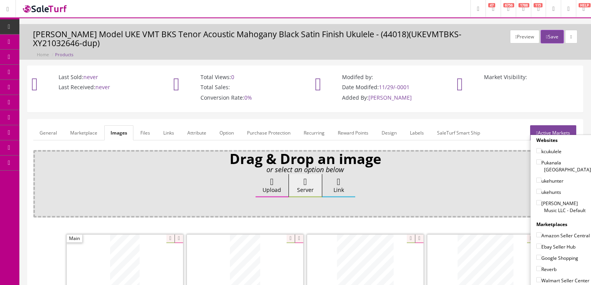
click at [537, 200] on input"] "[PERSON_NAME] Music LLC - Default" at bounding box center [539, 202] width 5 height 5
checkbox input"] "true"
click at [537, 232] on input"] "Amazon Seller Central" at bounding box center [539, 234] width 5 height 5
checkbox input"] "false"
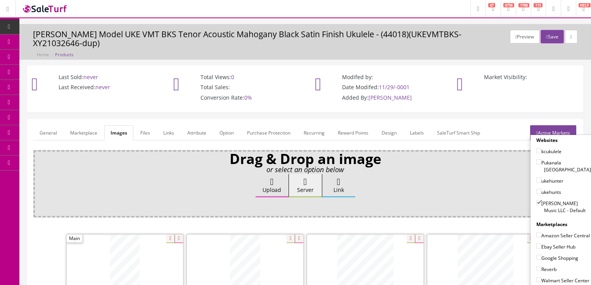
drag, startPoint x: 537, startPoint y: 234, endPoint x: 537, endPoint y: 240, distance: 5.8
click at [537, 244] on input"] "Ebay Seller Hub" at bounding box center [539, 246] width 5 height 5
checkbox input"] "true"
click at [537, 255] on input"] "Google Shopping" at bounding box center [539, 257] width 5 height 5
checkbox input"] "true"
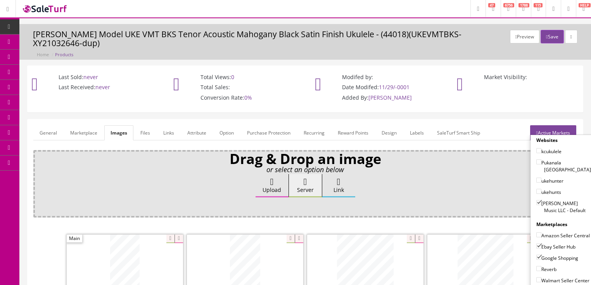
click at [537, 266] on input"] "Reverb" at bounding box center [539, 268] width 5 height 5
checkbox input"] "true"
click at [555, 125] on link "Active Markets" at bounding box center [553, 132] width 46 height 15
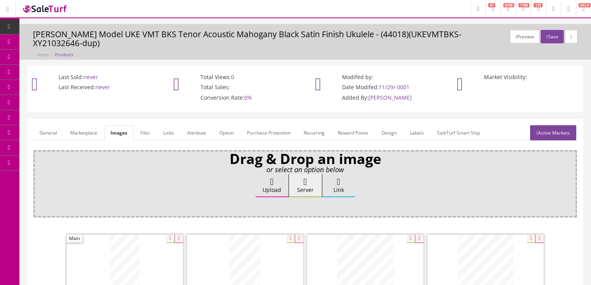
click at [40, 125] on link "General" at bounding box center [48, 132] width 30 height 15
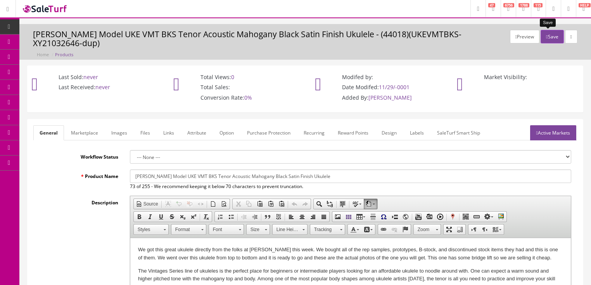
click at [549, 34] on button "Save" at bounding box center [552, 37] width 23 height 14
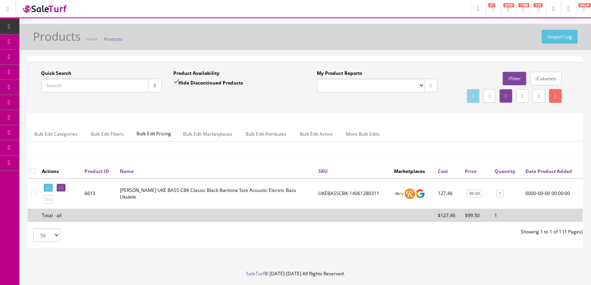
click at [112, 87] on input "Quick Search" at bounding box center [94, 86] width 107 height 14
paste input "UKEVMTBKS-XY21032523"
click at [151, 87] on button "button" at bounding box center [155, 86] width 14 height 14
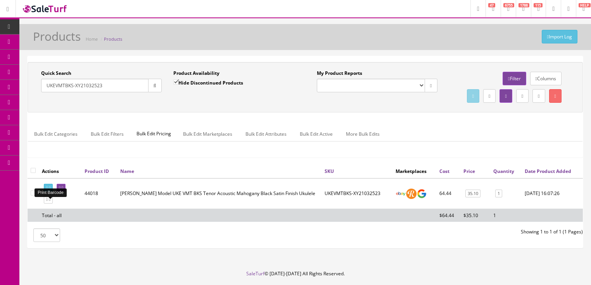
click at [50, 190] on icon at bounding box center [50, 188] width 2 height 4
drag, startPoint x: 124, startPoint y: 85, endPoint x: 41, endPoint y: 85, distance: 82.7
click at [41, 85] on input "UKEVMTBKS-XY21032523" at bounding box center [94, 86] width 107 height 14
paste input "0114920345"
type input "0114920345"
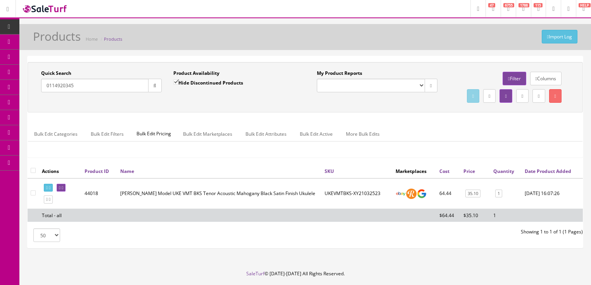
click at [173, 82] on input "Hide Discontinued Products" at bounding box center [175, 82] width 5 height 5
checkbox input "false"
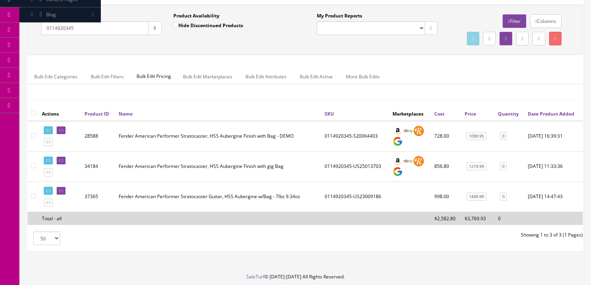
scroll to position [62, 0]
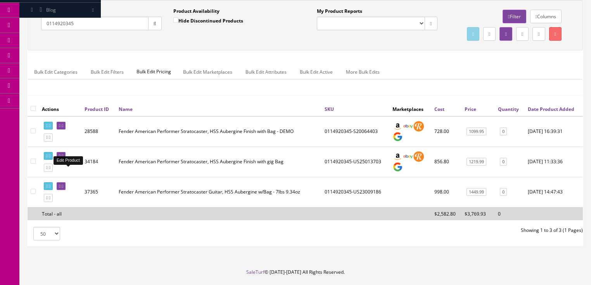
drag, startPoint x: 65, startPoint y: 172, endPoint x: 71, endPoint y: 171, distance: 6.6
click at [61, 158] on icon at bounding box center [60, 156] width 2 height 4
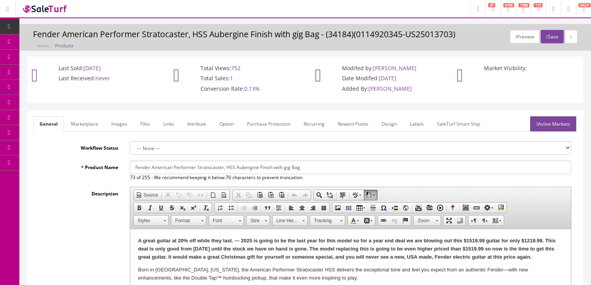
click at [114, 126] on link "Images" at bounding box center [119, 123] width 28 height 15
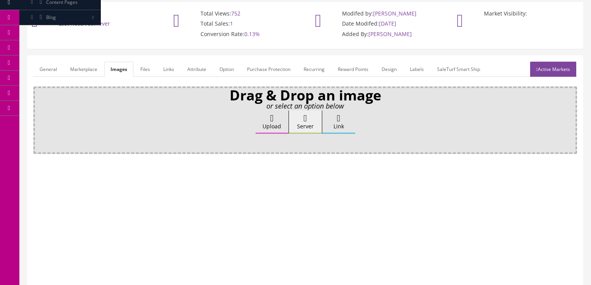
scroll to position [93, 0]
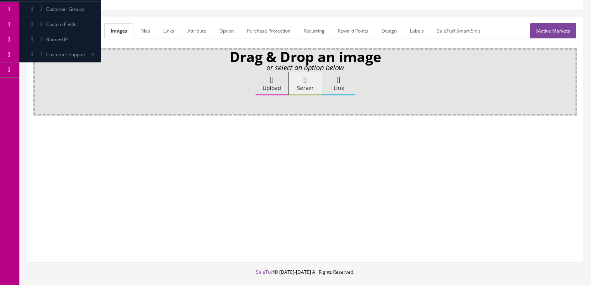
click at [265, 84] on label "Upload" at bounding box center [272, 83] width 33 height 23
click at [39, 80] on input "Upload" at bounding box center [39, 76] width 0 height 8
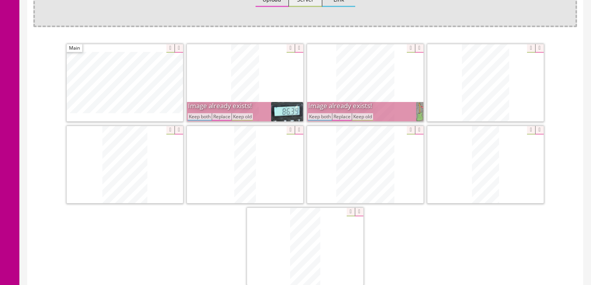
scroll to position [186, 0]
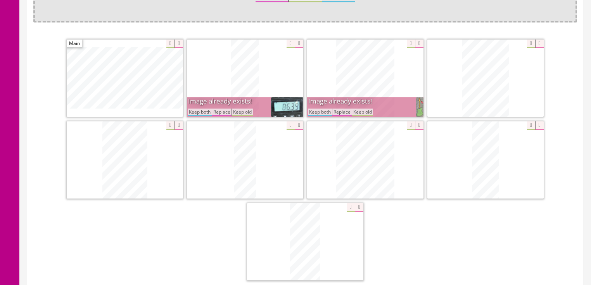
click at [210, 109] on button "Keep both" at bounding box center [200, 112] width 24 height 7
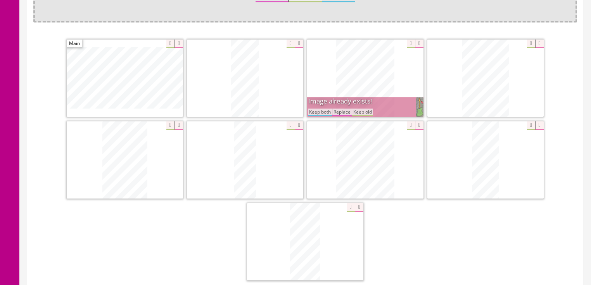
click at [314, 113] on button "Keep both" at bounding box center [320, 112] width 24 height 7
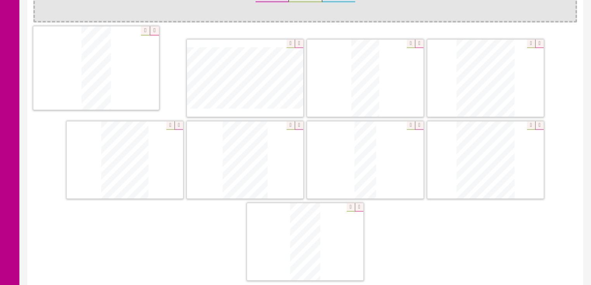
drag, startPoint x: 470, startPoint y: 166, endPoint x: 81, endPoint y: 76, distance: 400.0
drag, startPoint x: 342, startPoint y: 86, endPoint x: 214, endPoint y: 77, distance: 128.0
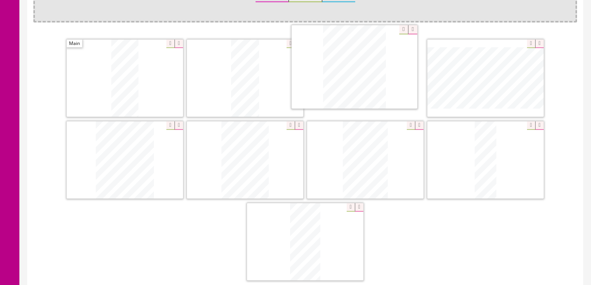
drag, startPoint x: 485, startPoint y: 169, endPoint x: 355, endPoint y: 78, distance: 159.3
drag, startPoint x: 140, startPoint y: 153, endPoint x: 503, endPoint y: 73, distance: 371.9
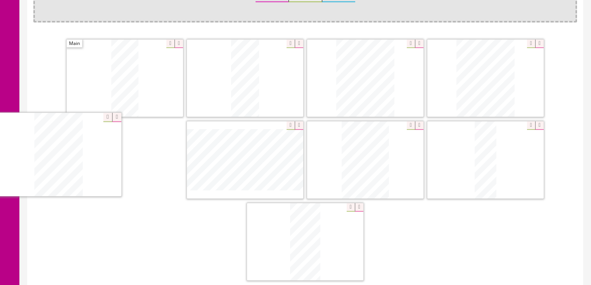
drag, startPoint x: 354, startPoint y: 157, endPoint x: 63, endPoint y: 152, distance: 291.1
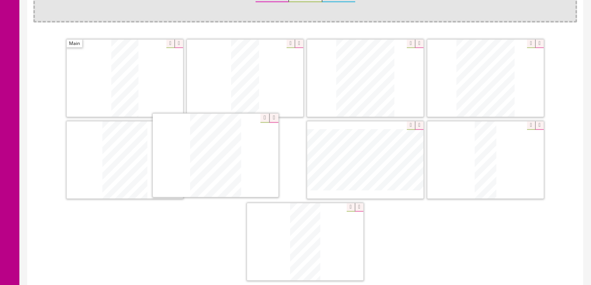
drag, startPoint x: 380, startPoint y: 154, endPoint x: 401, endPoint y: 154, distance: 21.3
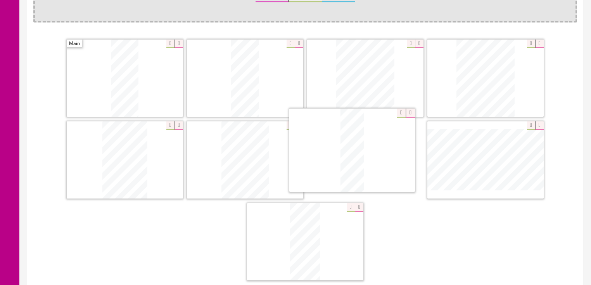
drag, startPoint x: 481, startPoint y: 149, endPoint x: 347, endPoint y: 140, distance: 133.8
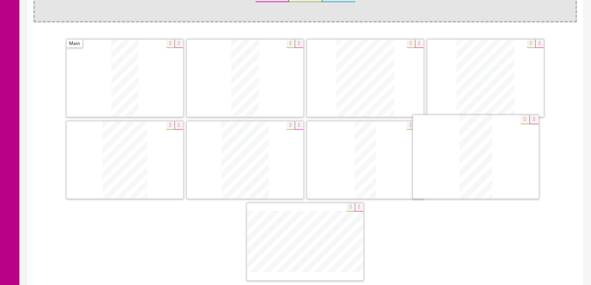
drag, startPoint x: 334, startPoint y: 222, endPoint x: 500, endPoint y: 139, distance: 185.3
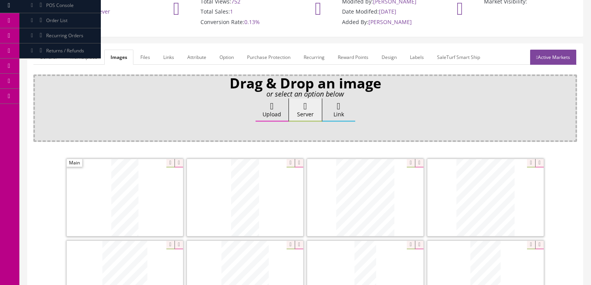
scroll to position [62, 0]
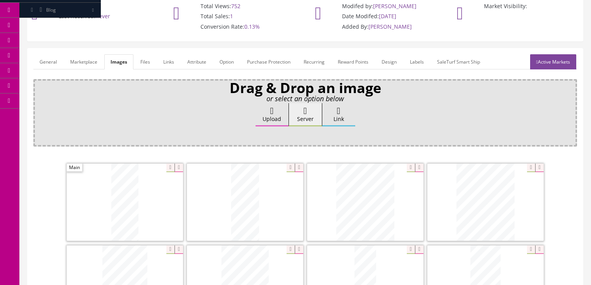
click at [43, 62] on link "General" at bounding box center [48, 61] width 30 height 15
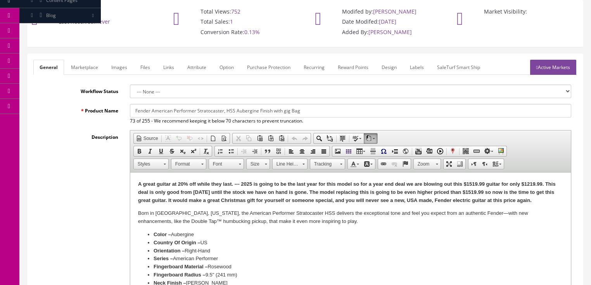
scroll to position [93, 0]
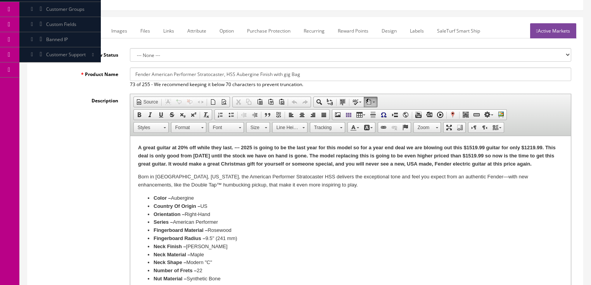
click at [547, 163] on p "A great guitar at 20% off while they last. --- 2025 is going to be the last yea…" at bounding box center [350, 156] width 425 height 24
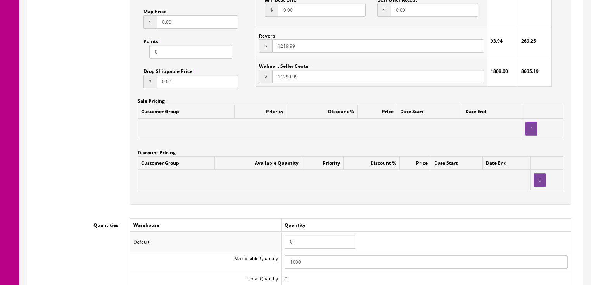
scroll to position [683, 0]
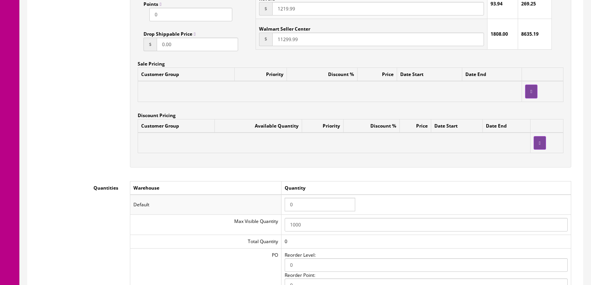
drag, startPoint x: 291, startPoint y: 208, endPoint x: 243, endPoint y: 207, distance: 48.1
click at [243, 207] on tr "Default 0" at bounding box center [350, 205] width 441 height 20
type input "1"
click at [466, 156] on div "Customer Group Available Quantity Priority Discount % Price Date Start Date End" at bounding box center [351, 139] width 426 height 41
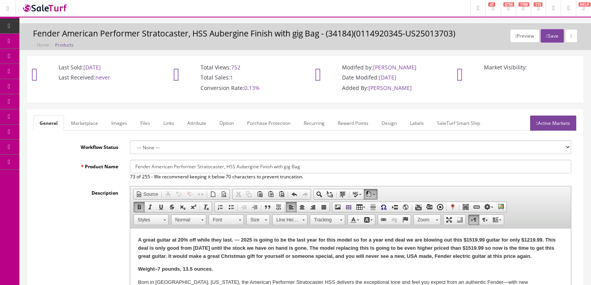
scroll to position [0, 0]
click at [547, 121] on link "Active Markets" at bounding box center [553, 123] width 46 height 15
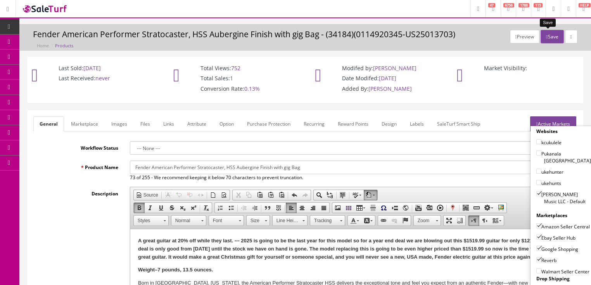
click at [549, 40] on button "Save" at bounding box center [552, 37] width 23 height 14
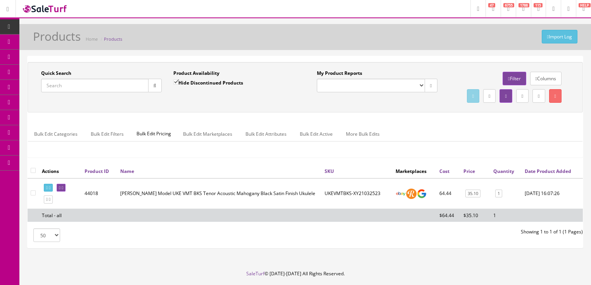
click at [89, 91] on input "Quick Search" at bounding box center [94, 86] width 107 height 14
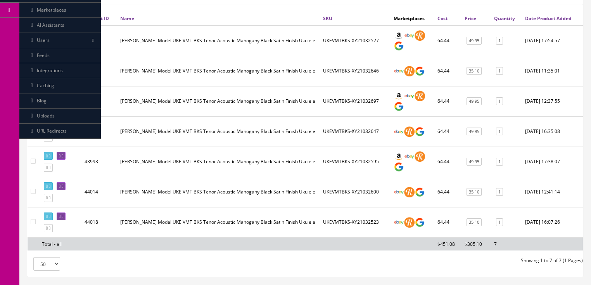
scroll to position [155, 0]
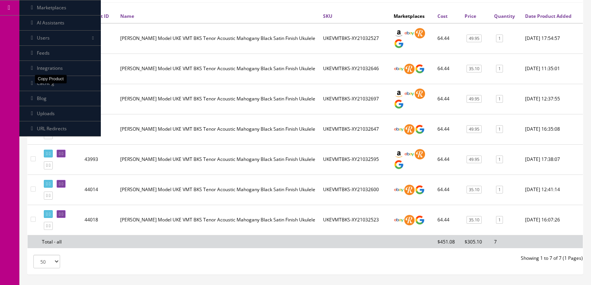
type input "ukevmtbks"
click at [51, 79] on link at bounding box center [48, 75] width 9 height 8
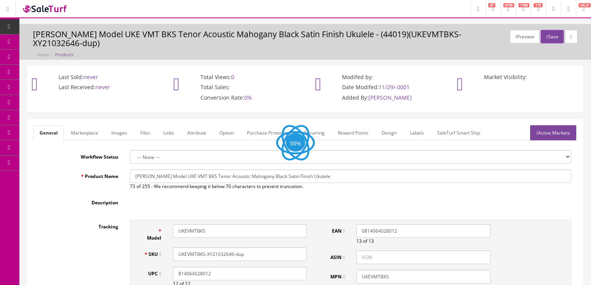
click at [122, 125] on link "Images" at bounding box center [119, 132] width 28 height 15
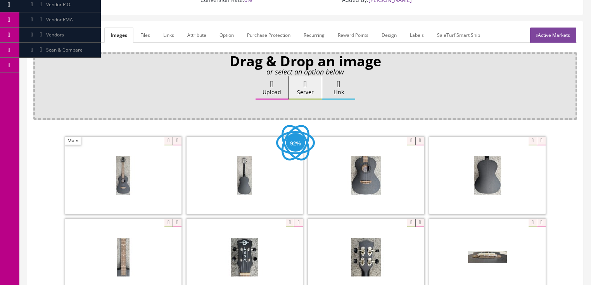
scroll to position [124, 0]
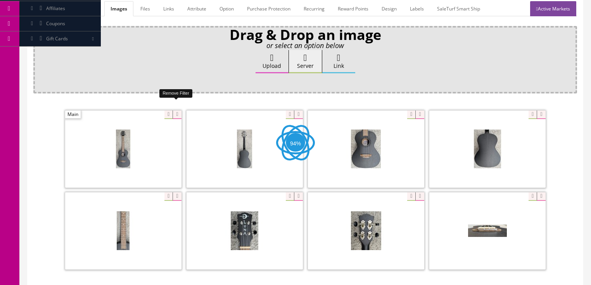
click at [175, 111] on icon at bounding box center [177, 115] width 9 height 9
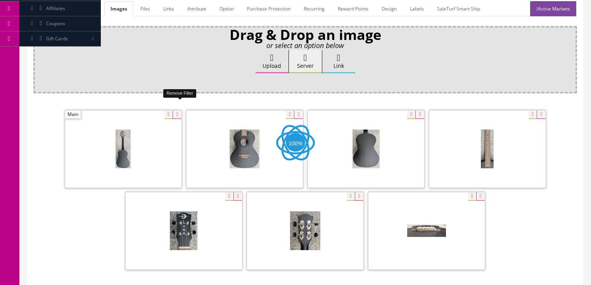
drag, startPoint x: 175, startPoint y: 102, endPoint x: 166, endPoint y: 103, distance: 9.0
click at [175, 111] on icon at bounding box center [177, 115] width 9 height 9
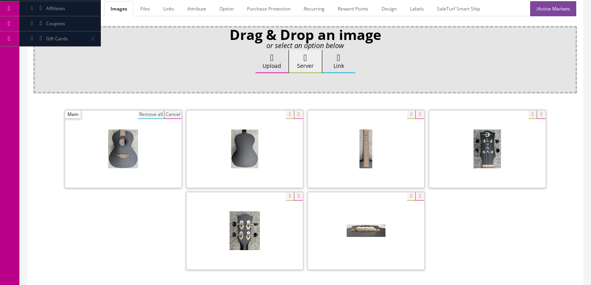
click at [159, 111] on button "Remove all" at bounding box center [151, 115] width 26 height 9
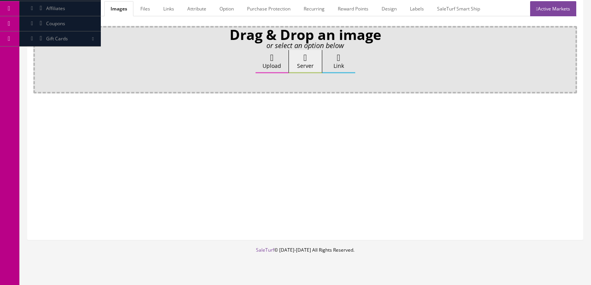
click at [261, 51] on label "Upload" at bounding box center [272, 61] width 33 height 23
click at [39, 51] on input "Upload" at bounding box center [39, 54] width 0 height 8
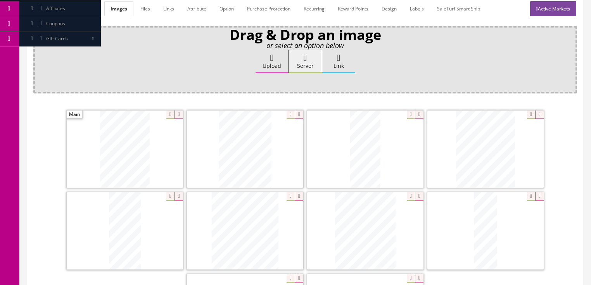
click at [301, 111] on icon at bounding box center [299, 115] width 9 height 9
drag, startPoint x: 480, startPoint y: 130, endPoint x: 93, endPoint y: 130, distance: 386.9
drag, startPoint x: 321, startPoint y: 127, endPoint x: 242, endPoint y: 127, distance: 78.4
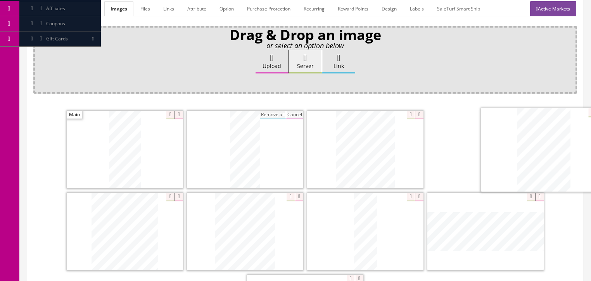
drag, startPoint x: 359, startPoint y: 129, endPoint x: 537, endPoint y: 130, distance: 178.5
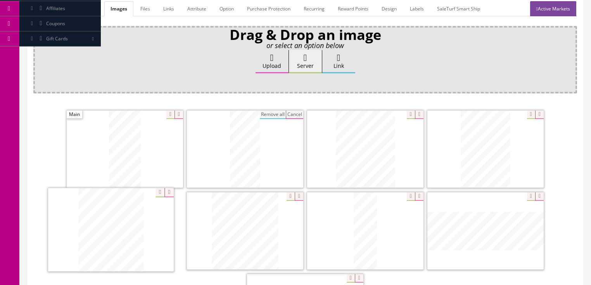
drag, startPoint x: 240, startPoint y: 224, endPoint x: 113, endPoint y: 224, distance: 126.5
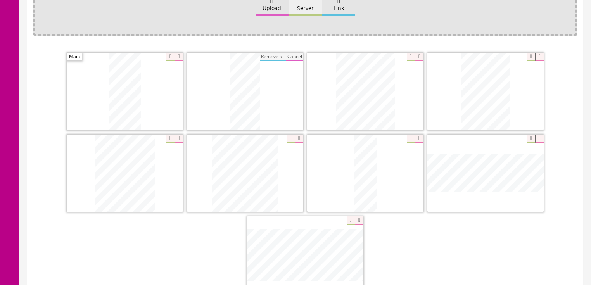
scroll to position [93, 0]
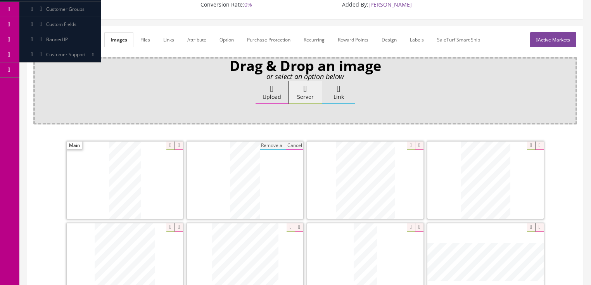
click at [55, 32] on link "General" at bounding box center [48, 39] width 30 height 15
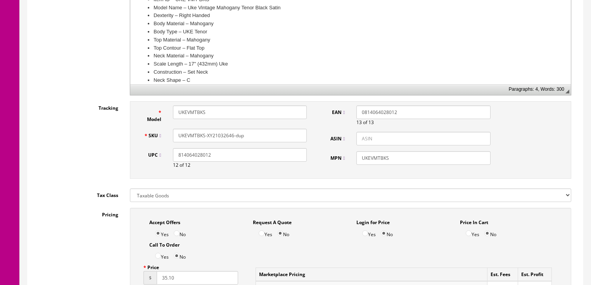
scroll to position [310, 0]
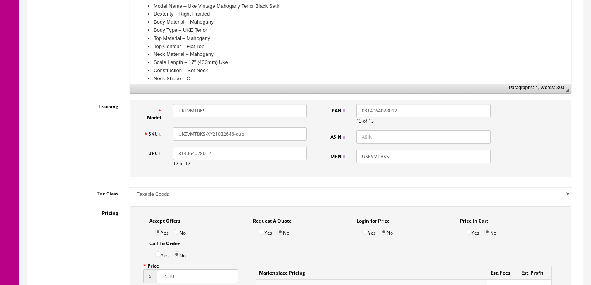
drag, startPoint x: 221, startPoint y: 127, endPoint x: 270, endPoint y: 126, distance: 48.9
click at [269, 127] on input "UKEVMTBKS-XY21032646-dup" at bounding box center [240, 134] width 134 height 14
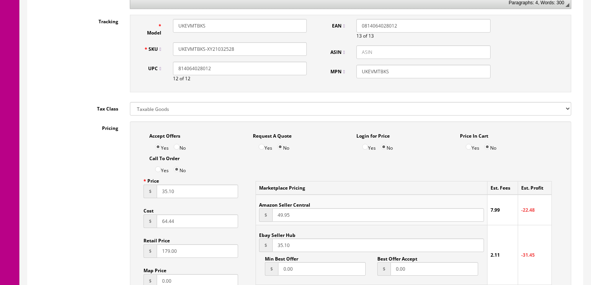
scroll to position [373, 0]
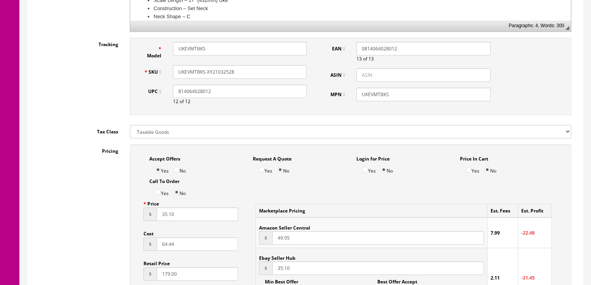
drag, startPoint x: 245, startPoint y: 59, endPoint x: 174, endPoint y: 67, distance: 71.8
click at [171, 67] on div "UKEVMTBKS-XY21032528" at bounding box center [240, 72] width 146 height 14
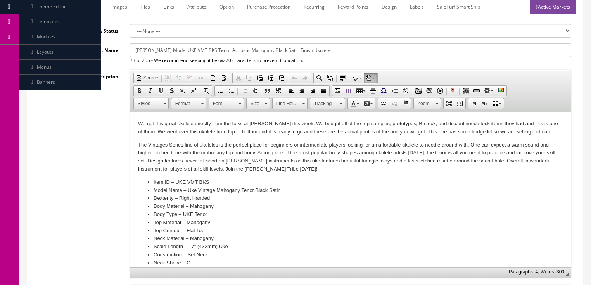
scroll to position [0, 0]
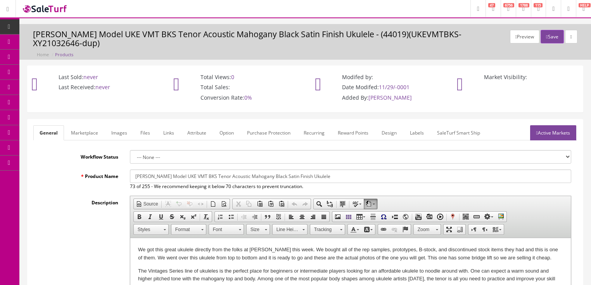
type input "UKEVMTBKS-XY21032528"
click at [561, 125] on link "Active Markets" at bounding box center [553, 132] width 46 height 15
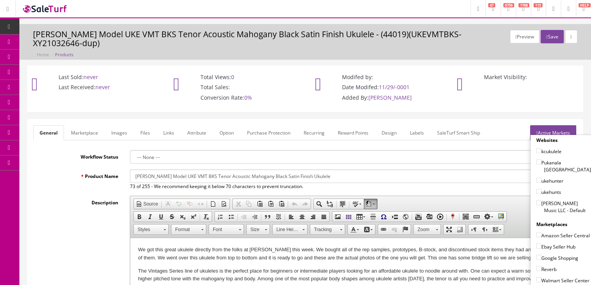
drag, startPoint x: 535, startPoint y: 186, endPoint x: 538, endPoint y: 175, distance: 11.3
click at [537, 200] on input"] "[PERSON_NAME] Music LLC - Default" at bounding box center [539, 202] width 5 height 5
checkbox input"] "true"
click at [539, 188] on label "ukehunts" at bounding box center [549, 192] width 25 height 8
click at [539, 189] on input"] "ukehunts" at bounding box center [539, 191] width 5 height 5
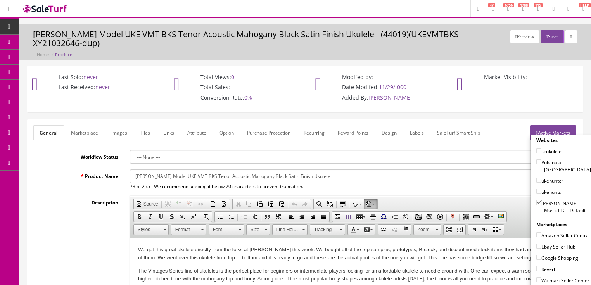
checkbox input"] "true"
click at [537, 178] on input"] "ukehunter" at bounding box center [539, 180] width 5 height 5
checkbox input"] "true"
click at [537, 148] on input"] "kcukulele" at bounding box center [539, 150] width 5 height 5
checkbox input"] "true"
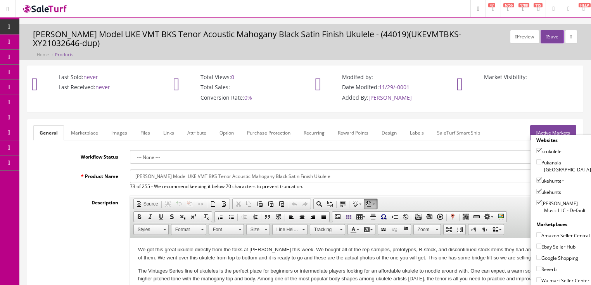
click at [537, 244] on input"] "Ebay Seller Hub" at bounding box center [539, 246] width 5 height 5
checkbox input"] "true"
click at [537, 255] on input"] "Google Shopping" at bounding box center [539, 257] width 5 height 5
checkbox input"] "true"
click at [537, 266] on input"] "Reverb" at bounding box center [539, 268] width 5 height 5
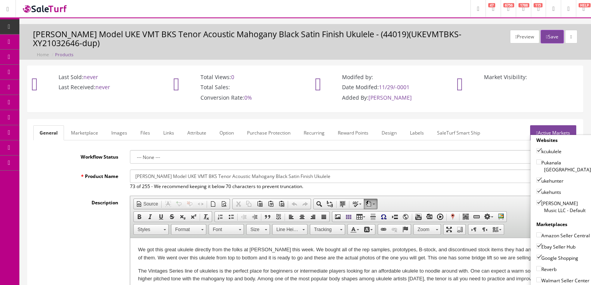
checkbox input"] "true"
click at [553, 125] on link "Active Markets" at bounding box center [553, 132] width 46 height 15
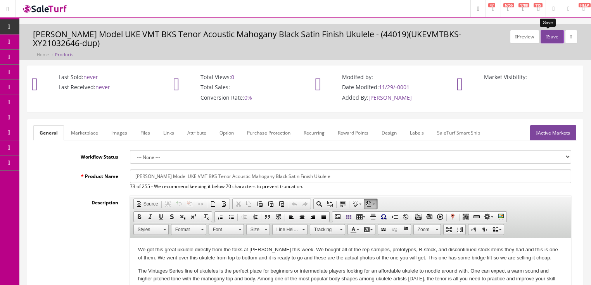
click at [548, 37] on button "Save" at bounding box center [552, 37] width 23 height 14
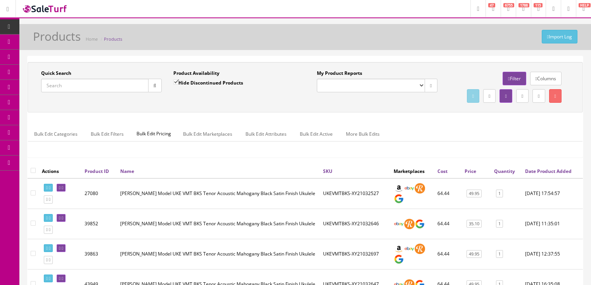
click at [85, 84] on input "Quick Search" at bounding box center [94, 86] width 107 height 14
paste input "UKEVMTBKS-XY21032528"
click at [156, 86] on icon "button" at bounding box center [155, 85] width 3 height 5
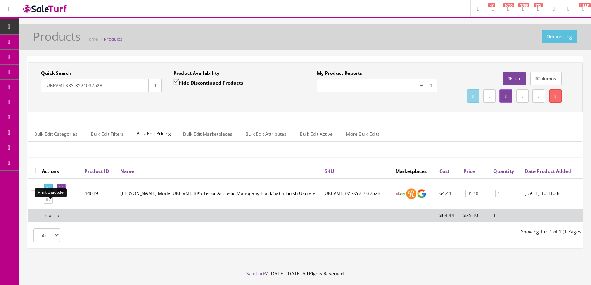
click at [50, 190] on icon at bounding box center [50, 188] width 2 height 4
drag, startPoint x: 104, startPoint y: 85, endPoint x: 40, endPoint y: 108, distance: 68.9
click at [40, 105] on div "Quick Search UKEVMTBKS-XY21032528 Date From Product Availability Hide Discontin…" at bounding box center [305, 87] width 552 height 35
type input "wabidc12"
click at [175, 81] on input "Hide Discontinued Products" at bounding box center [175, 82] width 5 height 5
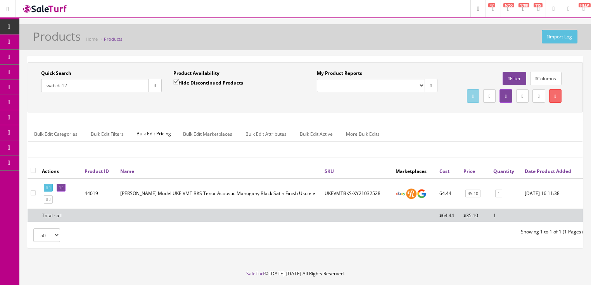
checkbox input "false"
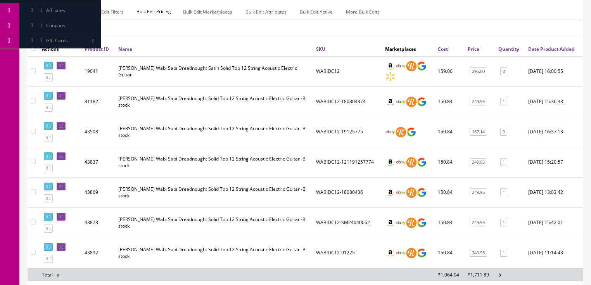
scroll to position [124, 0]
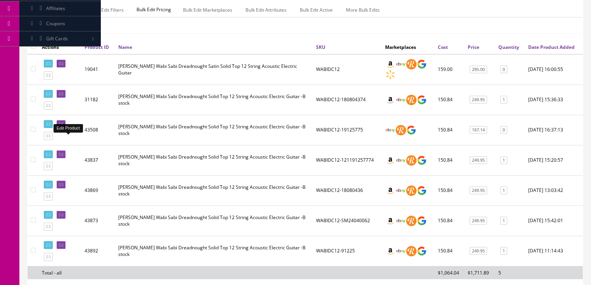
click at [63, 127] on icon at bounding box center [63, 124] width 2 height 4
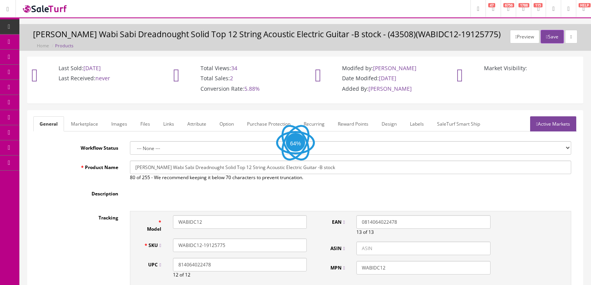
click at [124, 123] on link "Images" at bounding box center [119, 123] width 28 height 15
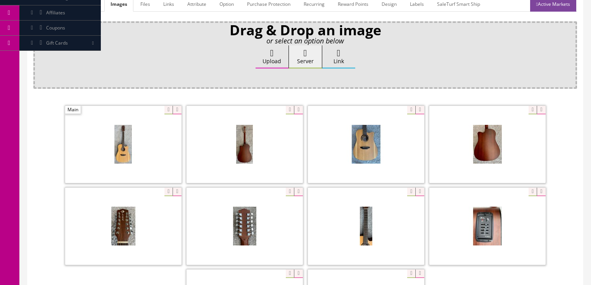
scroll to position [155, 0]
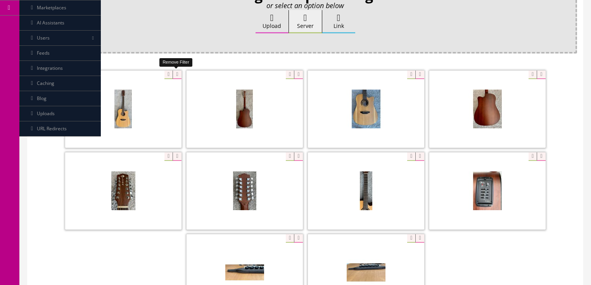
click at [178, 75] on icon at bounding box center [177, 75] width 9 height 9
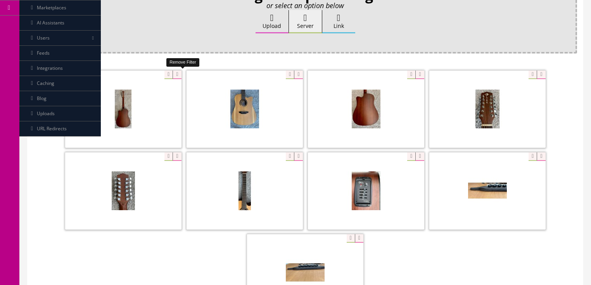
drag, startPoint x: 178, startPoint y: 75, endPoint x: 130, endPoint y: 78, distance: 47.5
click at [173, 75] on icon at bounding box center [177, 75] width 9 height 9
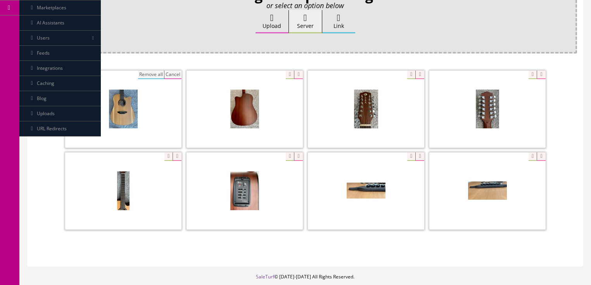
click at [157, 75] on button "Remove all" at bounding box center [151, 75] width 26 height 9
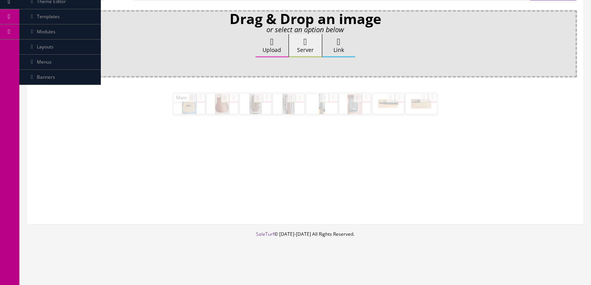
scroll to position [130, 0]
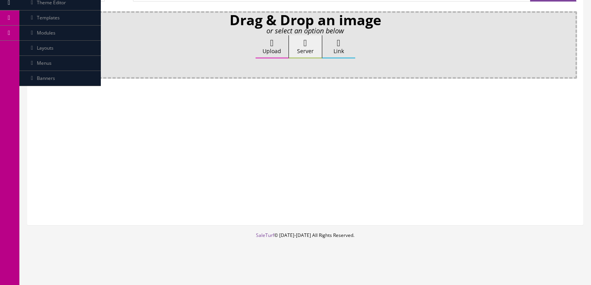
click at [268, 48] on label "Upload" at bounding box center [272, 46] width 33 height 23
click at [39, 43] on input "Upload" at bounding box center [39, 39] width 0 height 8
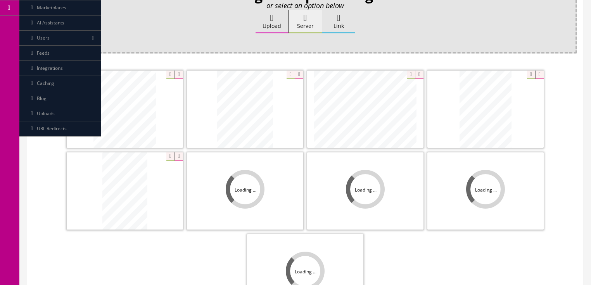
scroll to position [186, 0]
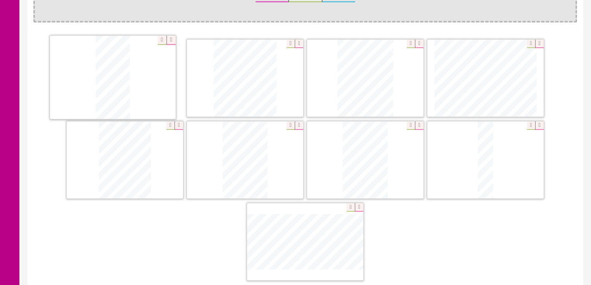
drag, startPoint x: 227, startPoint y: 165, endPoint x: 95, endPoint y: 83, distance: 155.4
drag, startPoint x: 241, startPoint y: 146, endPoint x: 78, endPoint y: 140, distance: 162.7
drag, startPoint x: 350, startPoint y: 146, endPoint x: 314, endPoint y: 143, distance: 36.6
drag, startPoint x: 466, startPoint y: 146, endPoint x: 331, endPoint y: 149, distance: 134.7
drag, startPoint x: 332, startPoint y: 218, endPoint x: 491, endPoint y: 142, distance: 176.0
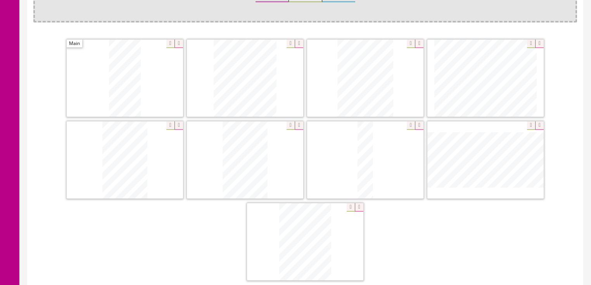
click at [357, 203] on icon at bounding box center [359, 207] width 9 height 9
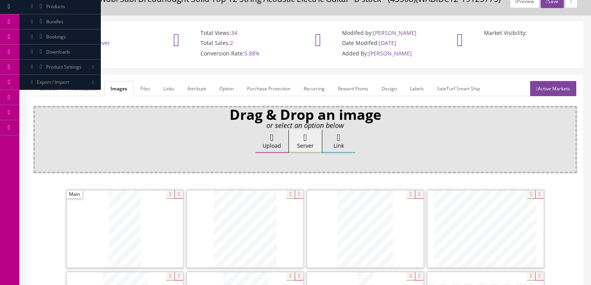
scroll to position [0, 0]
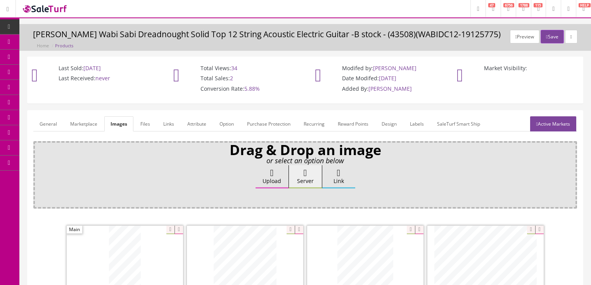
click at [560, 122] on link "Active Markets" at bounding box center [553, 123] width 46 height 15
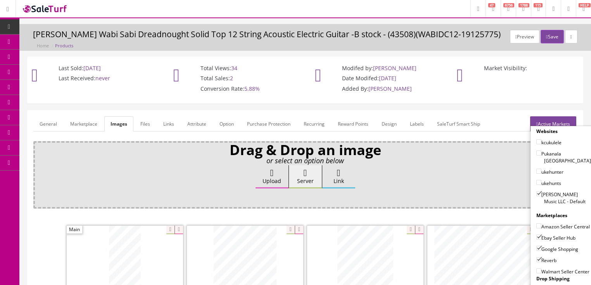
click at [560, 119] on link "Active Markets" at bounding box center [553, 123] width 46 height 15
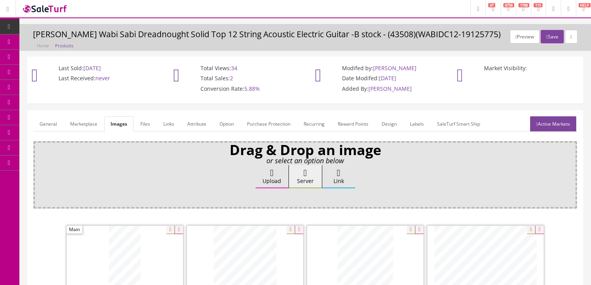
click at [52, 124] on link "General" at bounding box center [48, 123] width 30 height 15
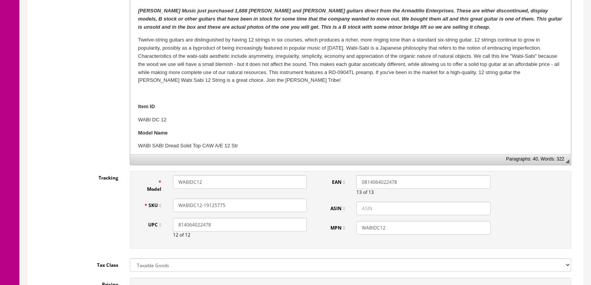
scroll to position [248, 0]
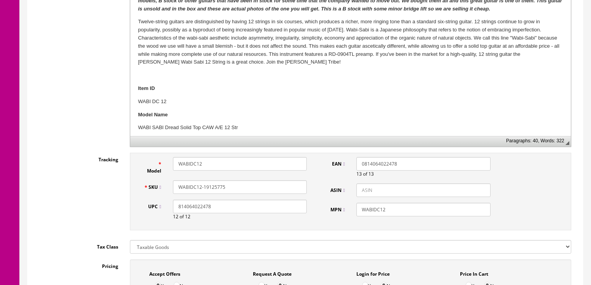
drag, startPoint x: 204, startPoint y: 190, endPoint x: 251, endPoint y: 190, distance: 46.6
click at [251, 190] on input "WABIDC12-19125775" at bounding box center [240, 187] width 134 height 14
type input "WABIDC12-22060357"
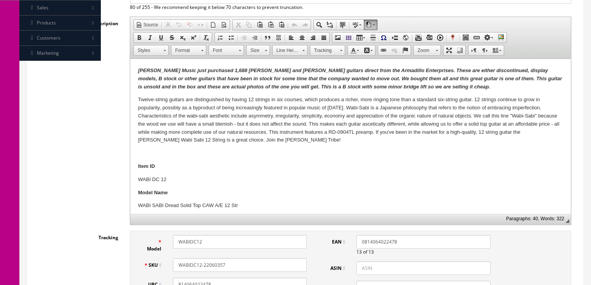
scroll to position [155, 0]
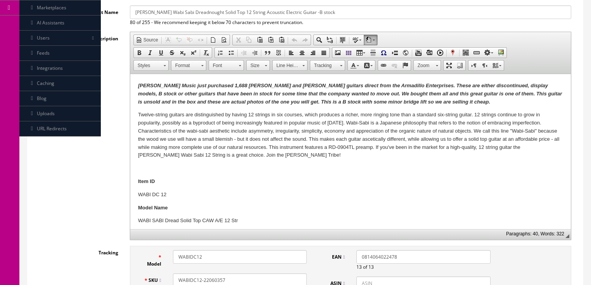
click at [303, 102] on em "Butler Music just purchased 1,688 Dean and Luna guitars direct from the Armadil…" at bounding box center [350, 94] width 424 height 22
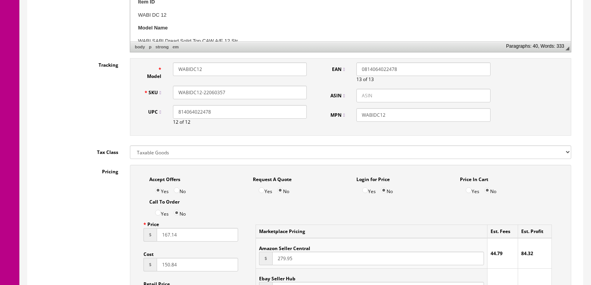
scroll to position [341, 0]
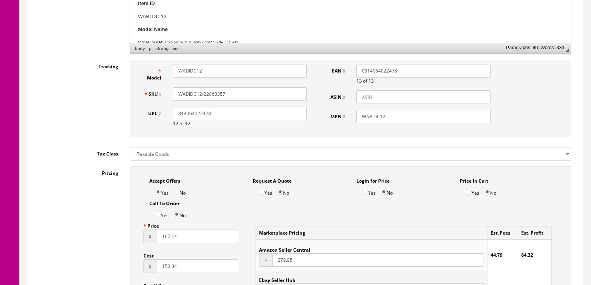
drag, startPoint x: 223, startPoint y: 94, endPoint x: 191, endPoint y: 93, distance: 32.6
click at [168, 101] on div "SKU WABIDC12-22060357" at bounding box center [225, 94] width 175 height 14
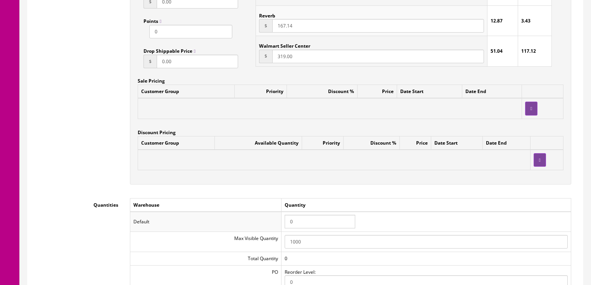
scroll to position [714, 0]
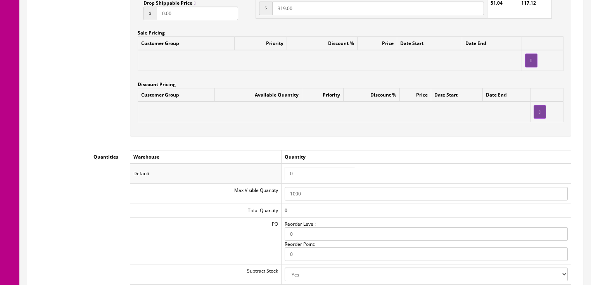
drag, startPoint x: 289, startPoint y: 175, endPoint x: 278, endPoint y: 175, distance: 11.3
click at [278, 175] on tr "Default 0" at bounding box center [350, 174] width 441 height 20
type input "1"
drag, startPoint x: 339, startPoint y: 162, endPoint x: 344, endPoint y: 162, distance: 5.4
click at [339, 162] on td "Quantity" at bounding box center [426, 157] width 290 height 14
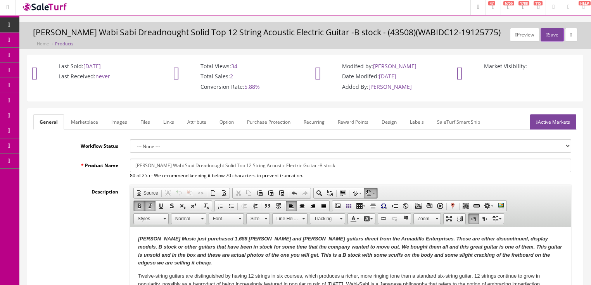
scroll to position [0, 0]
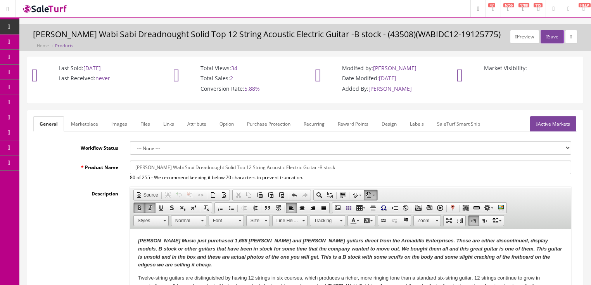
click at [555, 121] on link "Active Markets" at bounding box center [553, 123] width 46 height 15
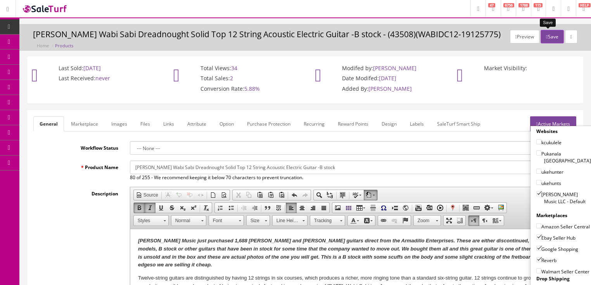
click at [550, 41] on button "Save" at bounding box center [552, 37] width 23 height 14
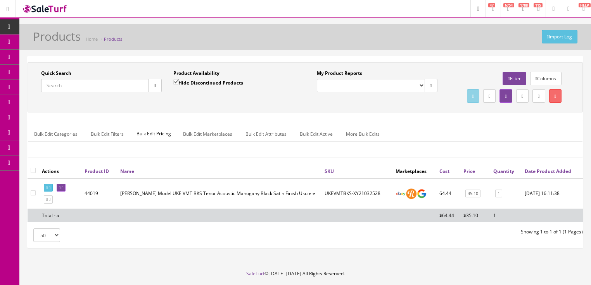
click at [103, 85] on input "Quick Search" at bounding box center [94, 86] width 107 height 14
paste input "WABIDC12-22060357"
click at [149, 85] on button "button" at bounding box center [155, 86] width 14 height 14
click at [50, 192] on link at bounding box center [48, 188] width 9 height 8
drag, startPoint x: 107, startPoint y: 85, endPoint x: 42, endPoint y: 88, distance: 65.7
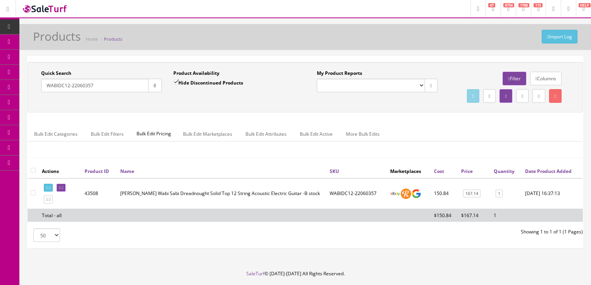
click at [42, 88] on input "WABIDC12-22060357" at bounding box center [94, 86] width 107 height 14
paste input "0114920300"
type input "0114920300"
click at [177, 80] on input "Hide Discontinued Products" at bounding box center [175, 82] width 5 height 5
checkbox input "false"
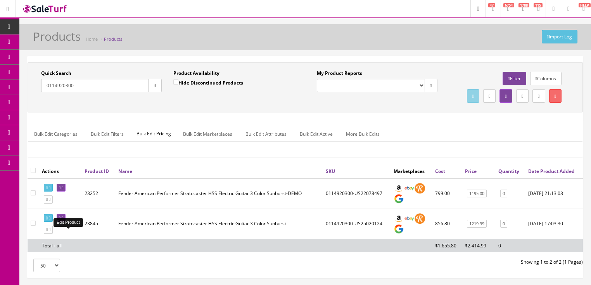
click at [61, 220] on icon at bounding box center [60, 218] width 2 height 4
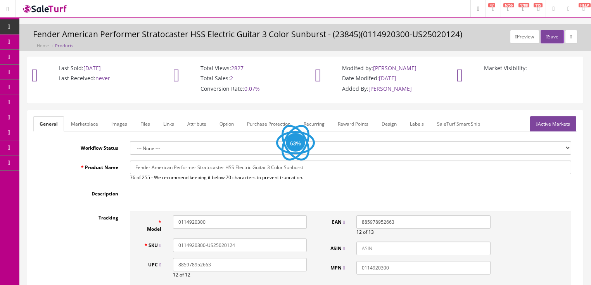
click at [120, 121] on link "Images" at bounding box center [119, 123] width 28 height 15
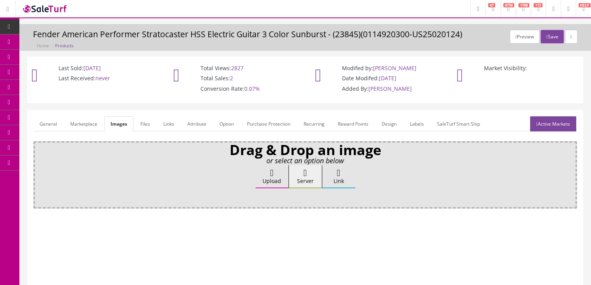
click at [270, 175] on icon at bounding box center [271, 172] width 3 height 9
click at [39, 173] on input "Upload" at bounding box center [39, 169] width 0 height 8
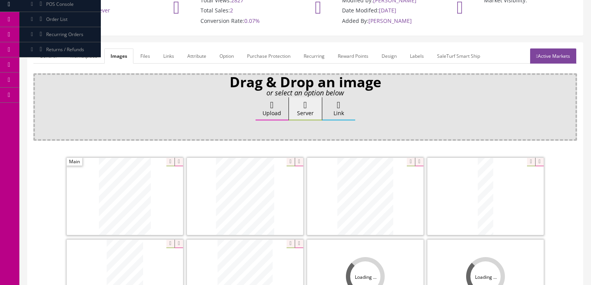
scroll to position [186, 0]
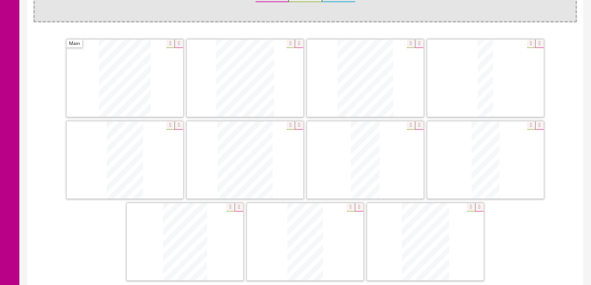
click at [295, 121] on icon at bounding box center [299, 125] width 9 height 9
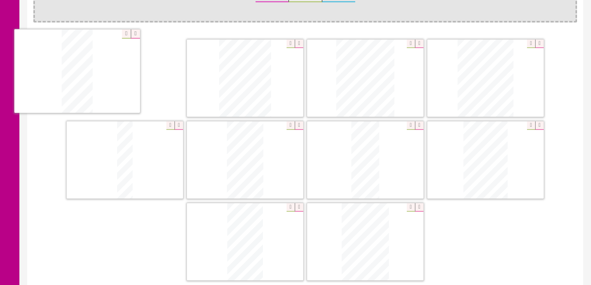
drag, startPoint x: 233, startPoint y: 147, endPoint x: 216, endPoint y: 110, distance: 41.1
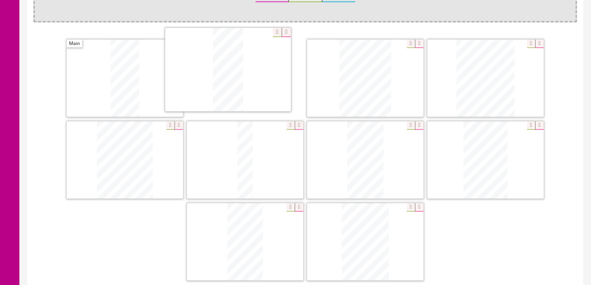
drag, startPoint x: 361, startPoint y: 147, endPoint x: 224, endPoint y: 57, distance: 163.8
drag, startPoint x: 290, startPoint y: 114, endPoint x: 491, endPoint y: 90, distance: 202.5
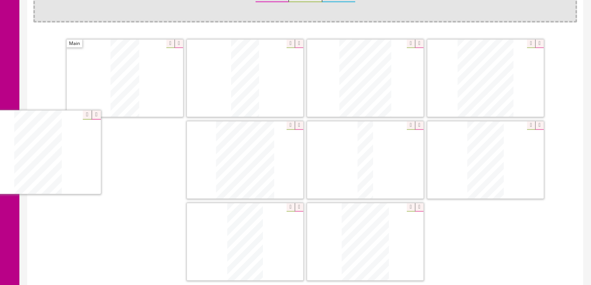
drag, startPoint x: 503, startPoint y: 157, endPoint x: 84, endPoint y: 150, distance: 419.1
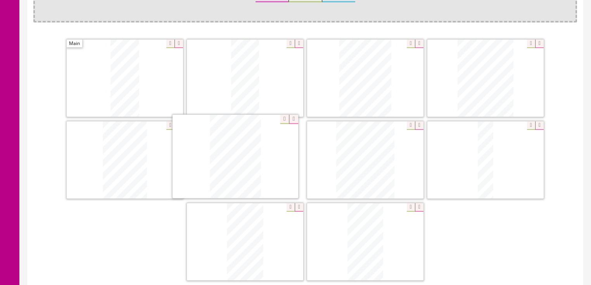
drag, startPoint x: 358, startPoint y: 249, endPoint x: 387, endPoint y: 181, distance: 73.9
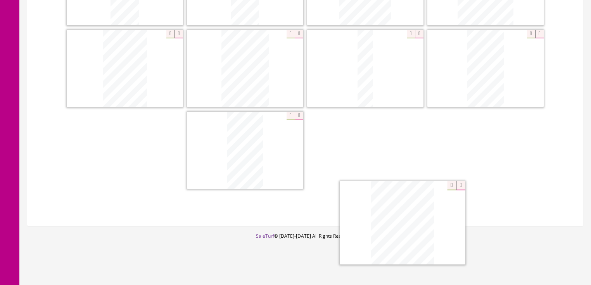
drag, startPoint x: 388, startPoint y: 176, endPoint x: 399, endPoint y: 208, distance: 33.3
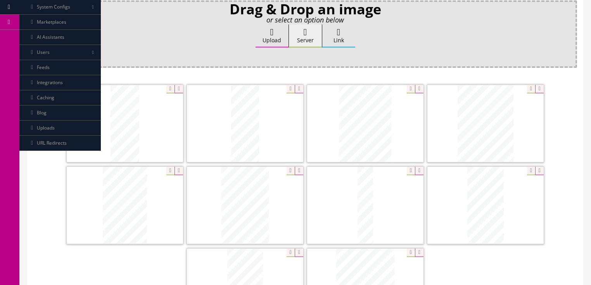
scroll to position [61, 0]
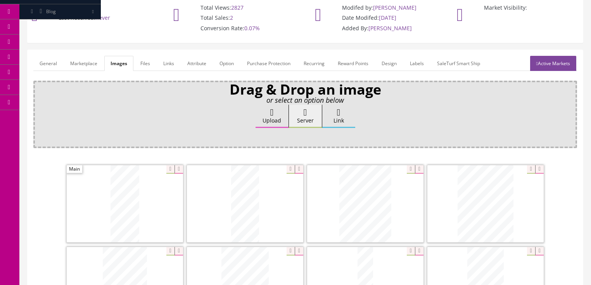
click at [48, 68] on link "General" at bounding box center [48, 63] width 30 height 15
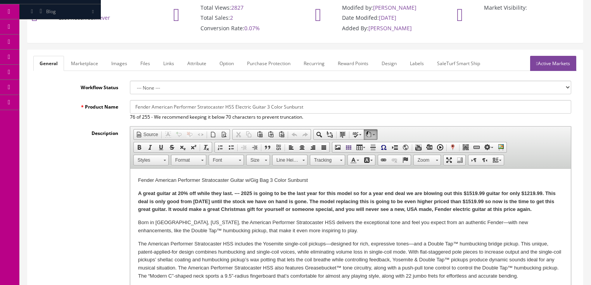
click at [546, 210] on p "A great guitar at 20% off while they last. --- 2025 is going to be the last yea…" at bounding box center [350, 202] width 425 height 24
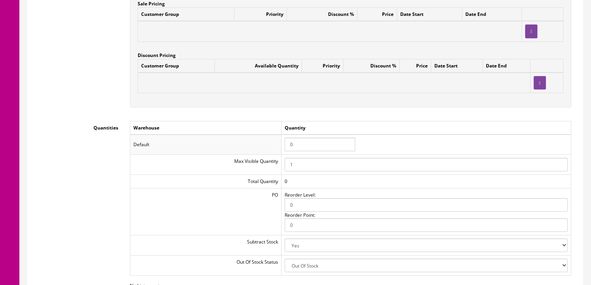
scroll to position [743, 0]
drag, startPoint x: 315, startPoint y: 146, endPoint x: 282, endPoint y: 146, distance: 33.4
click at [282, 146] on tr "Default 0" at bounding box center [350, 144] width 441 height 20
type input "1"
click at [438, 125] on td "Quantity" at bounding box center [426, 128] width 290 height 14
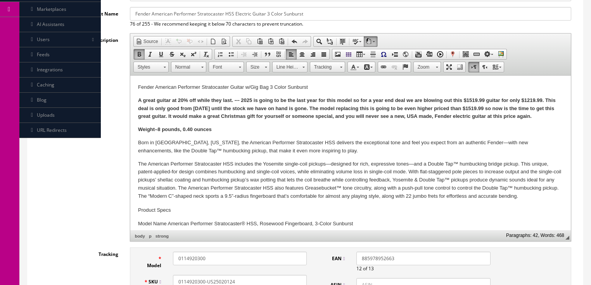
scroll to position [0, 0]
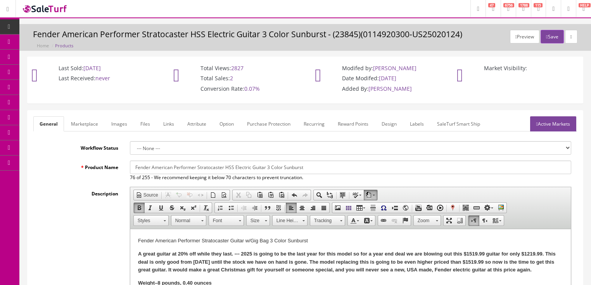
click at [553, 126] on link "Active Markets" at bounding box center [553, 123] width 46 height 15
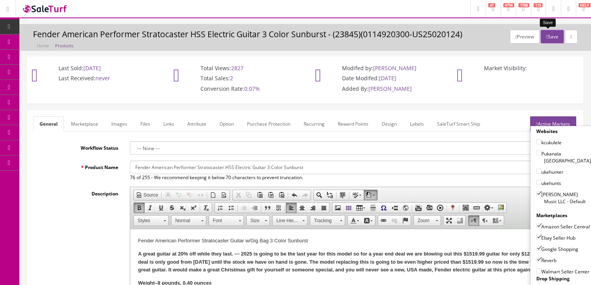
click at [551, 36] on button "Save" at bounding box center [552, 37] width 23 height 14
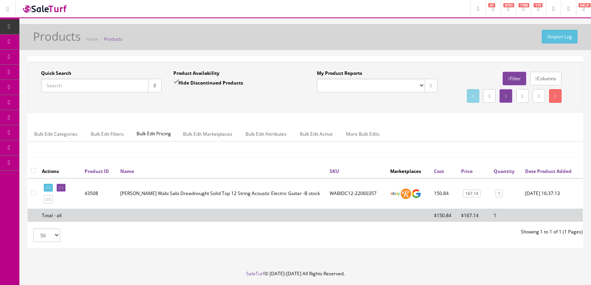
click at [94, 86] on input "Quick Search" at bounding box center [94, 86] width 107 height 14
type input "wabiegc"
click at [176, 83] on input "Hide Discontinued Products" at bounding box center [175, 82] width 5 height 5
checkbox input "false"
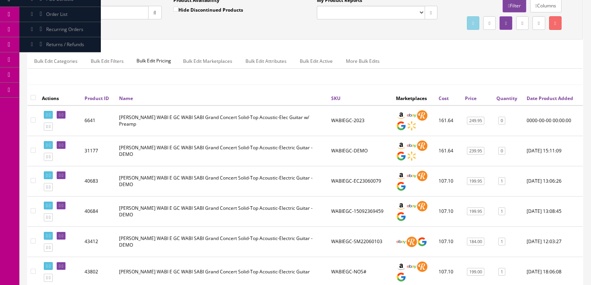
scroll to position [62, 0]
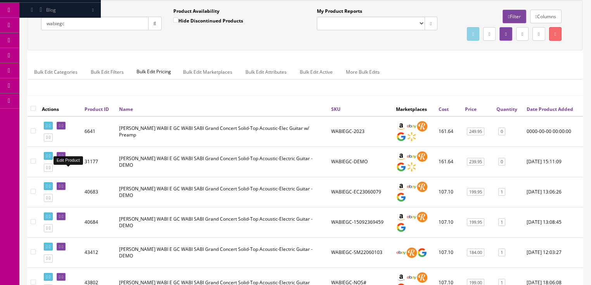
click at [61, 158] on icon at bounding box center [60, 156] width 2 height 4
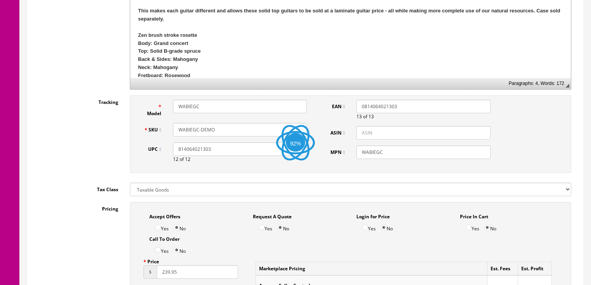
scroll to position [310, 0]
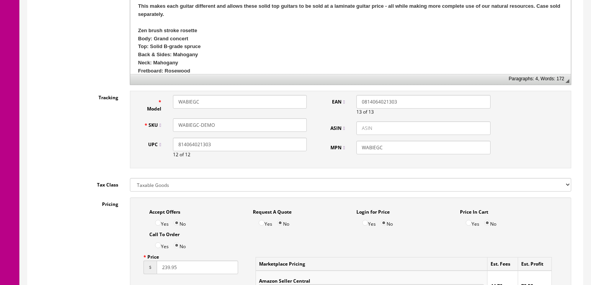
drag, startPoint x: 201, startPoint y: 123, endPoint x: 222, endPoint y: 123, distance: 21.0
click at [221, 123] on input "WABIEGC-DEMO" at bounding box center [240, 125] width 134 height 14
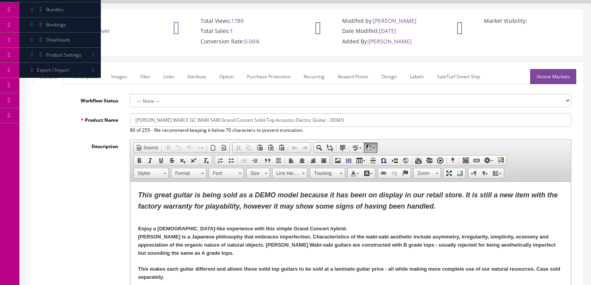
scroll to position [31, 0]
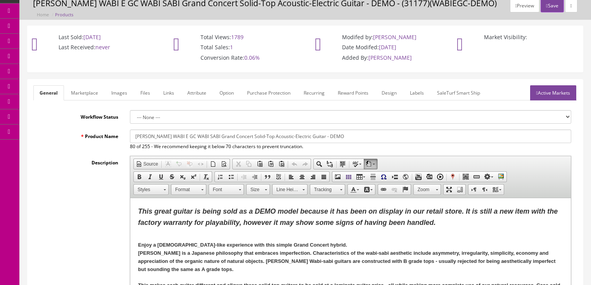
type input "WABIEGC-22060104"
click at [119, 88] on link "Images" at bounding box center [119, 92] width 28 height 15
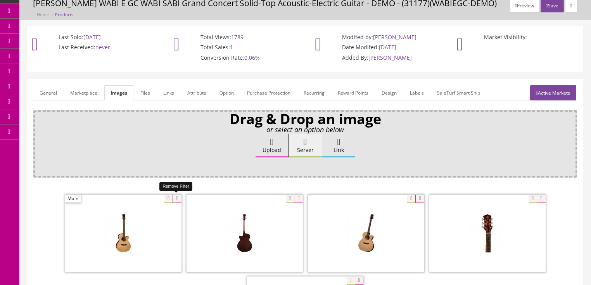
click at [173, 196] on icon at bounding box center [177, 199] width 9 height 9
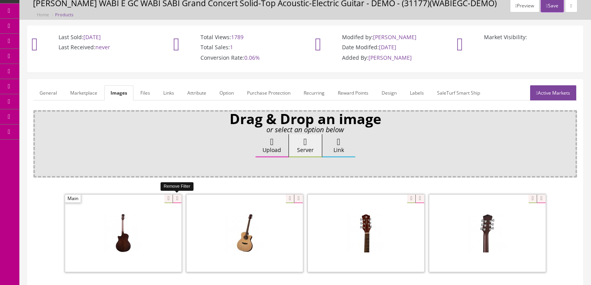
drag, startPoint x: 172, startPoint y: 196, endPoint x: 165, endPoint y: 199, distance: 8.1
click at [173, 197] on icon at bounding box center [177, 199] width 9 height 9
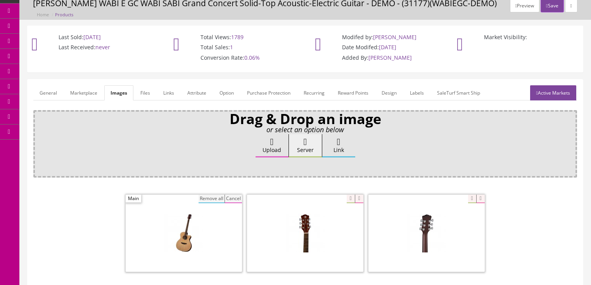
click at [202, 198] on button "Remove all" at bounding box center [212, 199] width 26 height 9
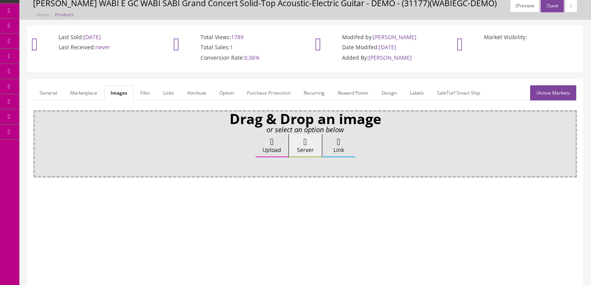
click at [263, 143] on label "Upload" at bounding box center [272, 145] width 33 height 23
click at [39, 142] on input "Upload" at bounding box center [39, 138] width 0 height 8
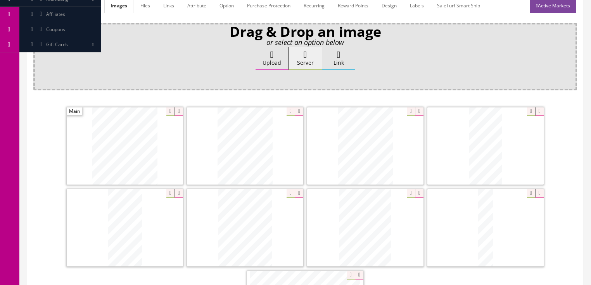
scroll to position [124, 0]
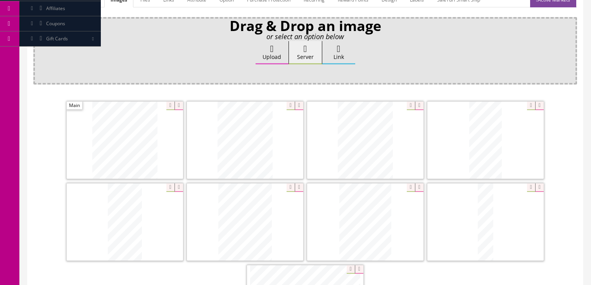
click at [297, 105] on icon at bounding box center [299, 106] width 9 height 9
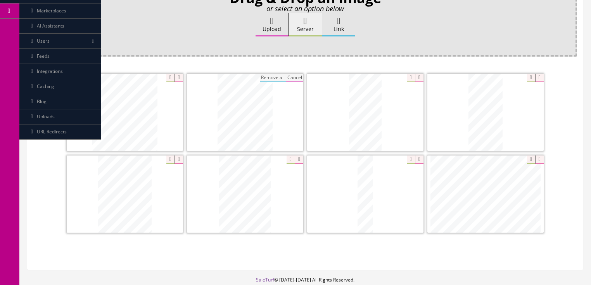
scroll to position [155, 0]
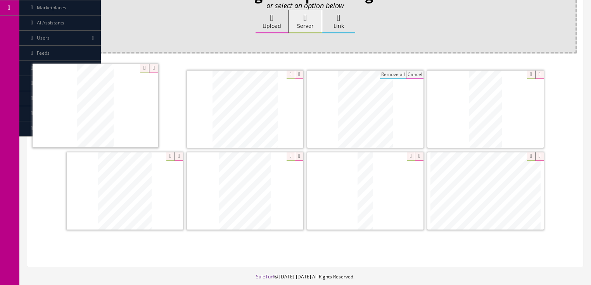
drag, startPoint x: 476, startPoint y: 117, endPoint x: 185, endPoint y: 123, distance: 291.5
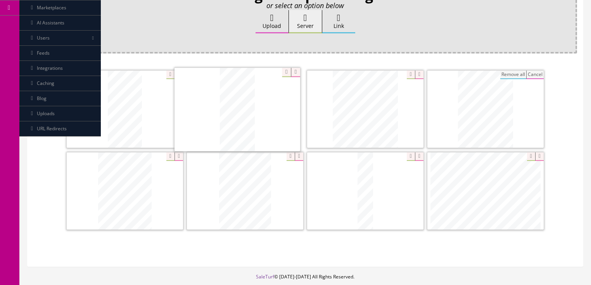
drag, startPoint x: 486, startPoint y: 115, endPoint x: 237, endPoint y: 116, distance: 248.3
drag, startPoint x: 237, startPoint y: 179, endPoint x: 97, endPoint y: 178, distance: 139.7
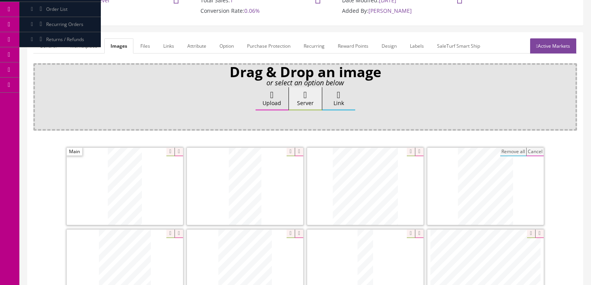
scroll to position [31, 0]
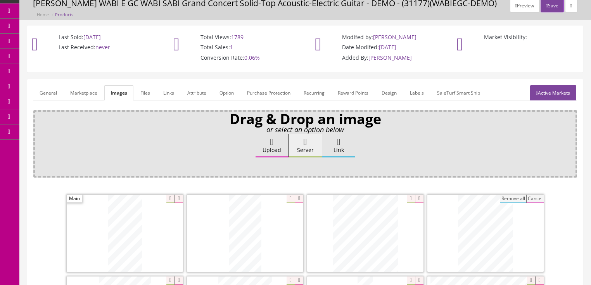
click at [544, 98] on link "Active Markets" at bounding box center [553, 92] width 46 height 15
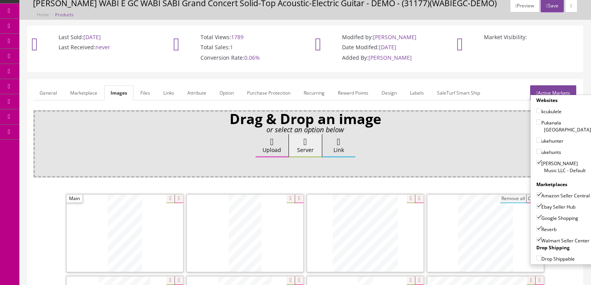
click at [537, 237] on input"] "Walmart Seller Center" at bounding box center [539, 239] width 5 height 5
checkbox input"] "false"
click at [549, 87] on link "Active Markets" at bounding box center [553, 92] width 46 height 15
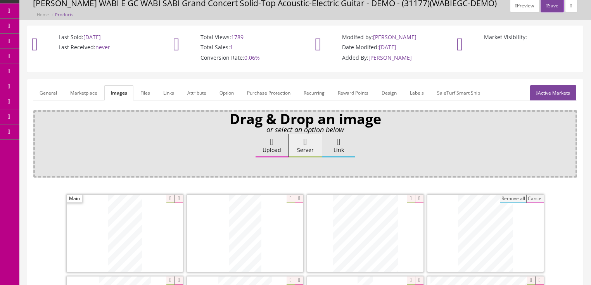
click at [37, 91] on link "General" at bounding box center [48, 92] width 30 height 15
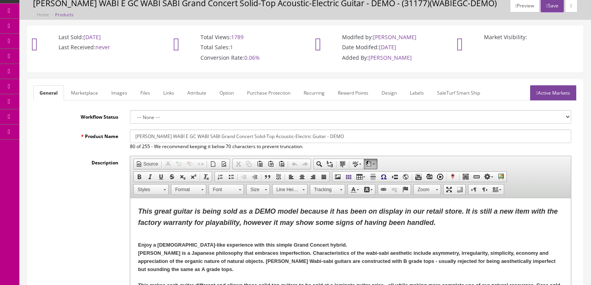
click at [550, 97] on link "Active Markets" at bounding box center [553, 92] width 46 height 15
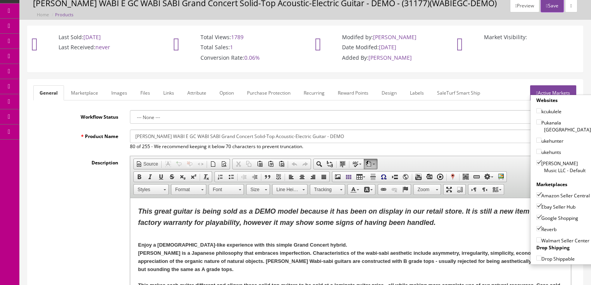
click at [539, 192] on input"] "Amazon Seller Central" at bounding box center [539, 194] width 5 height 5
checkbox input"] "false"
click at [548, 92] on link "Active Markets" at bounding box center [553, 92] width 46 height 15
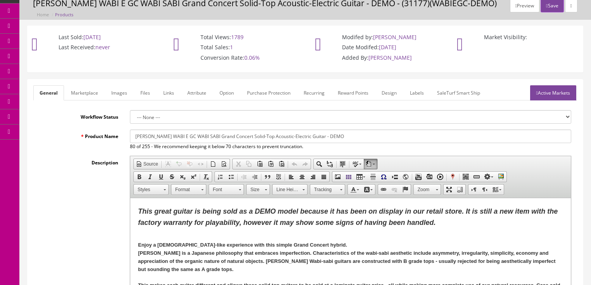
click at [281, 223] on strong "This great guitar is being sold as a DEMO model because it has been on display …" at bounding box center [348, 217] width 420 height 19
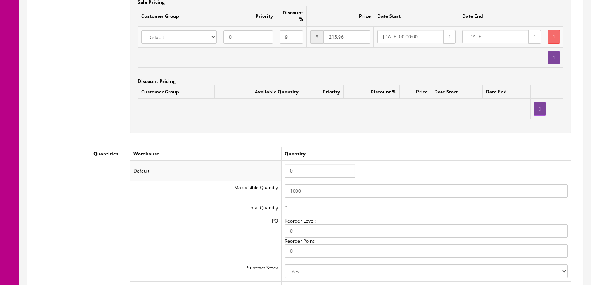
scroll to position [745, 0]
drag, startPoint x: 298, startPoint y: 171, endPoint x: 273, endPoint y: 170, distance: 24.8
click at [273, 170] on tr "Default 0" at bounding box center [350, 170] width 441 height 20
type input "1"
click at [298, 159] on td "Quantity" at bounding box center [426, 154] width 290 height 14
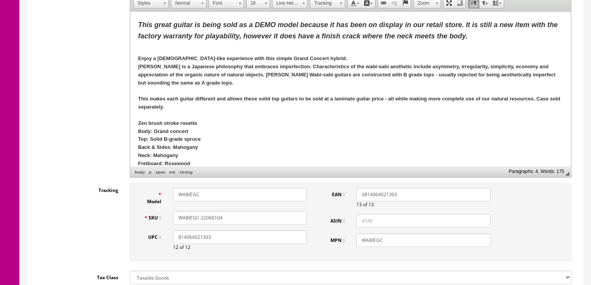
scroll to position [217, 0]
drag, startPoint x: 225, startPoint y: 217, endPoint x: 182, endPoint y: 222, distance: 43.4
click at [164, 219] on div "SKU WABIEGC-22060104" at bounding box center [225, 218] width 175 height 14
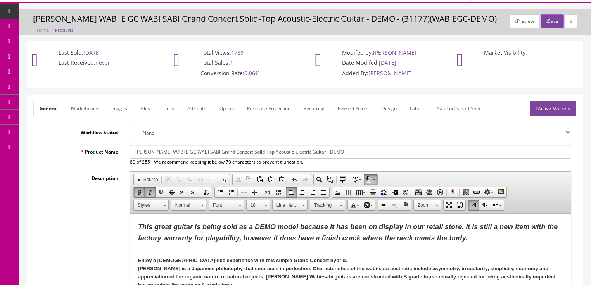
scroll to position [0, 0]
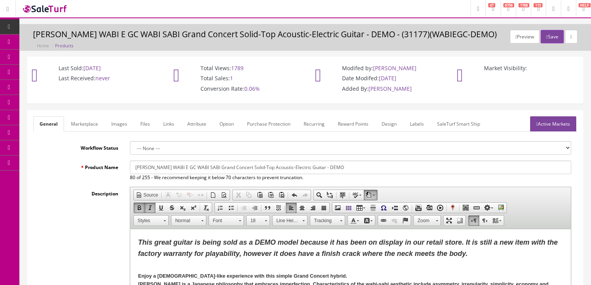
click at [554, 129] on link "Active Markets" at bounding box center [553, 123] width 46 height 15
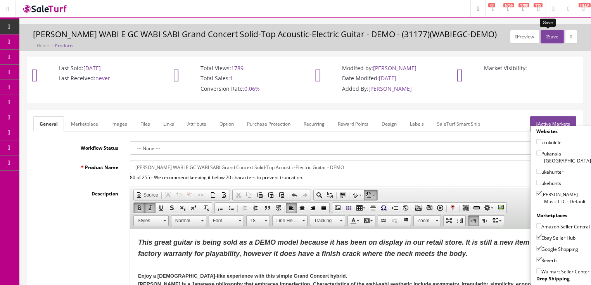
click at [544, 35] on button "Save" at bounding box center [552, 37] width 23 height 14
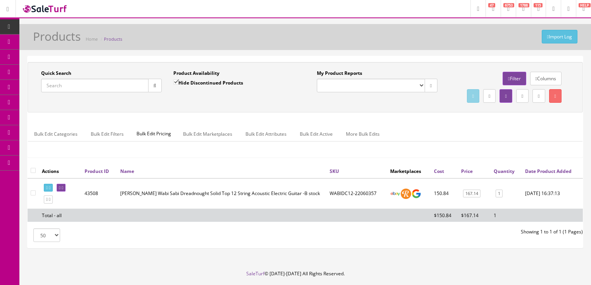
click at [114, 83] on input "Quick Search" at bounding box center [94, 86] width 107 height 14
paste input "WABIEGC-22060104"
click at [157, 82] on button "button" at bounding box center [155, 86] width 14 height 14
click at [45, 192] on link at bounding box center [48, 188] width 9 height 8
drag, startPoint x: 109, startPoint y: 87, endPoint x: 32, endPoint y: 95, distance: 77.2
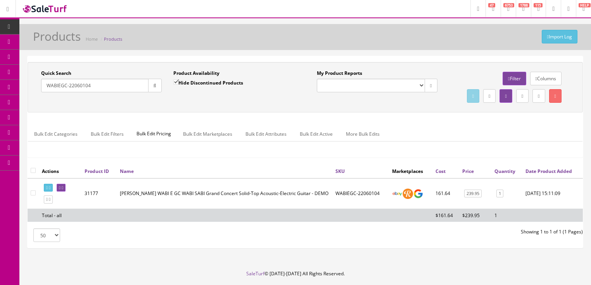
click at [32, 95] on div "Quick Search WABIEGC-22060104 Date From Product Availability Hide Discontinued …" at bounding box center [167, 84] width 276 height 28
paste input "0115110372"
type input "0115110372"
click at [175, 81] on input "Hide Discontinued Products" at bounding box center [175, 82] width 5 height 5
checkbox input "false"
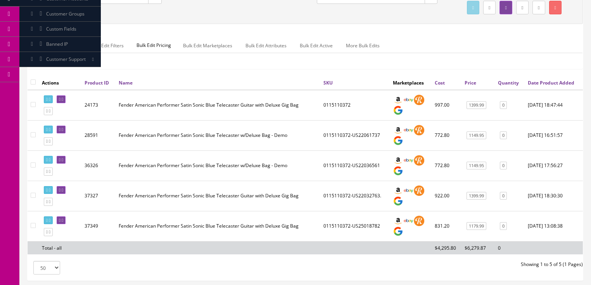
scroll to position [93, 0]
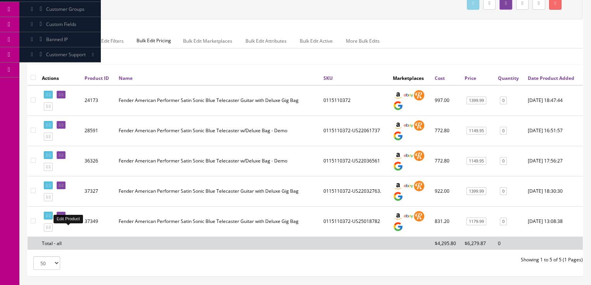
click at [63, 218] on icon at bounding box center [63, 216] width 2 height 4
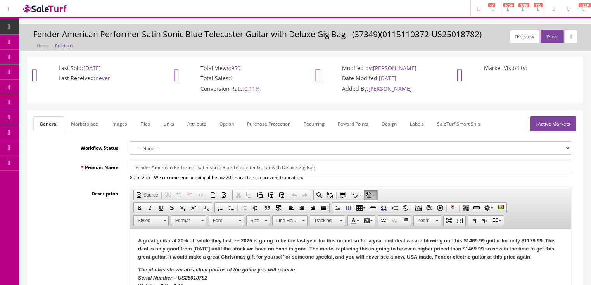
click at [123, 123] on link "Images" at bounding box center [119, 123] width 28 height 15
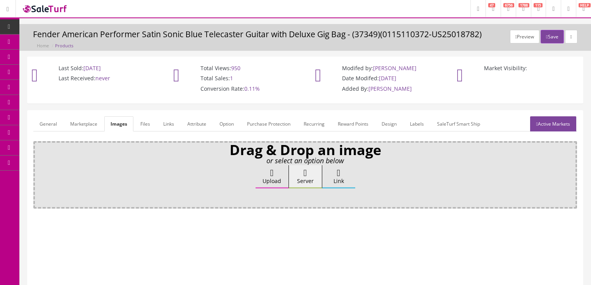
click at [274, 170] on icon at bounding box center [271, 172] width 3 height 9
click at [39, 170] on input "Upload" at bounding box center [39, 169] width 0 height 8
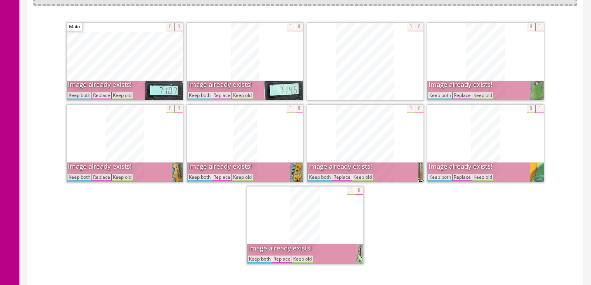
scroll to position [185, 0]
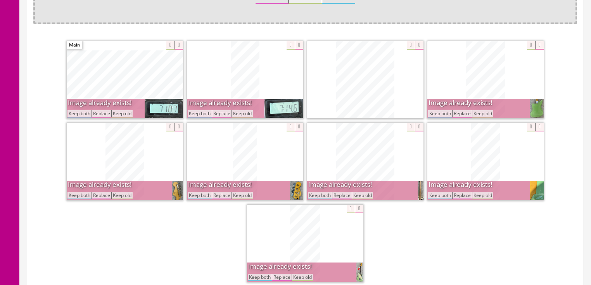
click at [197, 115] on button "Keep both" at bounding box center [200, 113] width 24 height 7
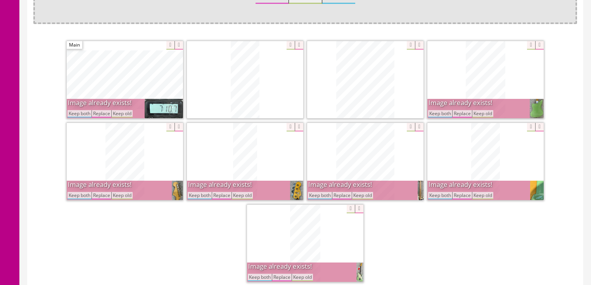
drag, startPoint x: 73, startPoint y: 113, endPoint x: 74, endPoint y: 131, distance: 17.9
click at [73, 113] on button "Keep both" at bounding box center [80, 113] width 24 height 7
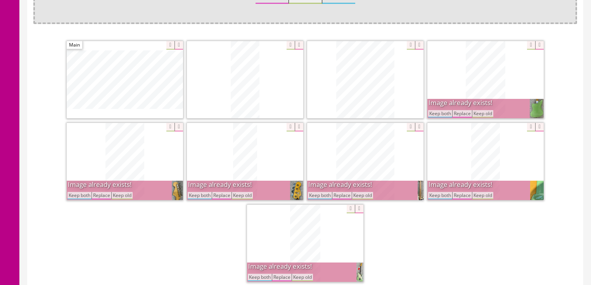
click at [81, 198] on span "Image already exists! Keep both Replace Keep old" at bounding box center [125, 190] width 116 height 19
click at [84, 194] on button "Keep both" at bounding box center [80, 195] width 24 height 7
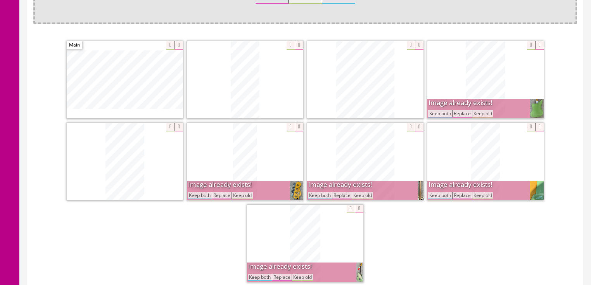
click at [196, 195] on button "Keep both" at bounding box center [200, 195] width 24 height 7
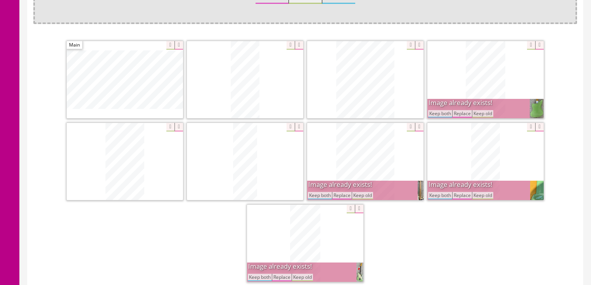
click at [314, 196] on button "Keep both" at bounding box center [320, 195] width 24 height 7
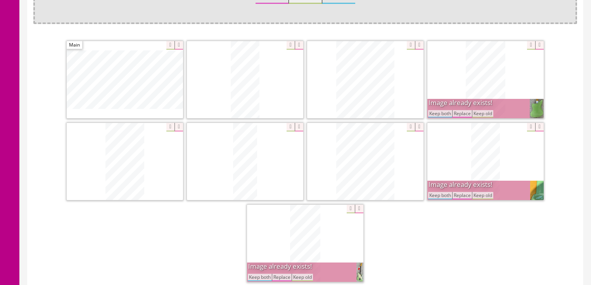
click at [441, 114] on button "Keep both" at bounding box center [440, 113] width 24 height 7
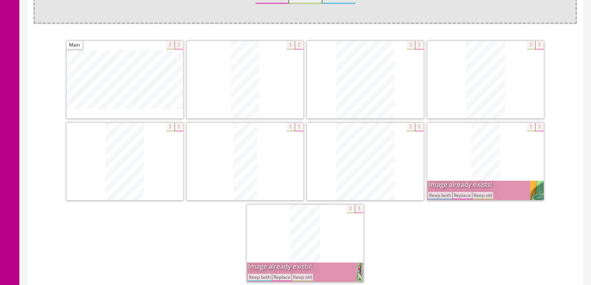
click at [442, 195] on button "Keep both" at bounding box center [440, 195] width 24 height 7
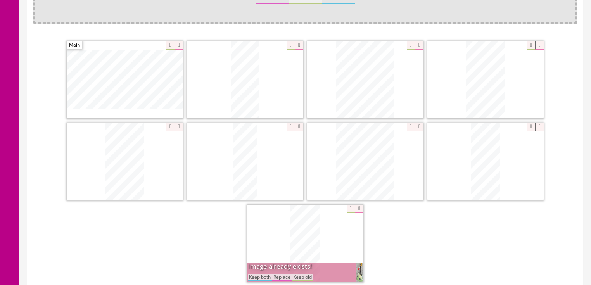
click at [264, 276] on button "Keep both" at bounding box center [260, 277] width 24 height 7
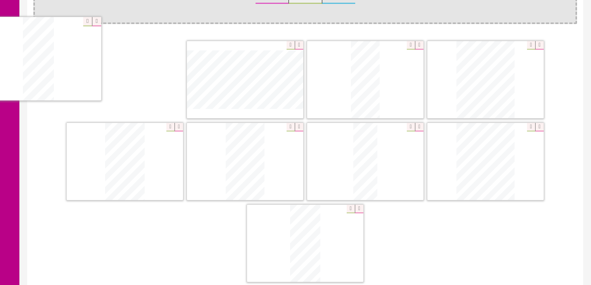
drag, startPoint x: 474, startPoint y: 172, endPoint x: 62, endPoint y: 80, distance: 422.0
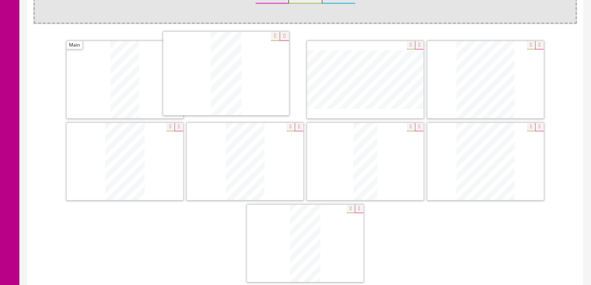
drag, startPoint x: 364, startPoint y: 85, endPoint x: 391, endPoint y: 126, distance: 48.6
drag, startPoint x: 505, startPoint y: 154, endPoint x: 374, endPoint y: 58, distance: 162.7
drag, startPoint x: 164, startPoint y: 144, endPoint x: 538, endPoint y: 57, distance: 384.4
drag, startPoint x: 361, startPoint y: 163, endPoint x: 95, endPoint y: 161, distance: 266.6
drag, startPoint x: 357, startPoint y: 157, endPoint x: 244, endPoint y: 153, distance: 113.4
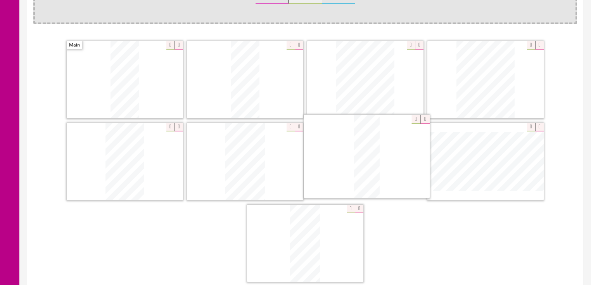
drag, startPoint x: 455, startPoint y: 163, endPoint x: 365, endPoint y: 159, distance: 90.1
drag, startPoint x: 360, startPoint y: 216, endPoint x: 487, endPoint y: 155, distance: 141.1
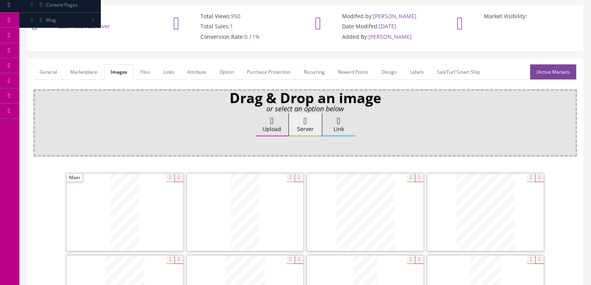
scroll to position [0, 0]
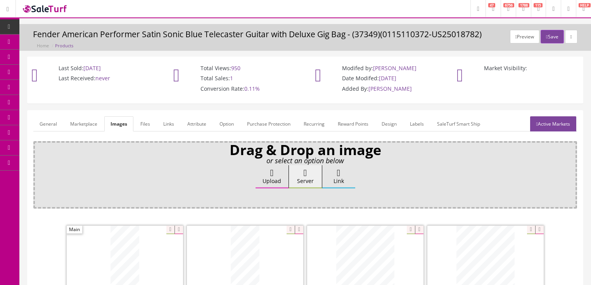
click at [52, 127] on link "General" at bounding box center [48, 123] width 30 height 15
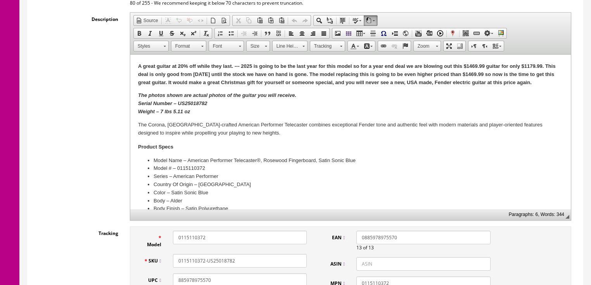
scroll to position [186, 0]
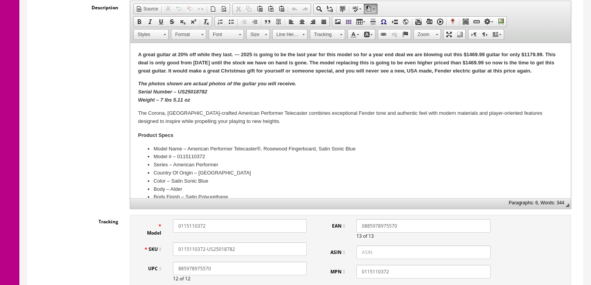
drag, startPoint x: 187, startPoint y: 152, endPoint x: 173, endPoint y: 101, distance: 53.4
click at [173, 101] on strong "The photos shown are actual photos of the guitar you will receive. Serial Numbe…" at bounding box center [217, 92] width 158 height 22
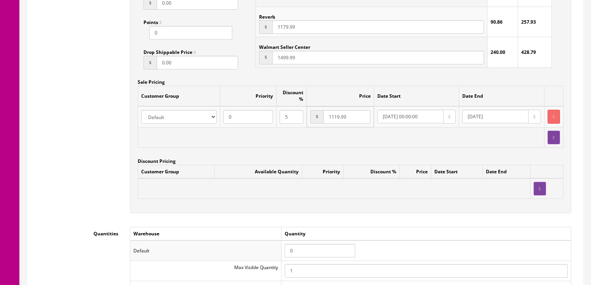
scroll to position [807, 0]
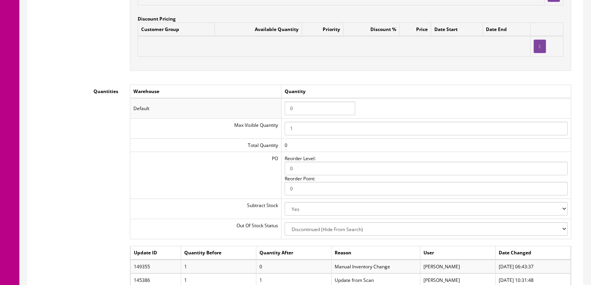
drag, startPoint x: 293, startPoint y: 109, endPoint x: 275, endPoint y: 110, distance: 18.7
click at [275, 110] on tr "Default 0" at bounding box center [350, 108] width 441 height 20
type input "1"
click at [500, 90] on td "Quantity" at bounding box center [426, 92] width 290 height 14
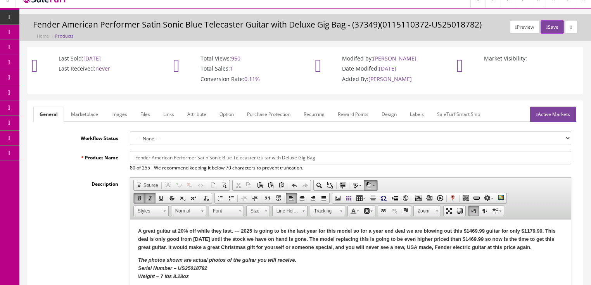
scroll to position [0, 0]
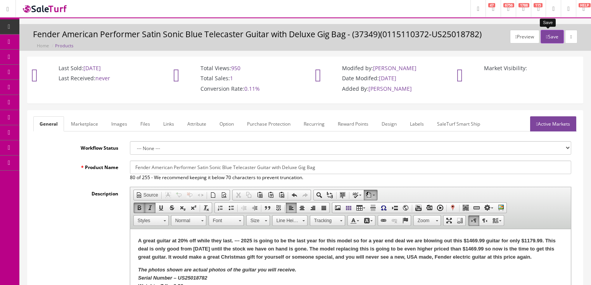
click at [546, 37] on button "Save" at bounding box center [552, 37] width 23 height 14
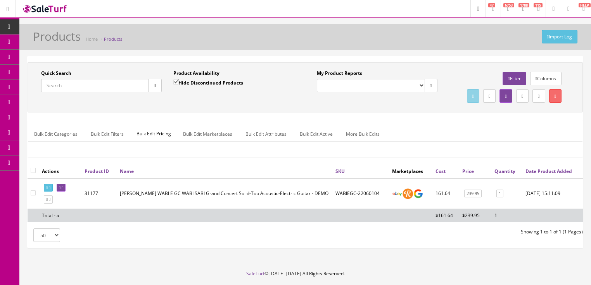
click at [109, 90] on input "Quick Search" at bounding box center [94, 86] width 107 height 14
type input "ukeeagle"
click at [176, 85] on input "Hide Discontinued Products" at bounding box center [175, 82] width 5 height 5
checkbox input "false"
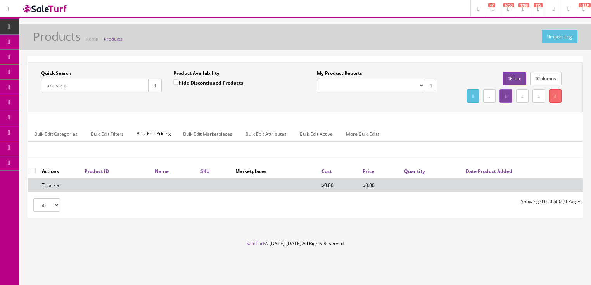
click at [55, 85] on input "ukeeagle" at bounding box center [94, 86] width 107 height 14
click at [161, 88] on div "Quick Search uke eagle Date From" at bounding box center [101, 84] width 132 height 28
click at [157, 88] on button "button" at bounding box center [155, 86] width 14 height 14
click at [80, 85] on input "uke eagle" at bounding box center [94, 86] width 107 height 14
drag, startPoint x: 53, startPoint y: 85, endPoint x: 37, endPoint y: 87, distance: 16.0
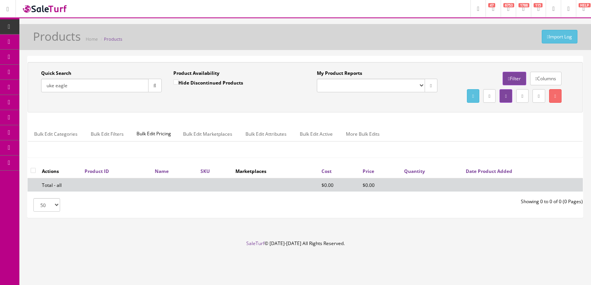
click at [37, 87] on div "Quick Search uke eagle Date From" at bounding box center [101, 84] width 132 height 28
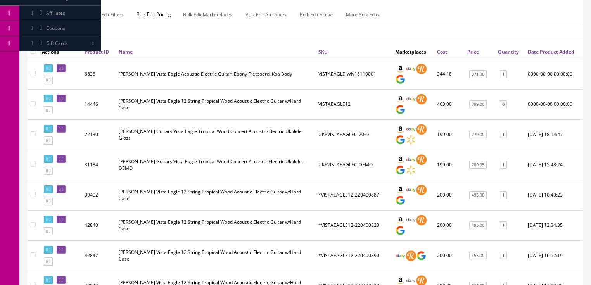
scroll to position [124, 0]
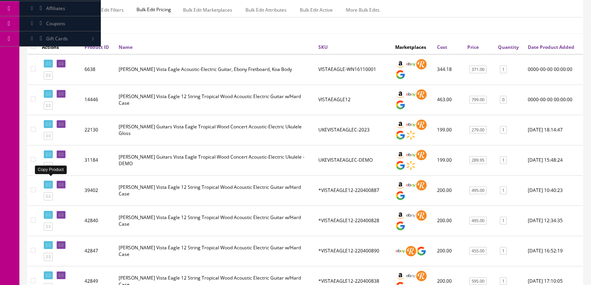
type input "[PERSON_NAME] eagle"
click at [48, 168] on icon at bounding box center [47, 166] width 2 height 4
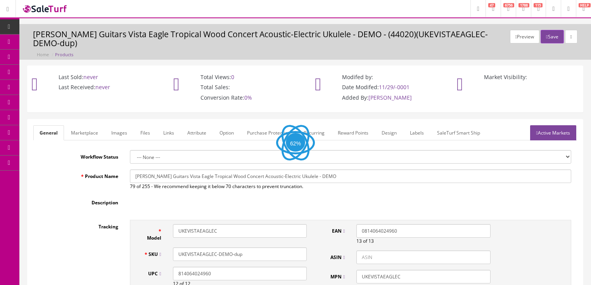
click at [124, 126] on link "Images" at bounding box center [119, 132] width 28 height 15
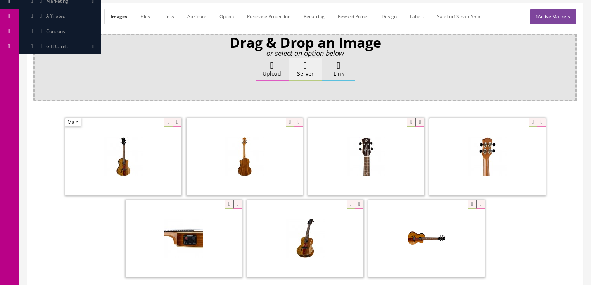
scroll to position [124, 0]
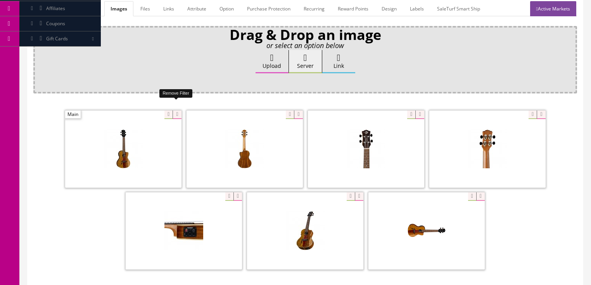
click at [174, 111] on icon at bounding box center [177, 115] width 9 height 9
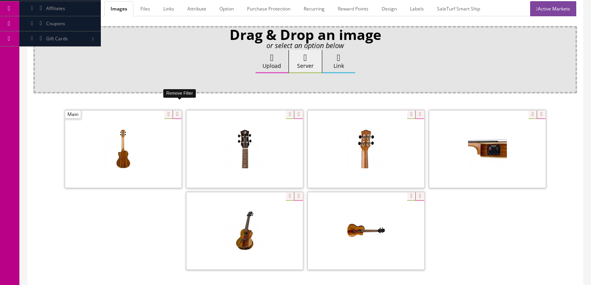
click at [174, 111] on icon at bounding box center [177, 115] width 9 height 9
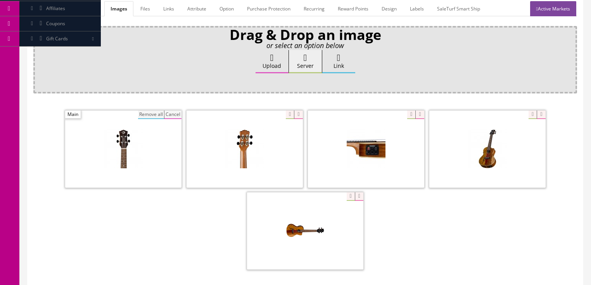
click at [153, 111] on button "Remove all" at bounding box center [151, 115] width 26 height 9
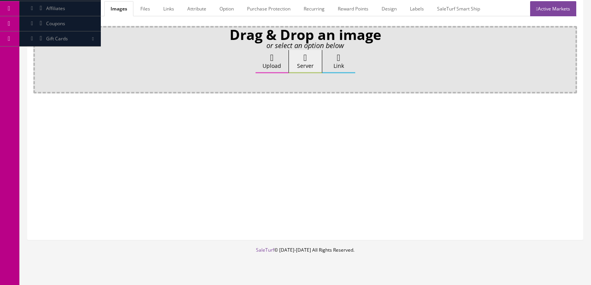
click at [261, 50] on label "Upload" at bounding box center [272, 61] width 33 height 23
click at [39, 50] on input "Upload" at bounding box center [39, 54] width 0 height 8
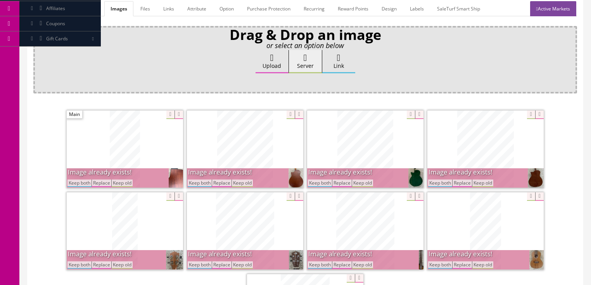
click at [329, 180] on button "Keep both" at bounding box center [320, 183] width 24 height 7
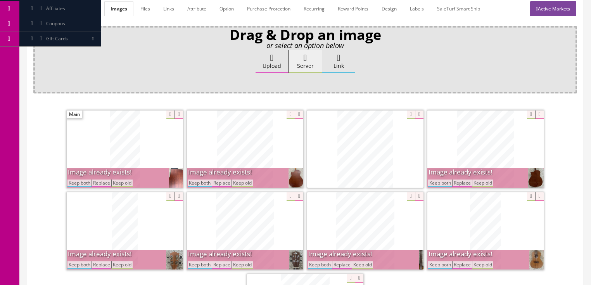
click at [439, 180] on button "Keep both" at bounding box center [440, 183] width 24 height 7
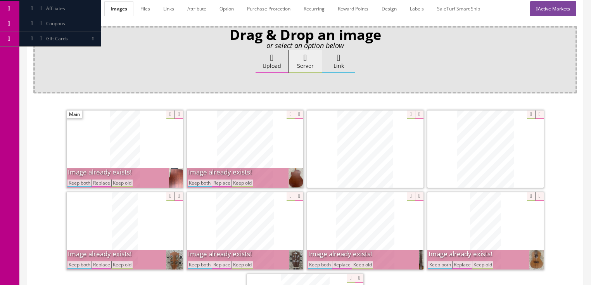
click at [204, 180] on button "Keep both" at bounding box center [200, 183] width 24 height 7
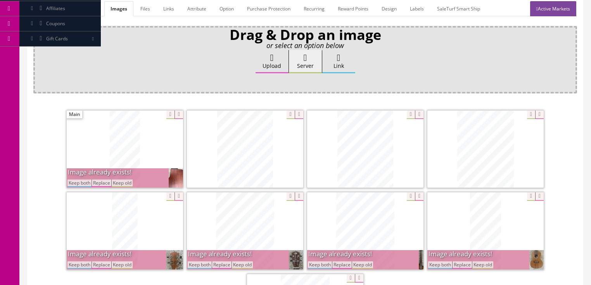
click at [76, 180] on button "Keep both" at bounding box center [80, 183] width 24 height 7
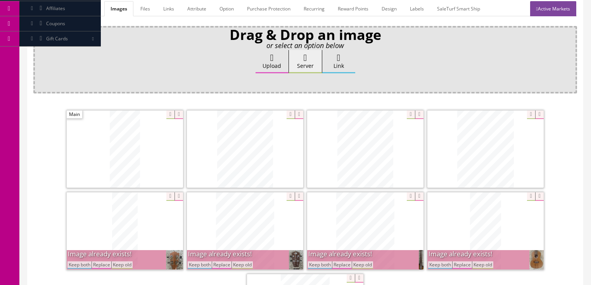
click at [82, 262] on button "Keep both" at bounding box center [80, 265] width 24 height 7
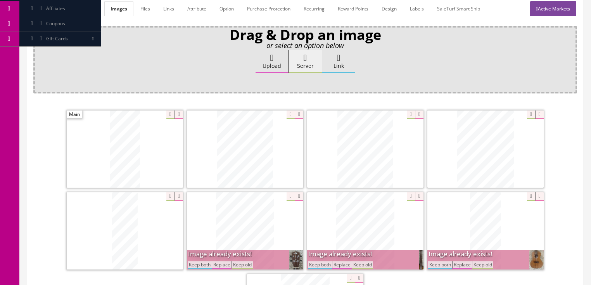
click at [197, 262] on button "Keep both" at bounding box center [200, 265] width 24 height 7
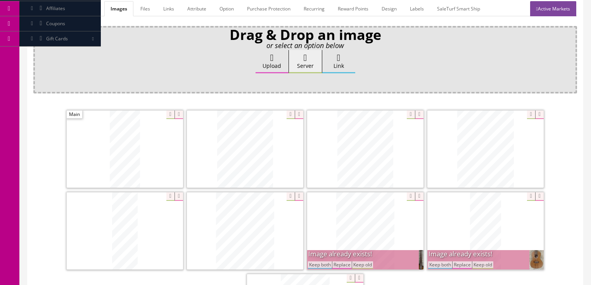
drag, startPoint x: 321, startPoint y: 256, endPoint x: 377, endPoint y: 256, distance: 55.9
click at [321, 262] on button "Keep both" at bounding box center [320, 265] width 24 height 7
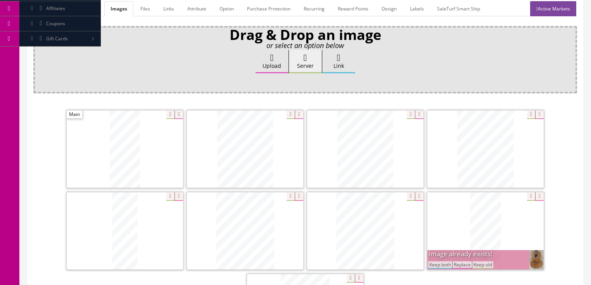
click at [433, 262] on button "Keep both" at bounding box center [440, 265] width 24 height 7
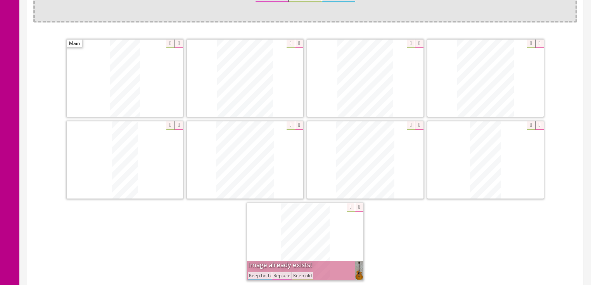
scroll to position [217, 0]
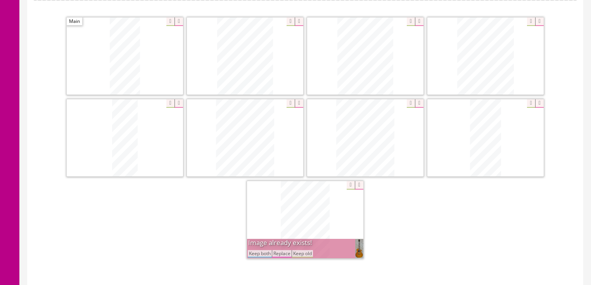
drag, startPoint x: 263, startPoint y: 243, endPoint x: 401, endPoint y: 188, distance: 148.7
click at [263, 250] on button "Keep both" at bounding box center [260, 253] width 24 height 7
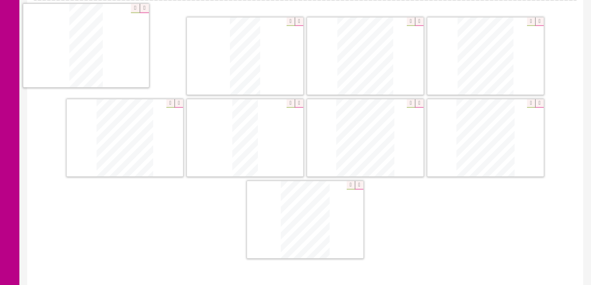
drag, startPoint x: 483, startPoint y: 136, endPoint x: 117, endPoint y: 52, distance: 375.5
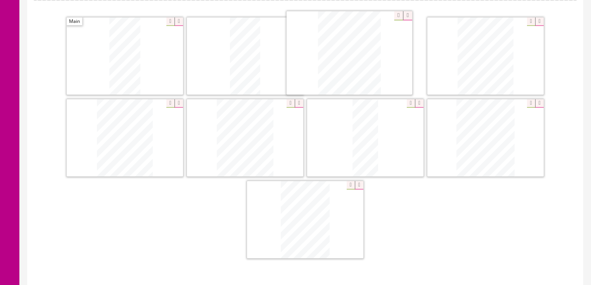
drag, startPoint x: 467, startPoint y: 146, endPoint x: 331, endPoint y: 59, distance: 161.6
drag, startPoint x: 234, startPoint y: 146, endPoint x: 119, endPoint y: 154, distance: 115.5
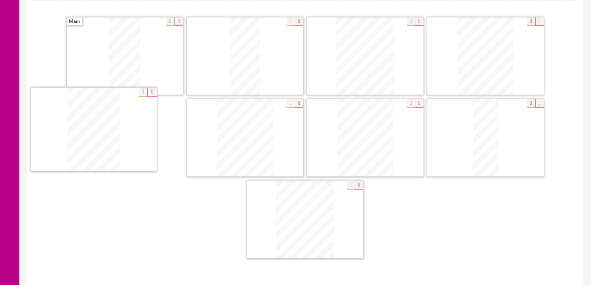
drag, startPoint x: 307, startPoint y: 218, endPoint x: 91, endPoint y: 133, distance: 232.2
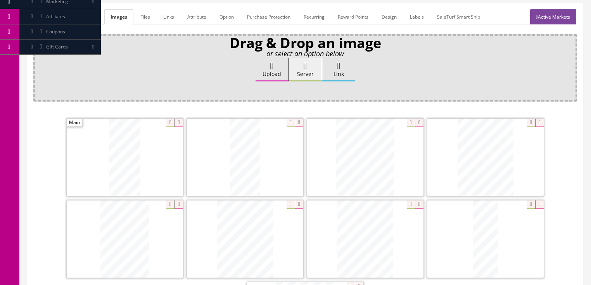
scroll to position [93, 0]
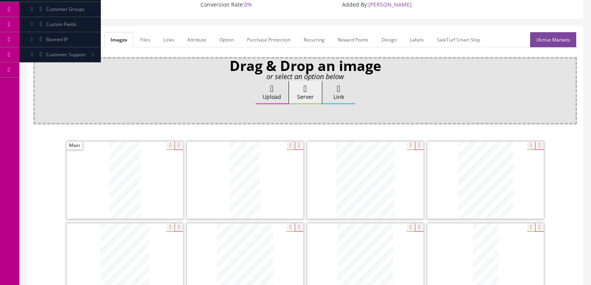
click at [554, 33] on link "Active Markets" at bounding box center [553, 39] width 46 height 15
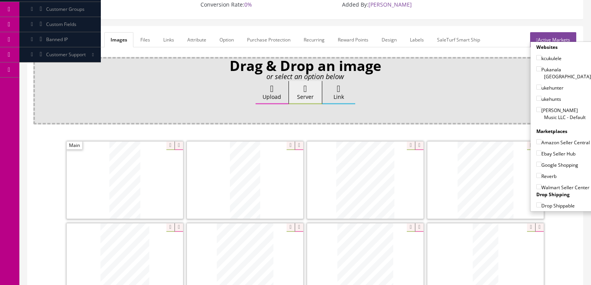
click at [537, 55] on input"] "kcukulele" at bounding box center [539, 57] width 5 height 5
checkbox input"] "true"
drag, startPoint x: 536, startPoint y: 70, endPoint x: 537, endPoint y: 79, distance: 9.4
click at [537, 85] on input"] "ukehunter" at bounding box center [539, 87] width 5 height 5
checkbox input"] "true"
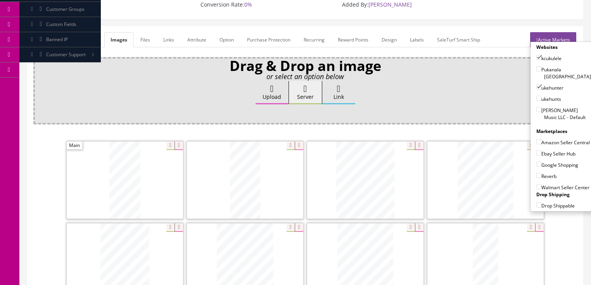
drag, startPoint x: 537, startPoint y: 81, endPoint x: 539, endPoint y: 92, distance: 10.6
click at [537, 96] on input"] "ukehunts" at bounding box center [539, 98] width 5 height 5
checkbox input"] "true"
click at [537, 107] on input"] "[PERSON_NAME] Music LLC - Default" at bounding box center [539, 109] width 5 height 5
checkbox input"] "true"
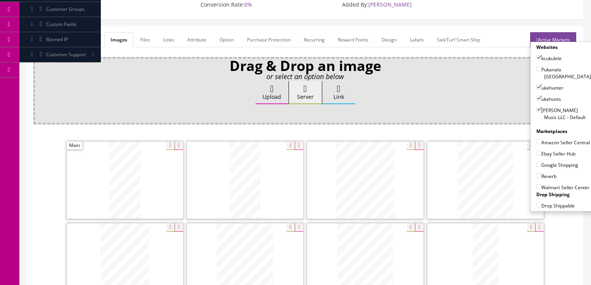
drag, startPoint x: 535, startPoint y: 126, endPoint x: 536, endPoint y: 136, distance: 10.5
click at [537, 139] on input"] "Amazon Seller Central" at bounding box center [539, 141] width 5 height 5
checkbox input"] "true"
drag, startPoint x: 535, startPoint y: 142, endPoint x: 534, endPoint y: 149, distance: 6.6
click at [537, 151] on input"] "Ebay Seller Hub" at bounding box center [539, 153] width 5 height 5
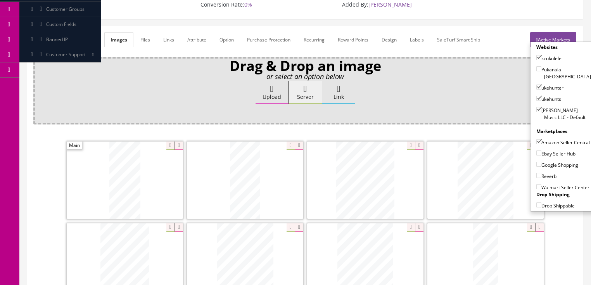
checkbox input"] "true"
drag, startPoint x: 534, startPoint y: 153, endPoint x: 534, endPoint y: 163, distance: 9.7
click at [537, 162] on input"] "Google Shopping" at bounding box center [539, 164] width 5 height 5
checkbox input"] "true"
click at [537, 172] on label "Reverb" at bounding box center [547, 176] width 20 height 8
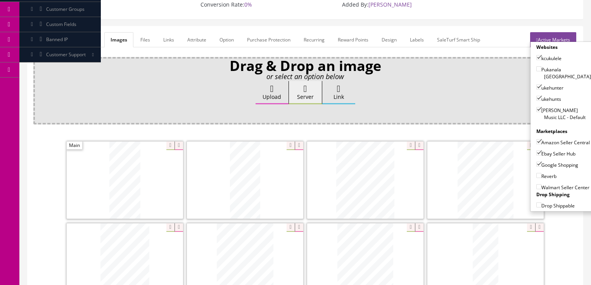
click at [537, 173] on input"] "Reverb" at bounding box center [539, 175] width 5 height 5
checkbox input"] "true"
click at [553, 32] on link "Active Markets" at bounding box center [553, 39] width 46 height 15
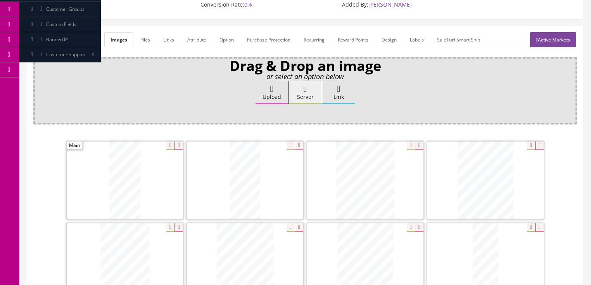
click at [42, 33] on link "General" at bounding box center [48, 39] width 30 height 15
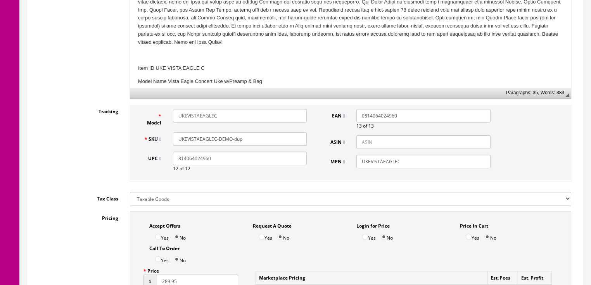
scroll to position [310, 0]
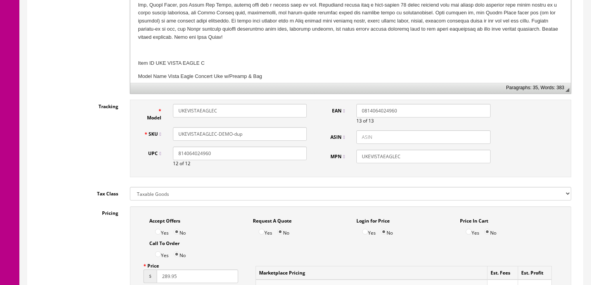
drag, startPoint x: 217, startPoint y: 122, endPoint x: 263, endPoint y: 120, distance: 46.2
click at [263, 127] on input "UKEVISTAEAGLEC-DEMO-dup" at bounding box center [240, 134] width 134 height 14
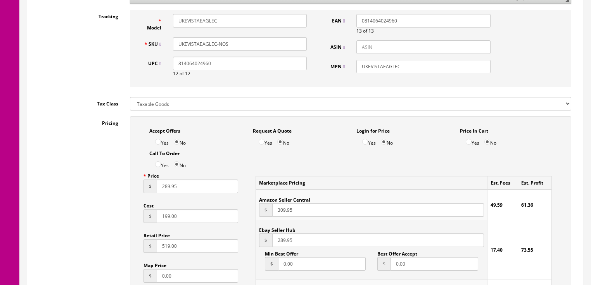
scroll to position [404, 0]
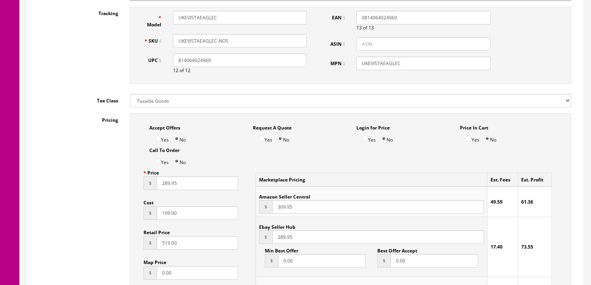
type input "UKEVISTAEAGLEC-NOS"
click at [157, 136] on input "Yes" at bounding box center [158, 139] width 6 height 6
radio input "true"
click at [163, 181] on input "289.95" at bounding box center [198, 184] width 82 height 14
type input "249.95"
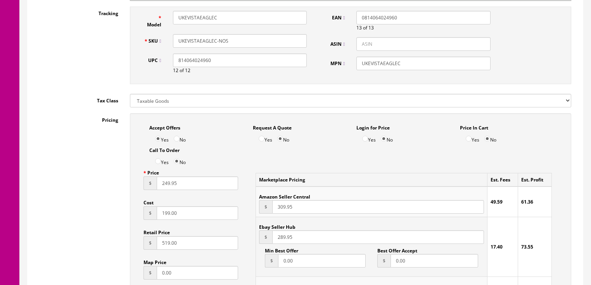
drag, startPoint x: 280, startPoint y: 232, endPoint x: 307, endPoint y: 232, distance: 27.6
click at [281, 232] on input "289.95" at bounding box center [377, 237] width 211 height 14
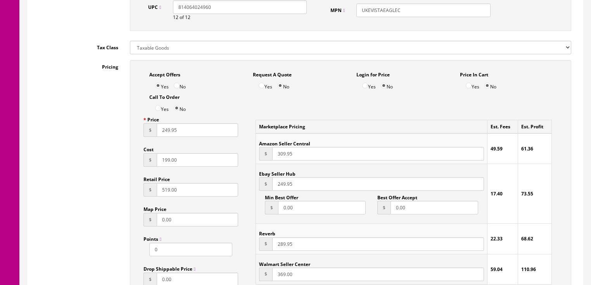
scroll to position [497, 0]
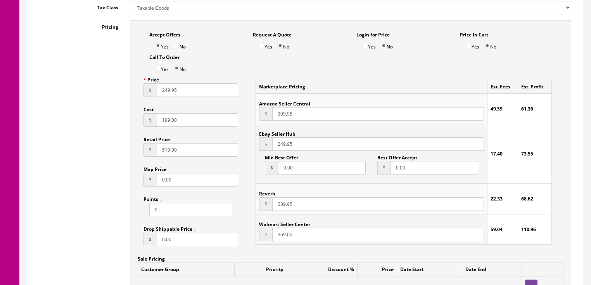
type input "249.95"
click at [281, 198] on input "289.95" at bounding box center [377, 205] width 211 height 14
type input "249.95"
click at [272, 107] on input "309.95" at bounding box center [377, 114] width 211 height 14
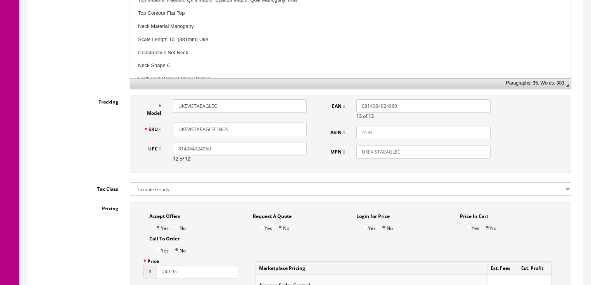
scroll to position [310, 0]
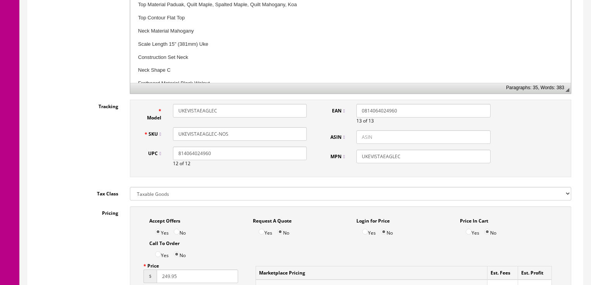
type input "279.95"
drag, startPoint x: 241, startPoint y: 126, endPoint x: 168, endPoint y: 126, distance: 73.0
click at [168, 127] on div "UKEVISTAEAGLEC-NOS" at bounding box center [240, 134] width 146 height 14
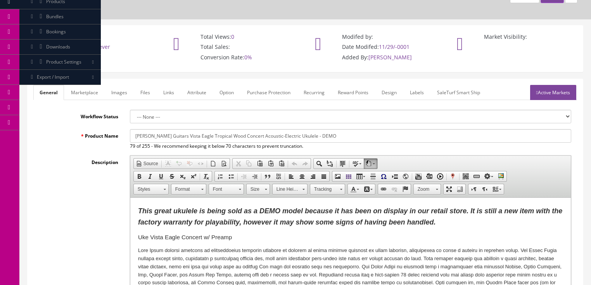
scroll to position [0, 0]
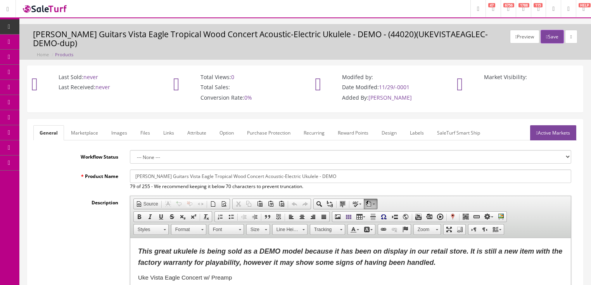
click at [560, 125] on link "Active Markets" at bounding box center [553, 132] width 46 height 15
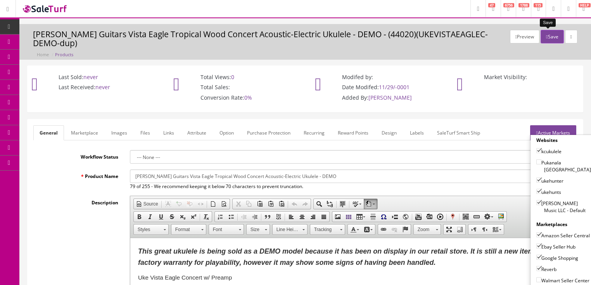
click at [546, 34] on button "Save" at bounding box center [552, 37] width 23 height 14
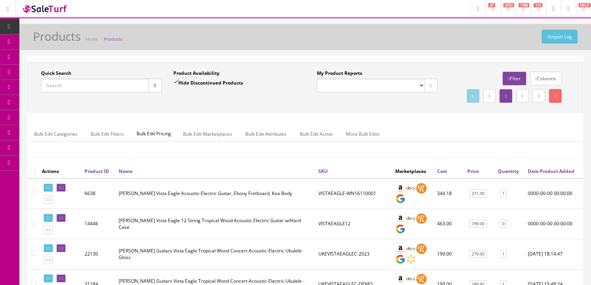
click at [104, 81] on input "Quick Search" at bounding box center [94, 86] width 107 height 14
paste input "UKEVISTAEAGLEC-NOS"
type input "UKEVISTAEAGLEC-NOS"
click at [155, 83] on icon "button" at bounding box center [155, 85] width 3 height 5
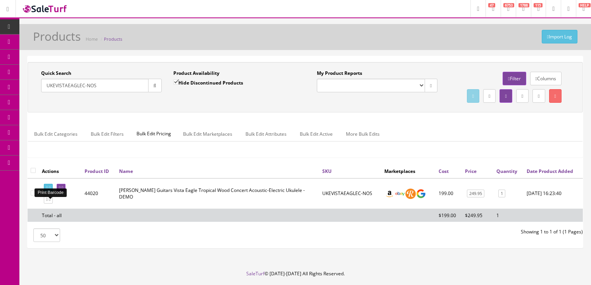
click at [50, 190] on icon at bounding box center [50, 188] width 2 height 4
